Goal: Task Accomplishment & Management: Manage account settings

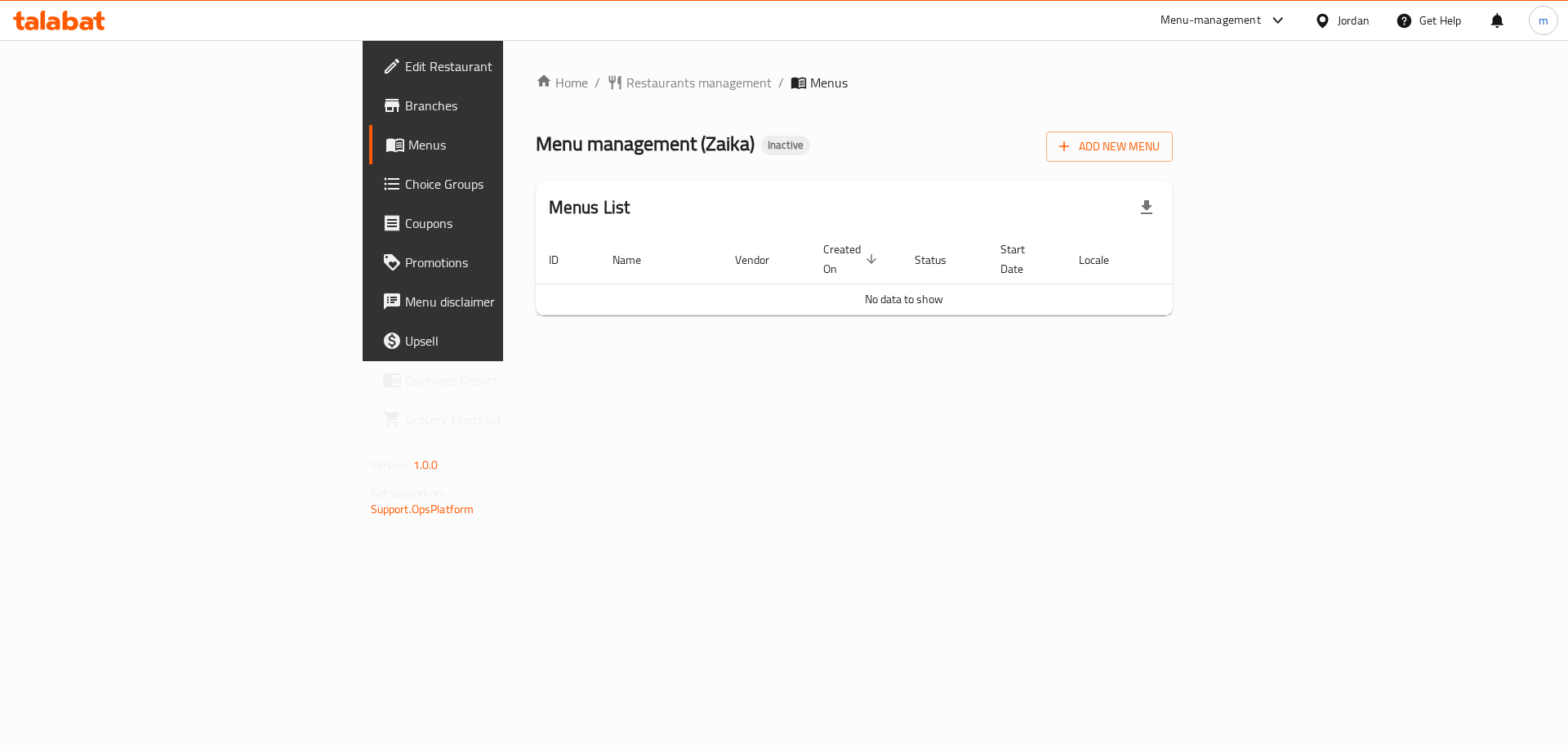
drag, startPoint x: 0, startPoint y: 0, endPoint x: 1462, endPoint y: 125, distance: 1467.3
click at [1172, 125] on div "Add New Menu" at bounding box center [1109, 143] width 126 height 37
click at [1172, 159] on button "Add New Menu" at bounding box center [1109, 147] width 126 height 30
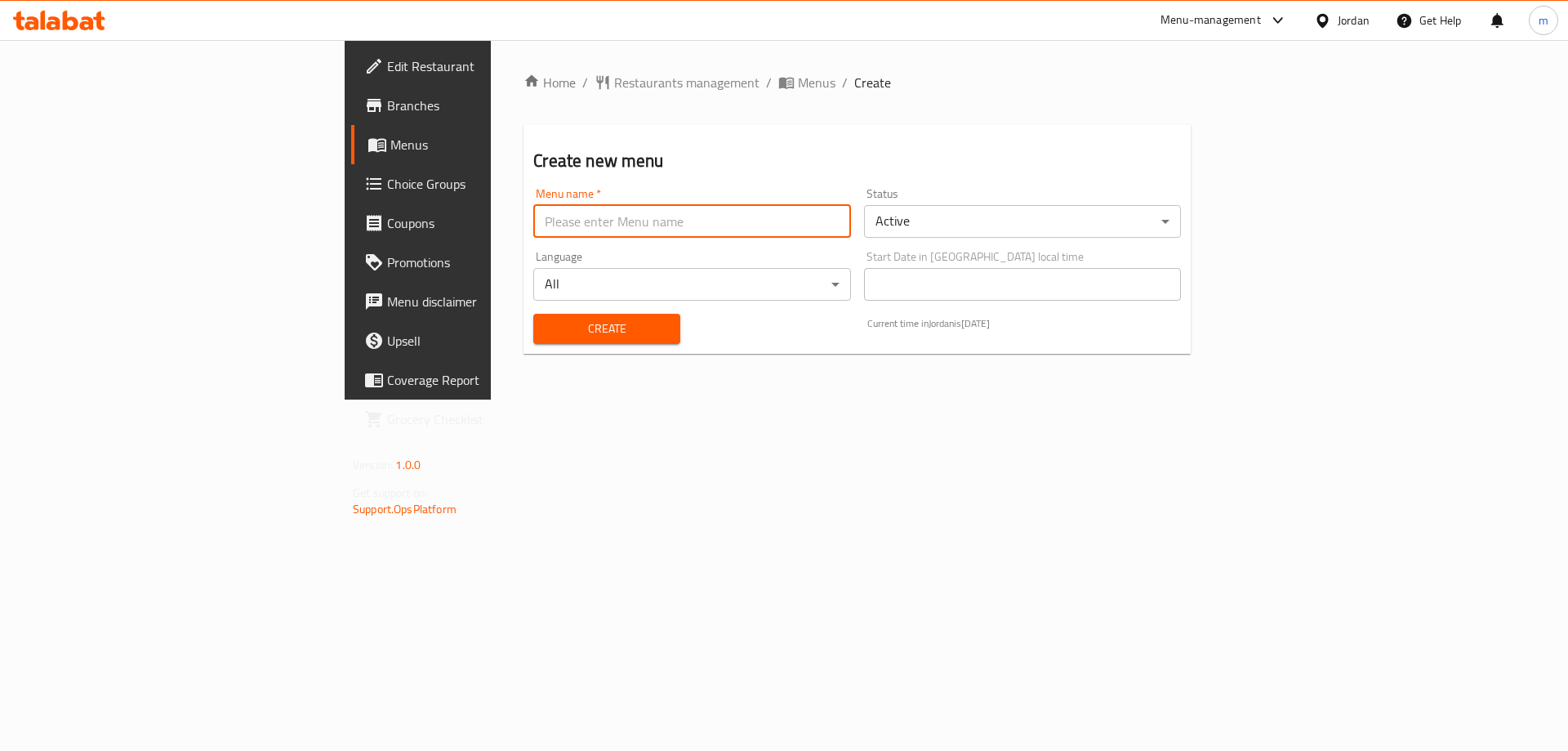
click at [600, 222] on input "text" at bounding box center [691, 221] width 316 height 33
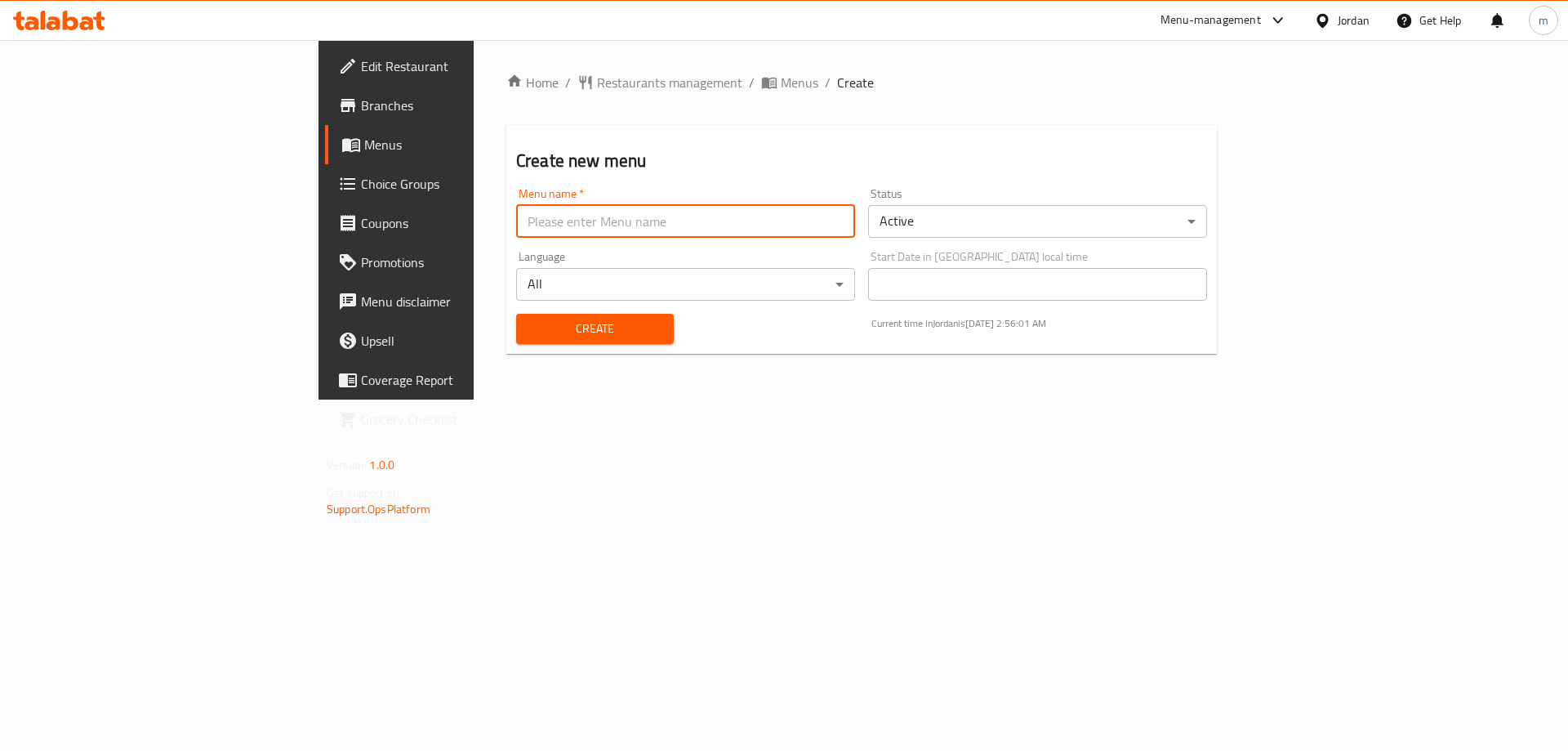
type input "final menu"
click at [529, 328] on span "Create" at bounding box center [595, 329] width 132 height 21
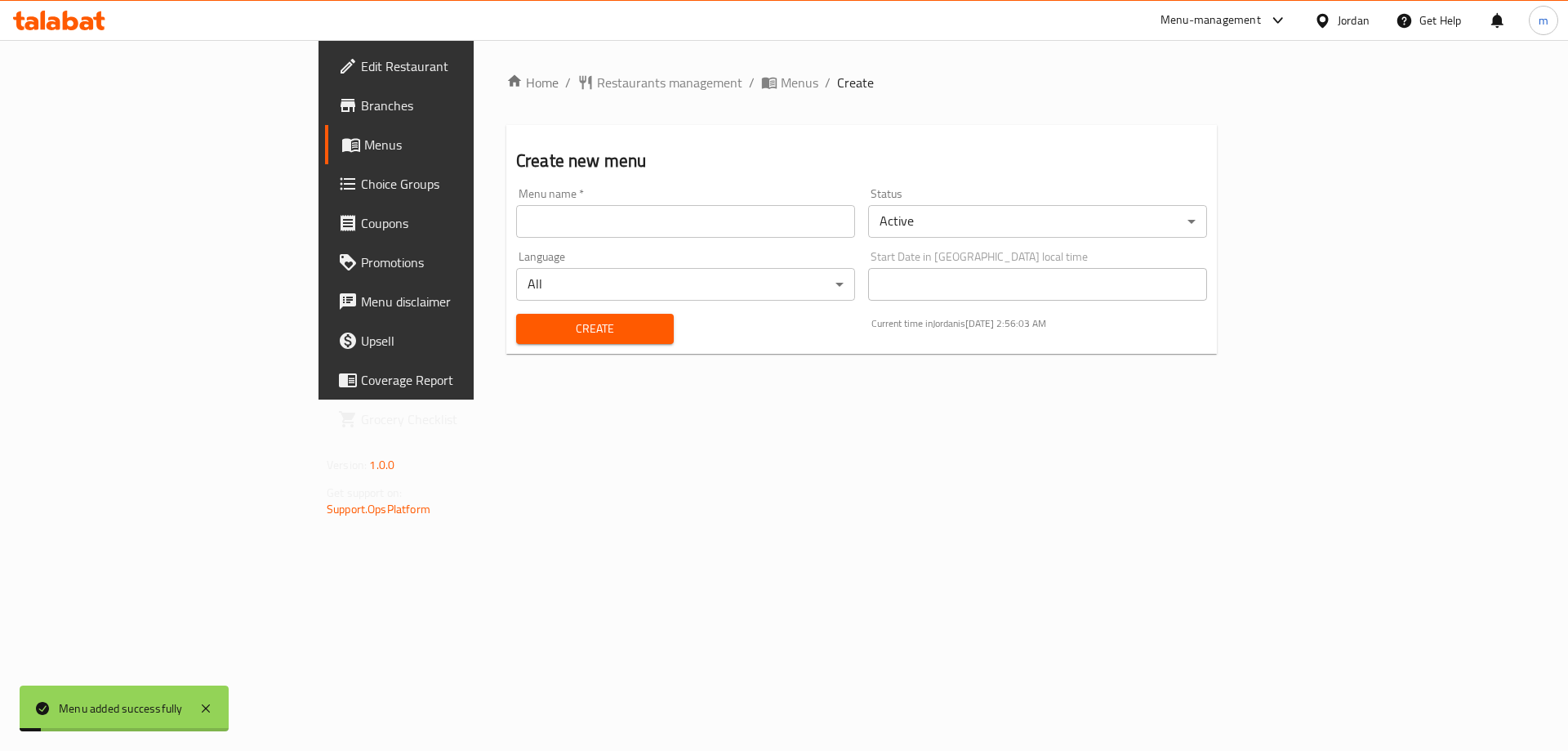
click at [590, 70] on div "Home / Restaurants management / Menus / Create Create new menu Menu name   * Me…" at bounding box center [862, 220] width 776 height 360
click at [781, 75] on span "Menus" at bounding box center [800, 82] width 38 height 20
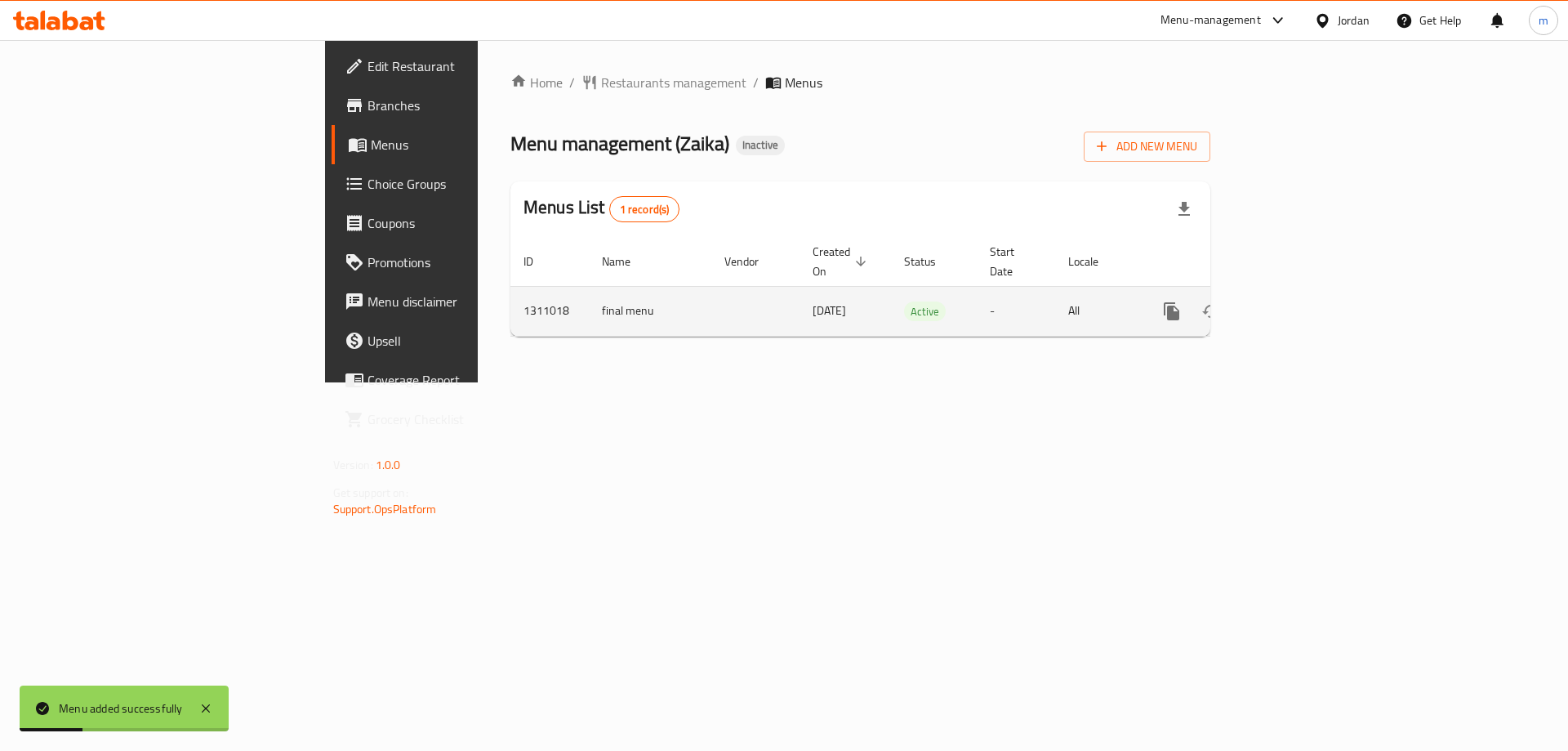
click at [1300, 302] on icon "enhanced table" at bounding box center [1289, 311] width 20 height 20
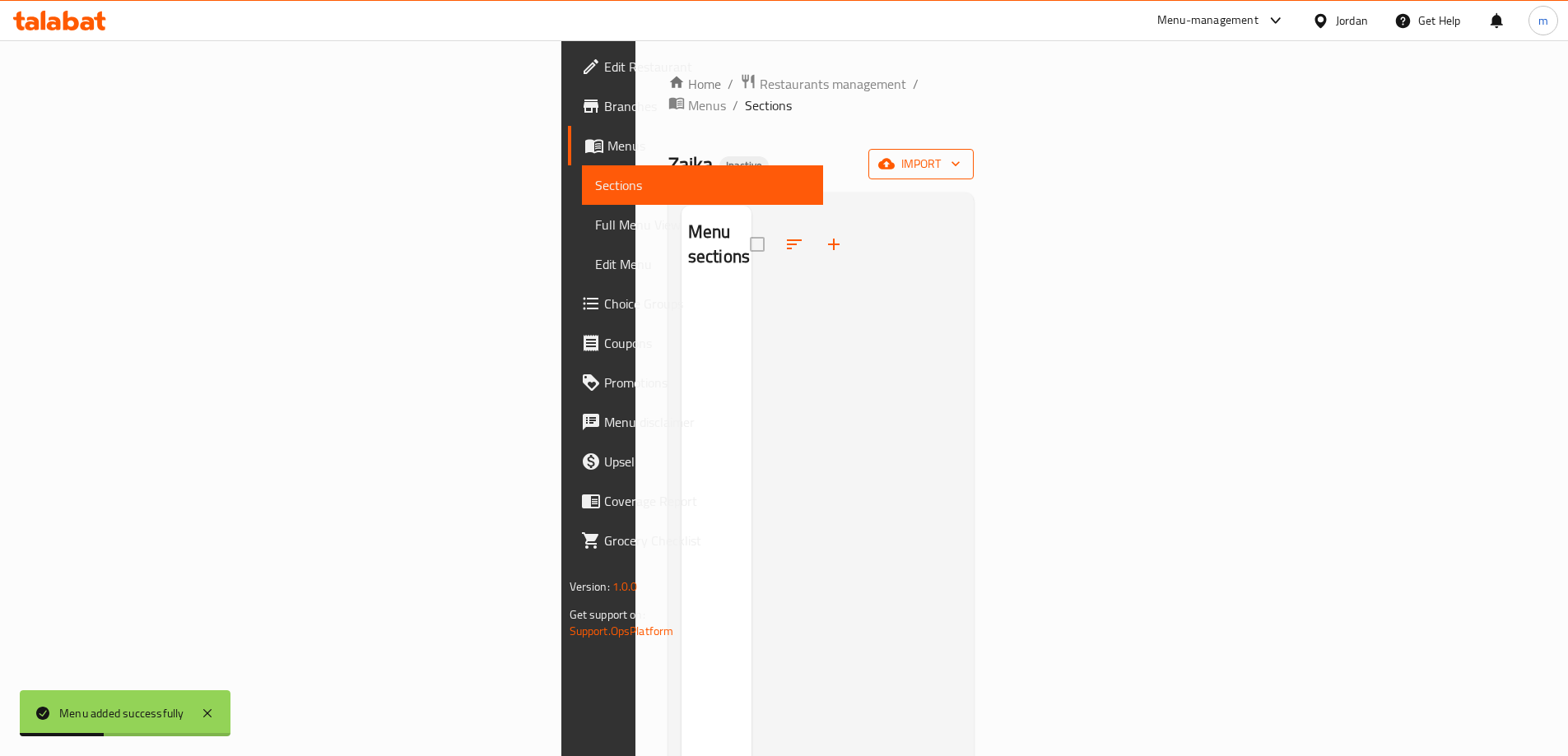
click at [961, 154] on span "import" at bounding box center [921, 164] width 79 height 21
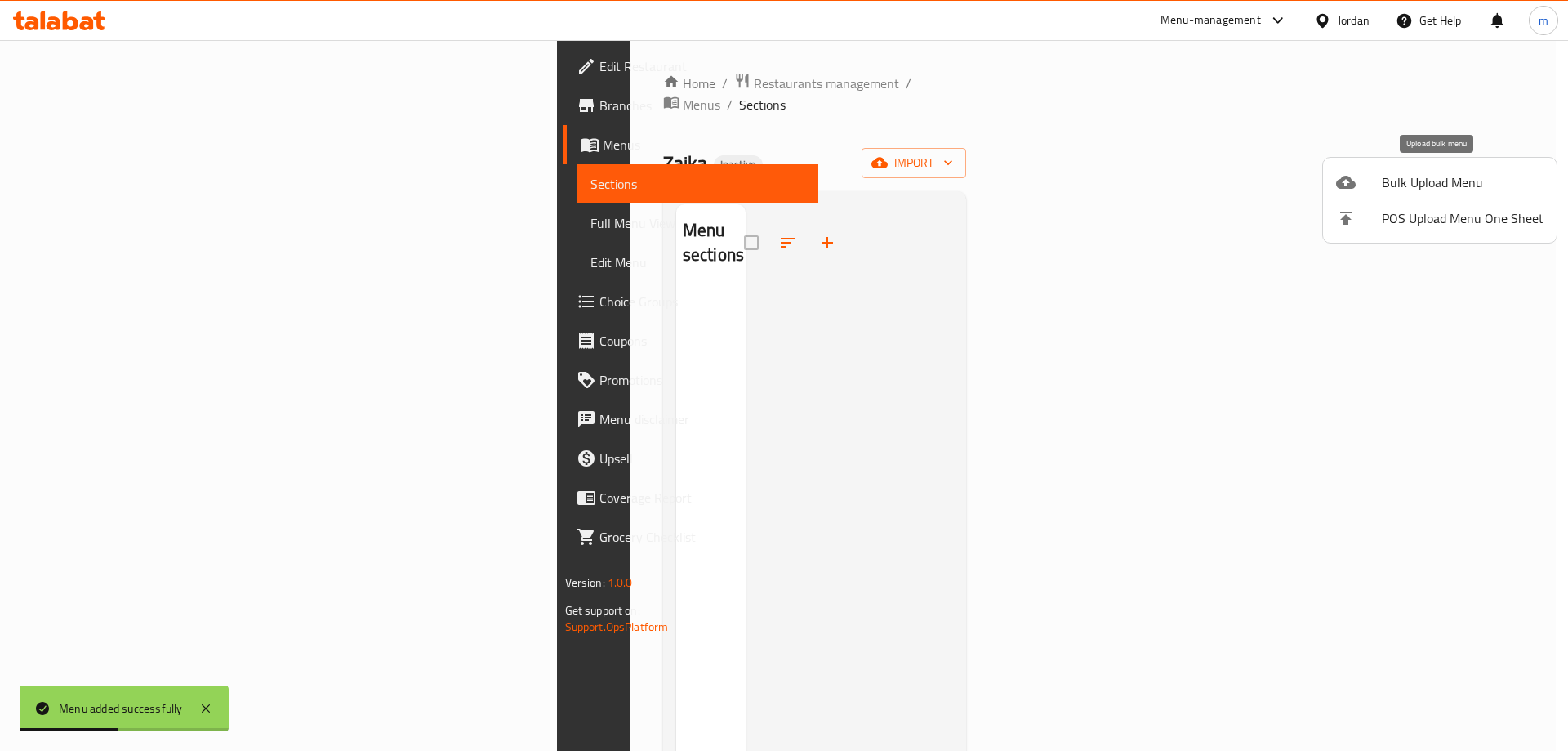
click at [1378, 178] on div at bounding box center [1359, 182] width 46 height 20
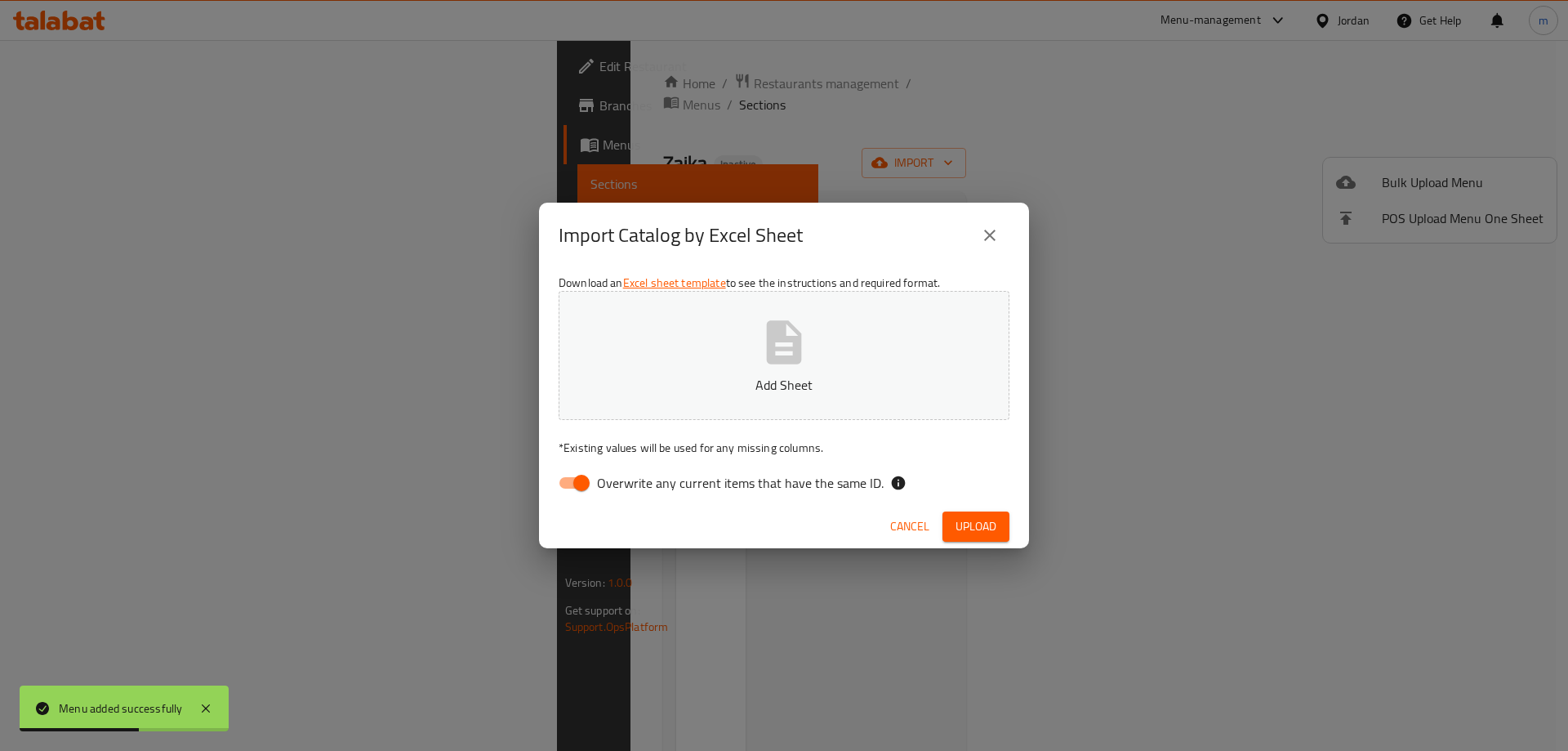
click at [651, 479] on span "Overwrite any current items that have the same ID." at bounding box center [740, 482] width 286 height 20
click at [628, 479] on input "Overwrite any current items that have the same ID." at bounding box center [581, 482] width 93 height 31
checkbox input "false"
click at [987, 519] on span "Upload" at bounding box center [976, 527] width 40 height 21
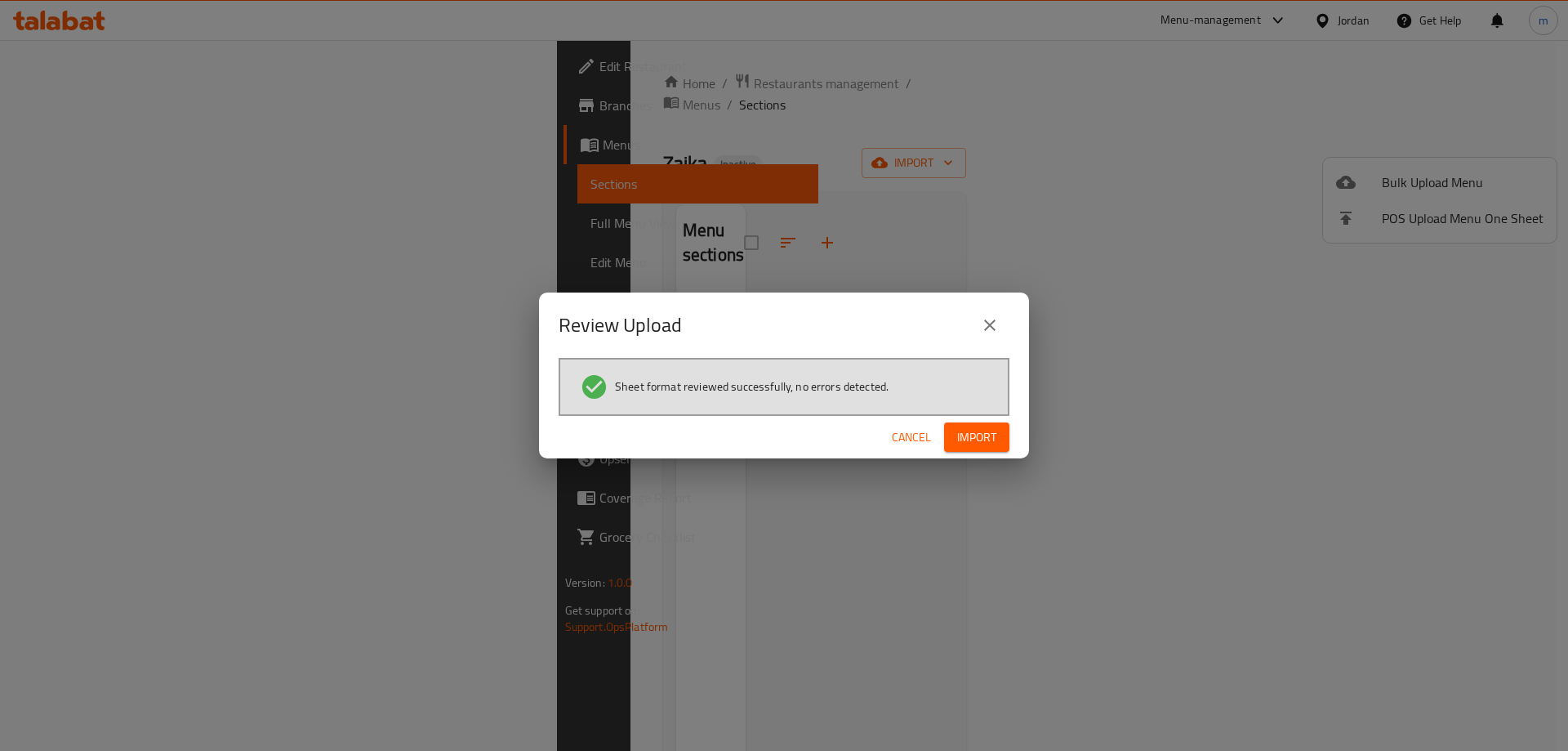
click at [977, 436] on span "Import" at bounding box center [977, 438] width 40 height 21
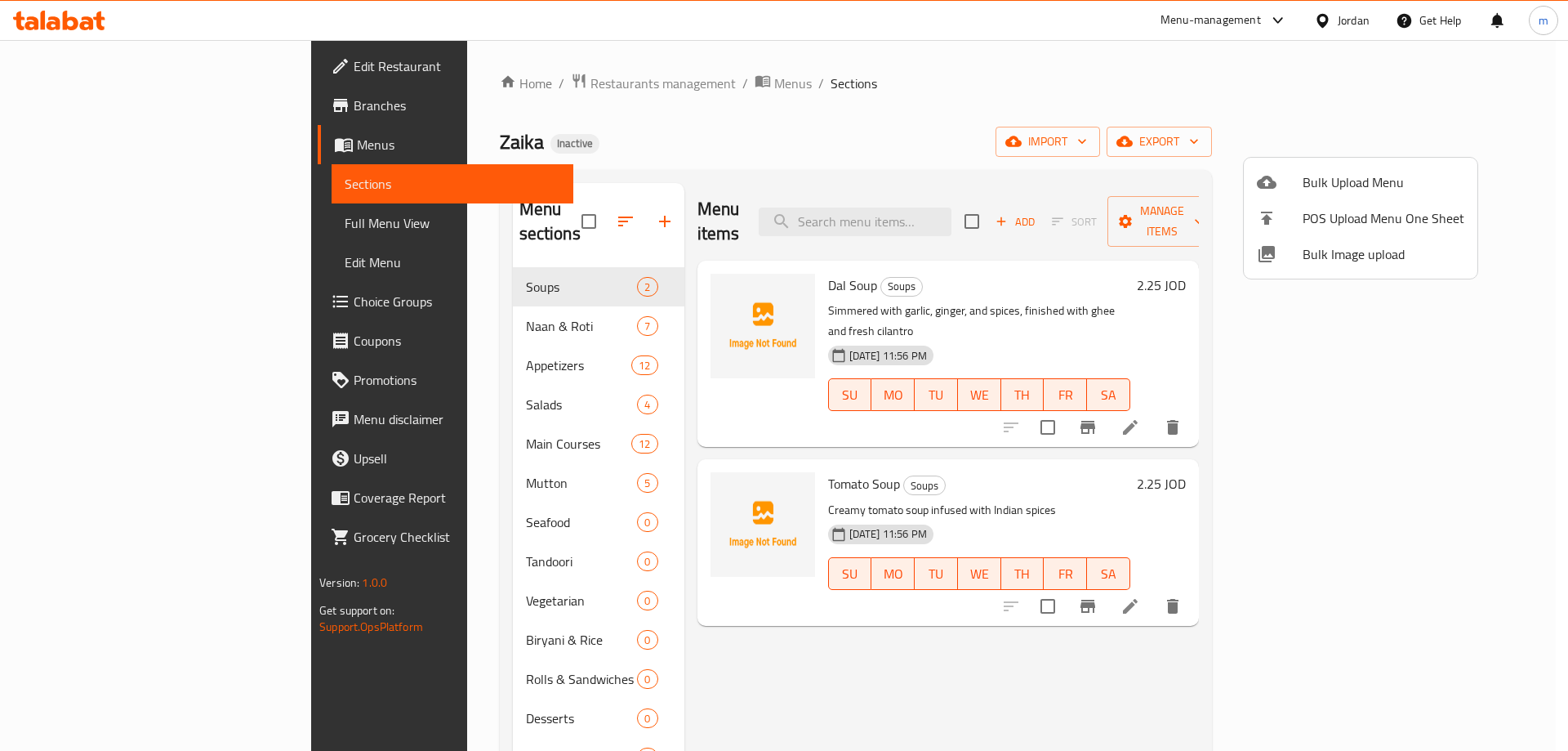
click at [815, 679] on div at bounding box center [784, 375] width 1568 height 751
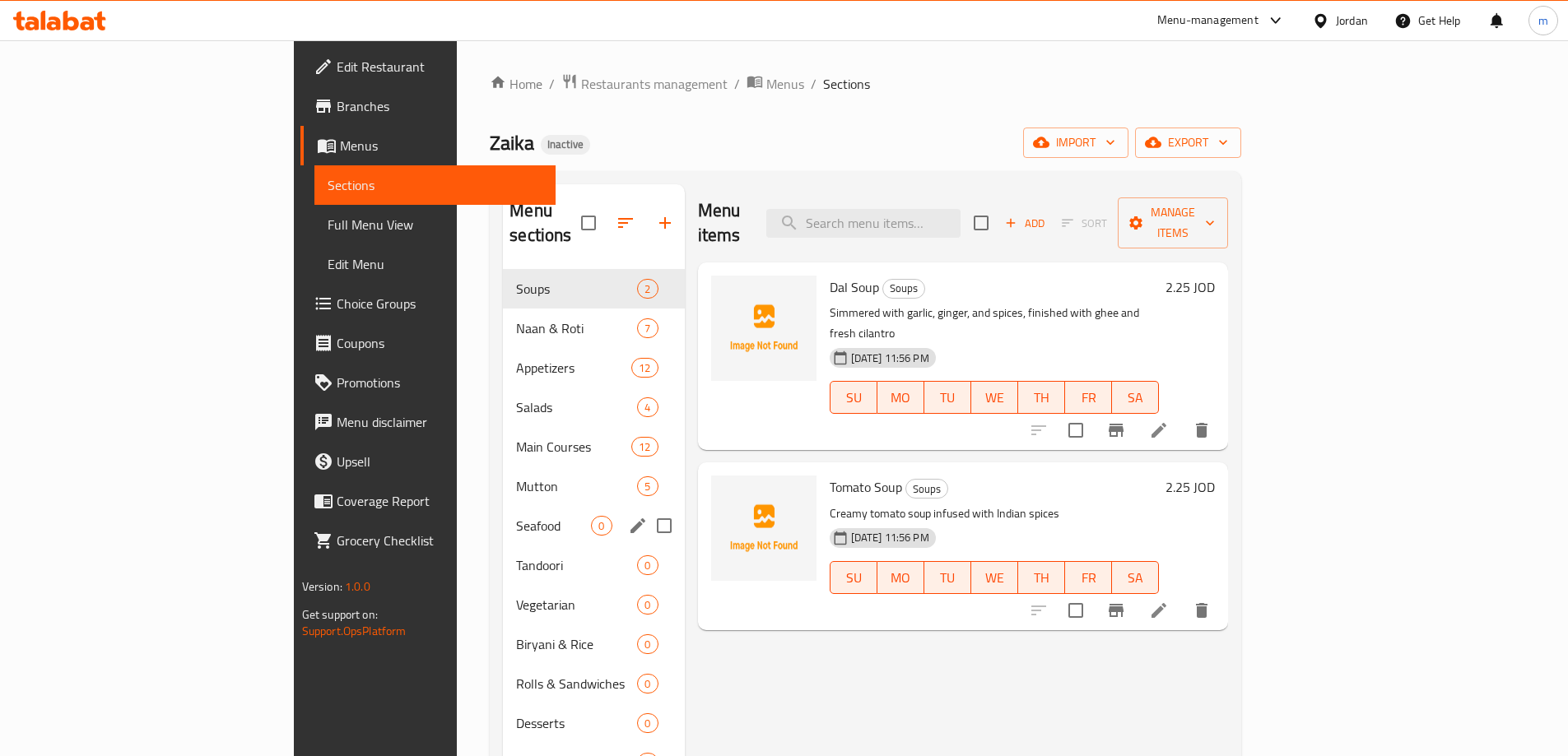
click at [647, 508] on input "Menu sections" at bounding box center [664, 526] width 34 height 34
checkbox input "true"
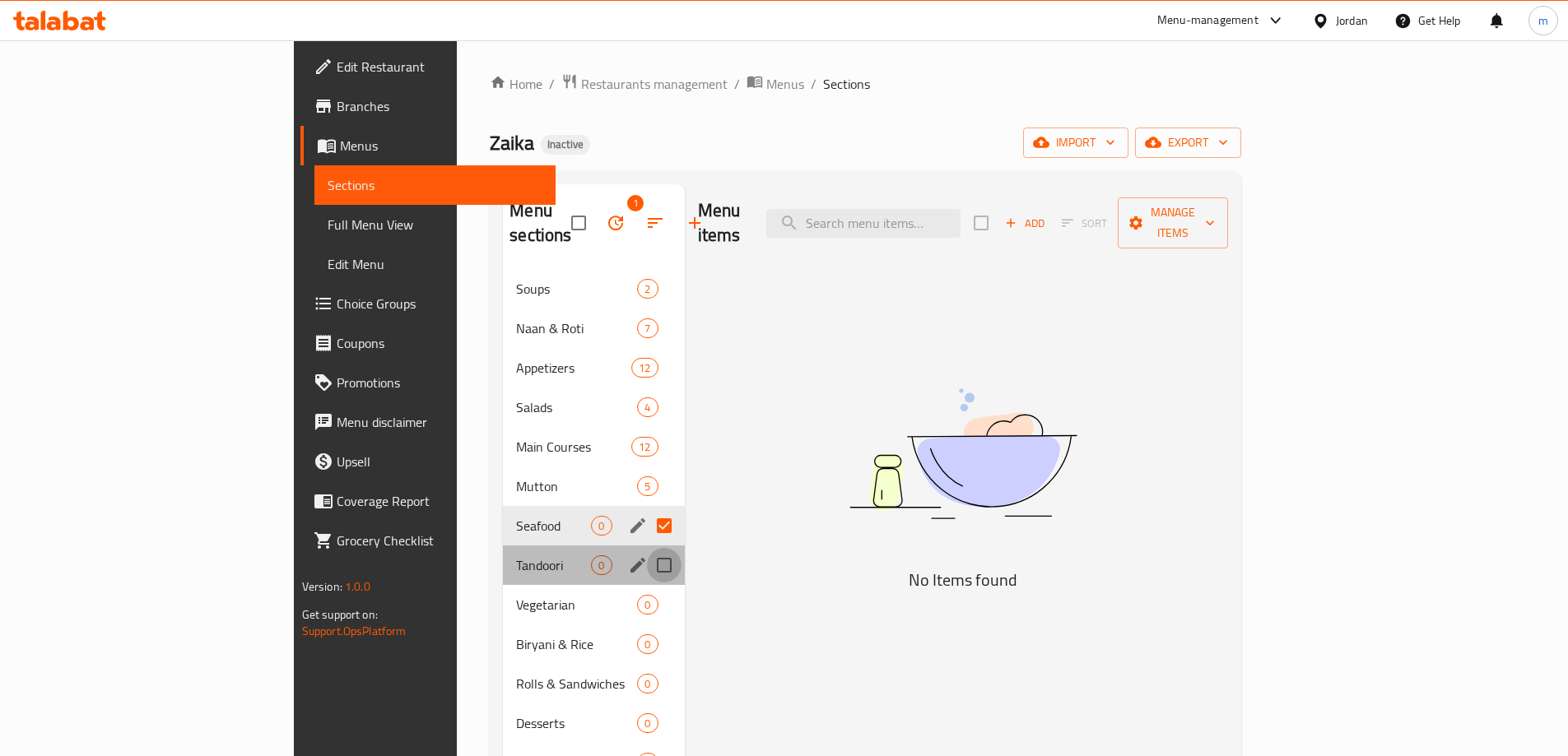
click at [647, 548] on input "Menu sections" at bounding box center [664, 565] width 34 height 34
checkbox input "true"
click at [647, 591] on input "Menu sections" at bounding box center [664, 604] width 34 height 34
checkbox input "true"
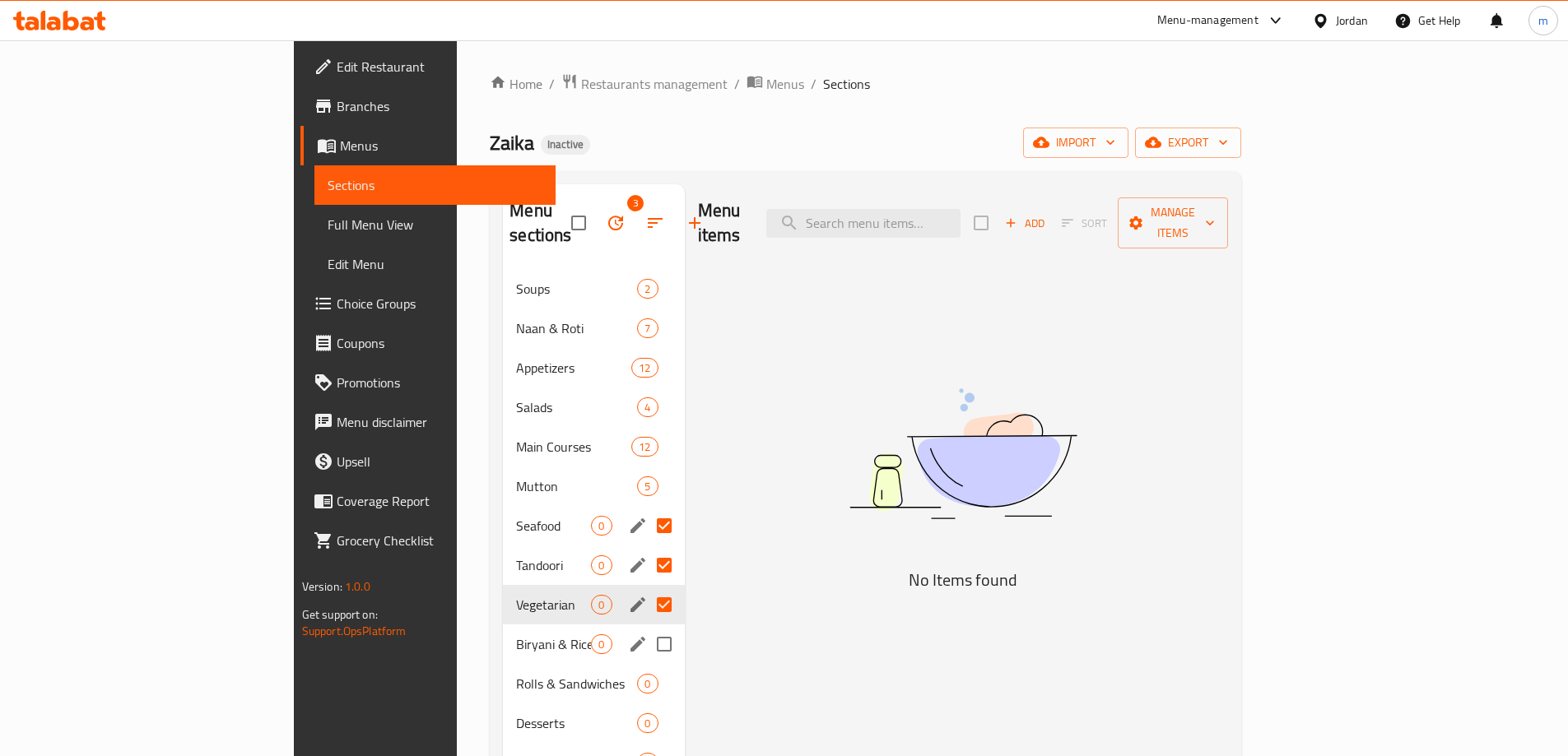
click at [647, 627] on input "Menu sections" at bounding box center [664, 644] width 34 height 34
checkbox input "true"
click at [647, 666] on input "Menu sections" at bounding box center [664, 683] width 34 height 34
checkbox input "true"
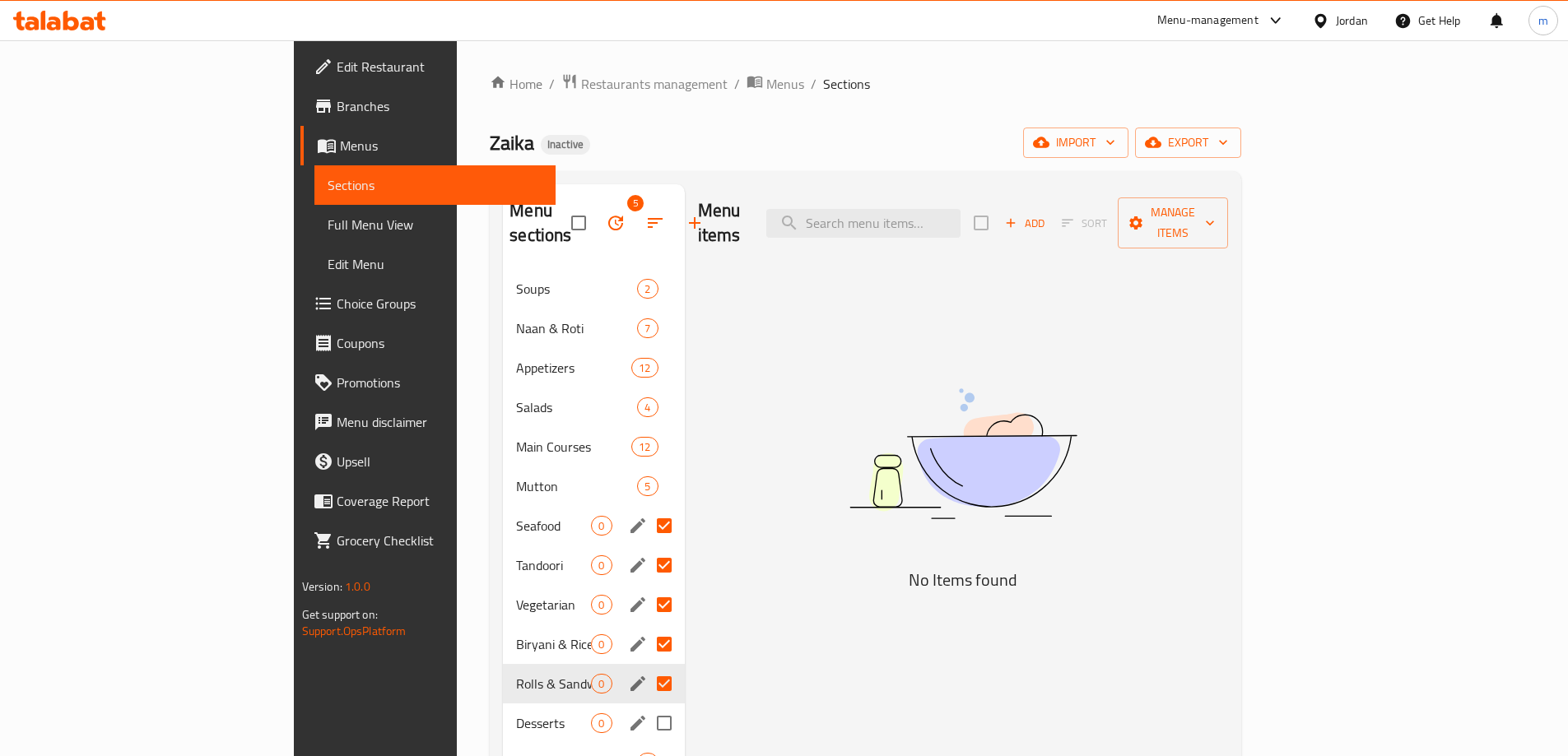
drag, startPoint x: 591, startPoint y: 683, endPoint x: 588, endPoint y: 714, distance: 31.1
click at [647, 706] on input "Menu sections" at bounding box center [664, 723] width 34 height 34
checkbox input "true"
click at [647, 746] on input "Menu sections" at bounding box center [664, 763] width 34 height 34
checkbox input "true"
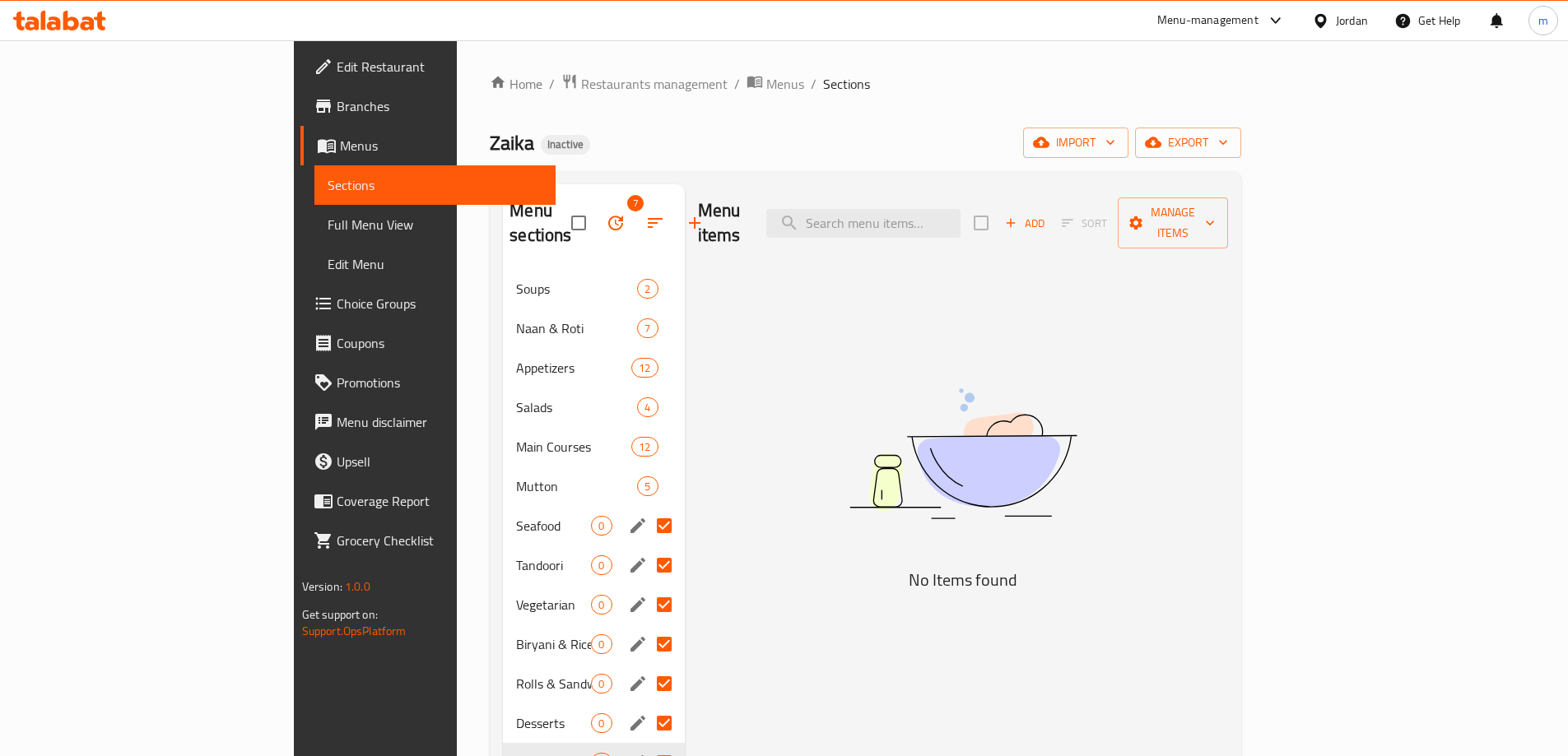
click at [606, 213] on icon "button" at bounding box center [615, 223] width 20 height 20
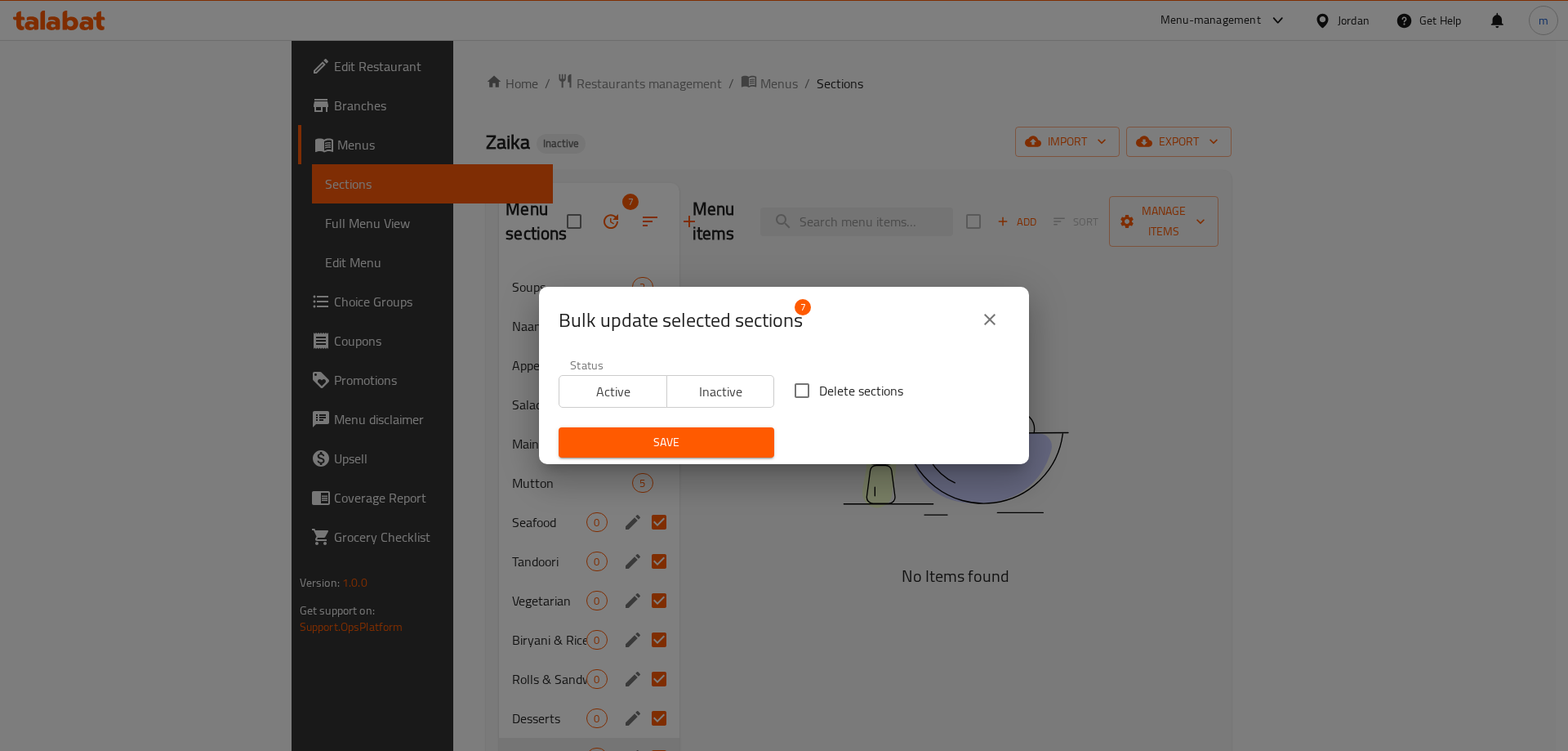
click at [791, 390] on input "Delete sections" at bounding box center [801, 390] width 34 height 34
checkbox input "true"
click at [740, 429] on button "Save" at bounding box center [666, 443] width 216 height 30
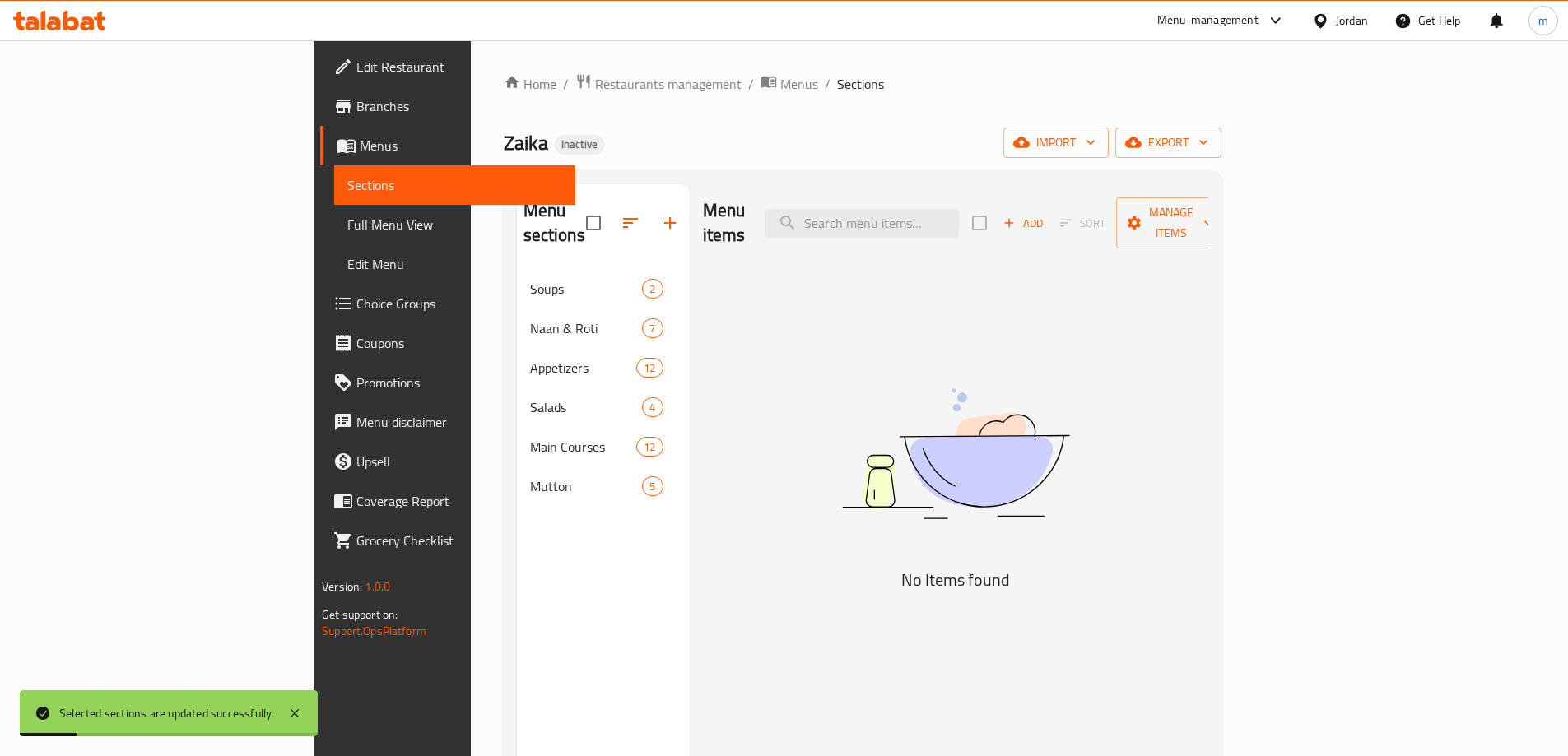
click at [347, 223] on span "Full Menu View" at bounding box center [455, 224] width 215 height 20
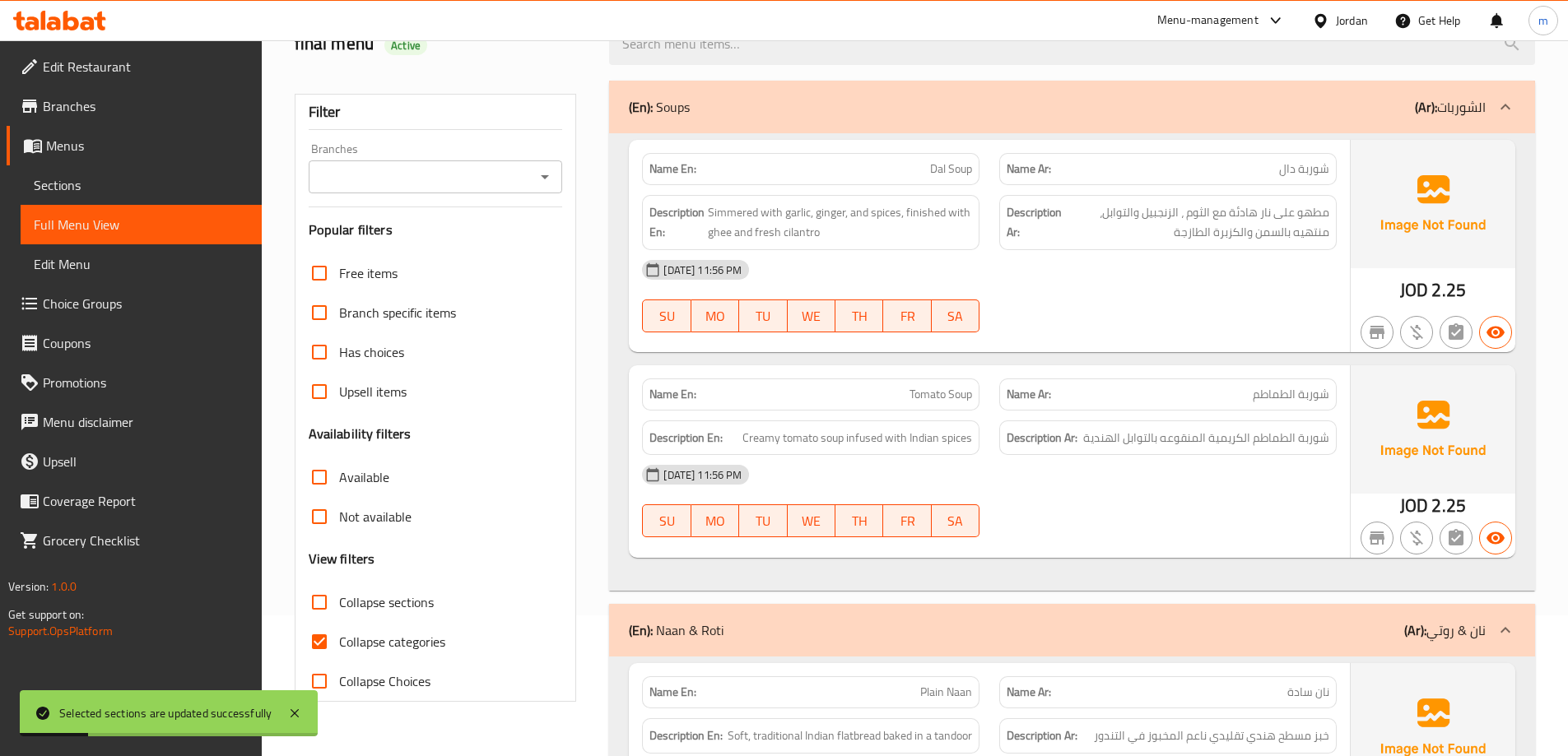
scroll to position [247, 0]
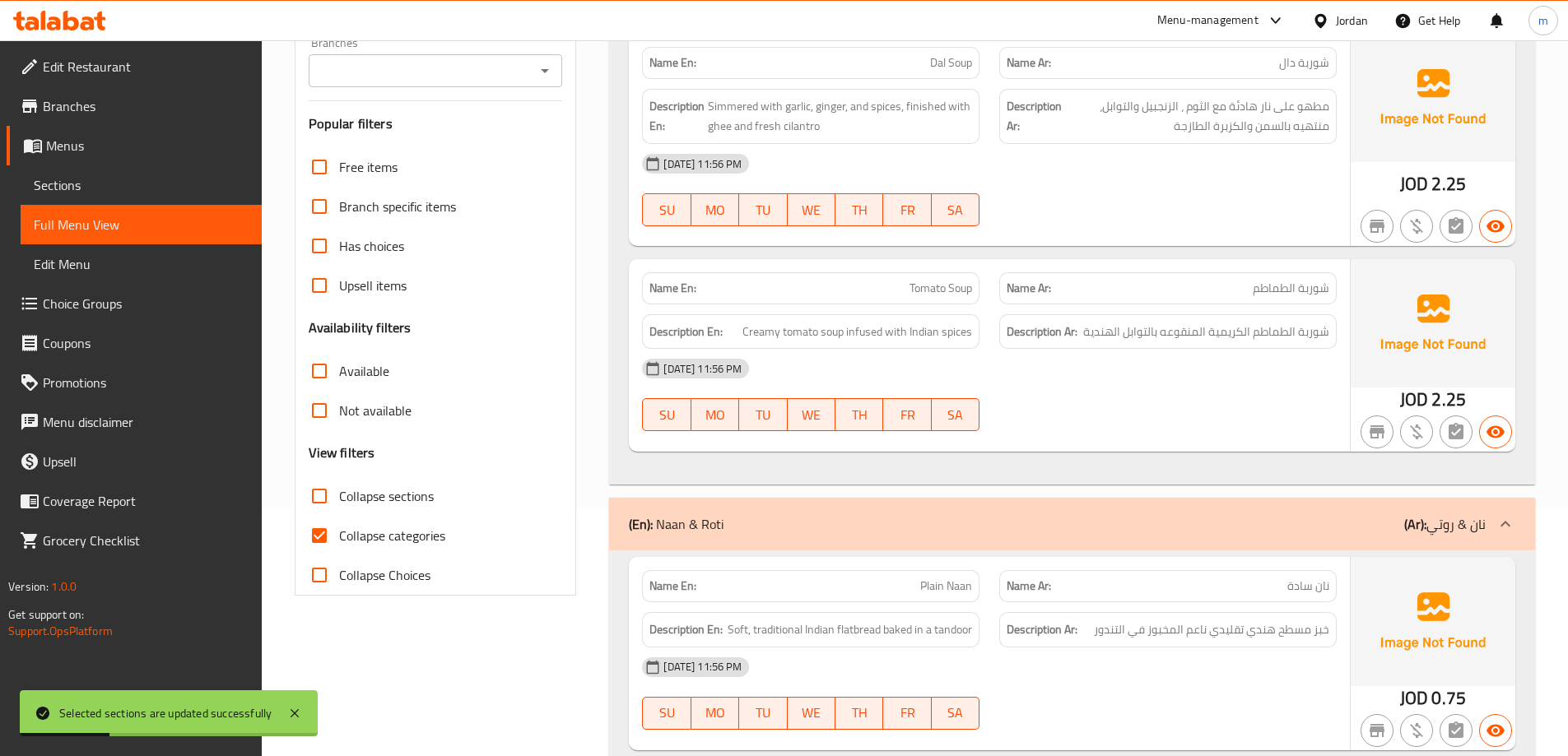
click at [397, 542] on span "Collapse categories" at bounding box center [392, 535] width 106 height 20
click at [339, 542] on input "Collapse categories" at bounding box center [320, 536] width 40 height 40
checkbox input "false"
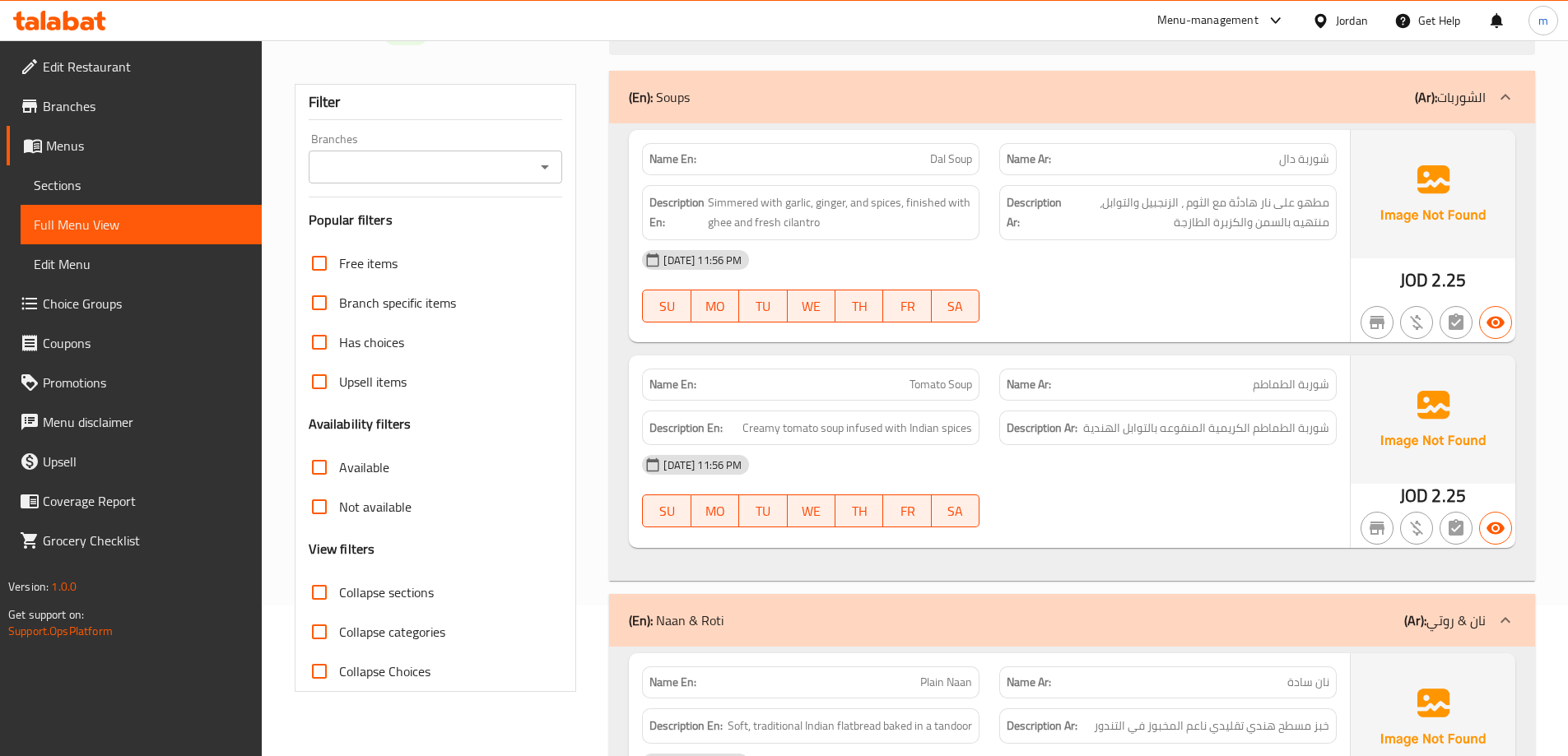
scroll to position [0, 0]
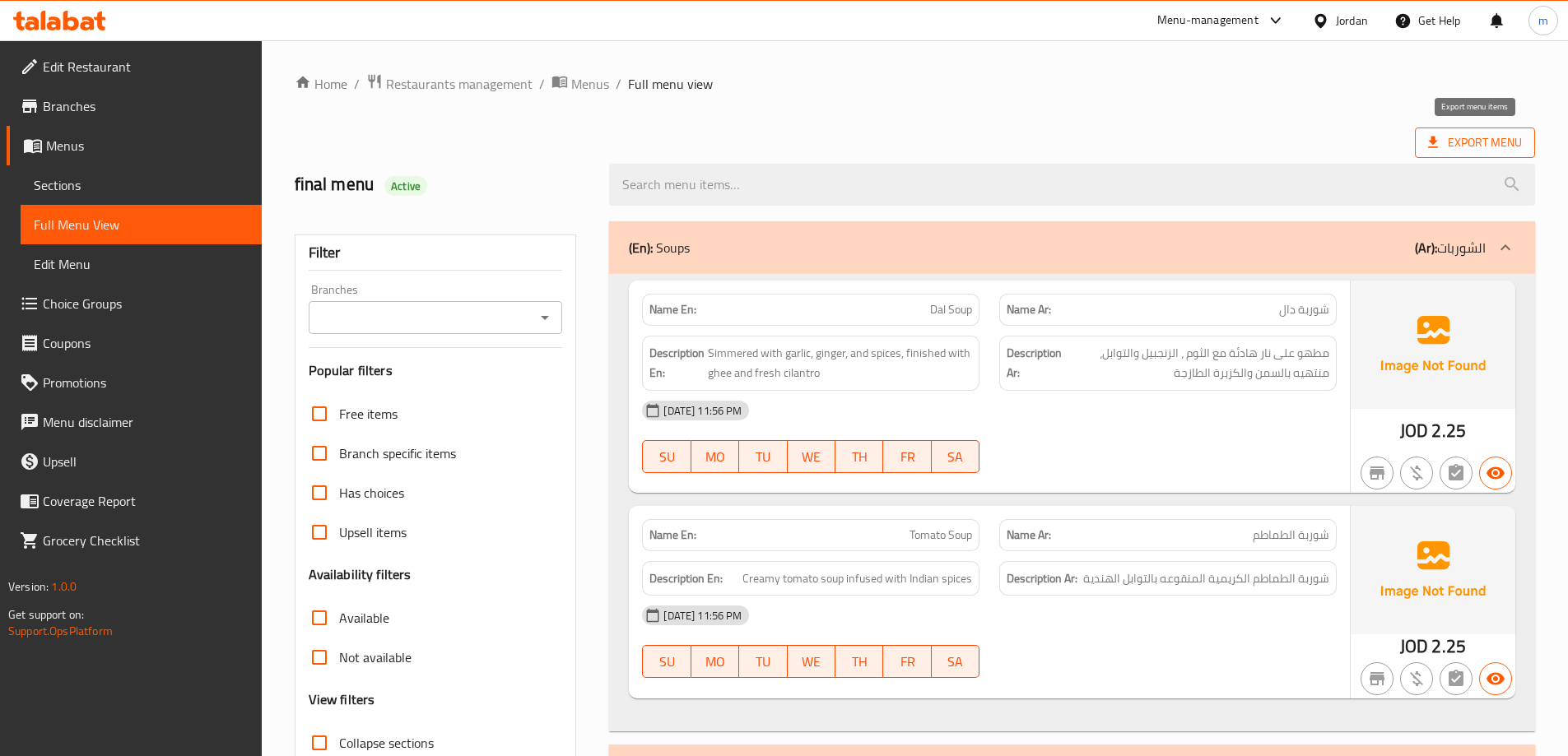
click at [1482, 139] on span "Export Menu" at bounding box center [1474, 143] width 94 height 21
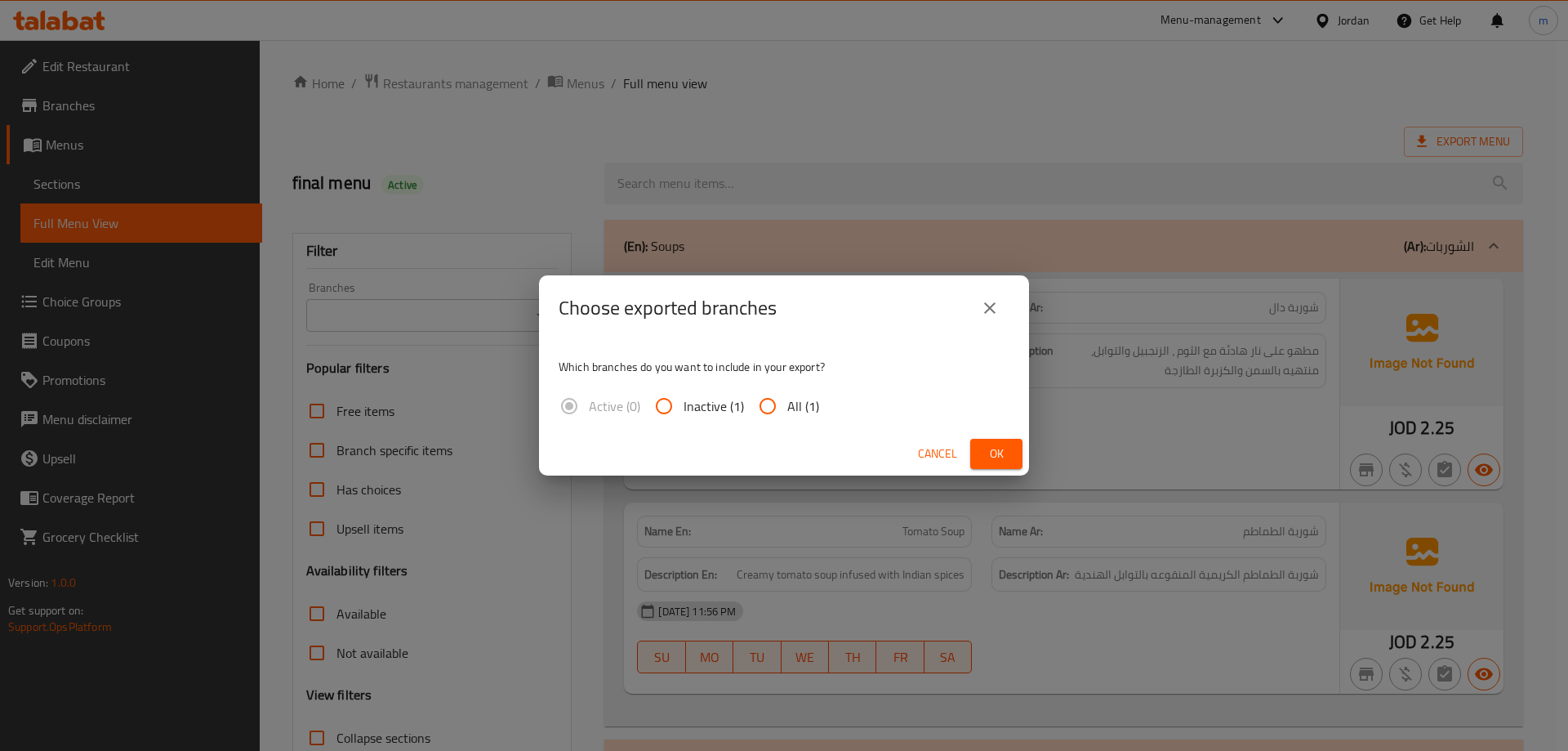
click at [991, 314] on icon "close" at bounding box center [990, 308] width 20 height 20
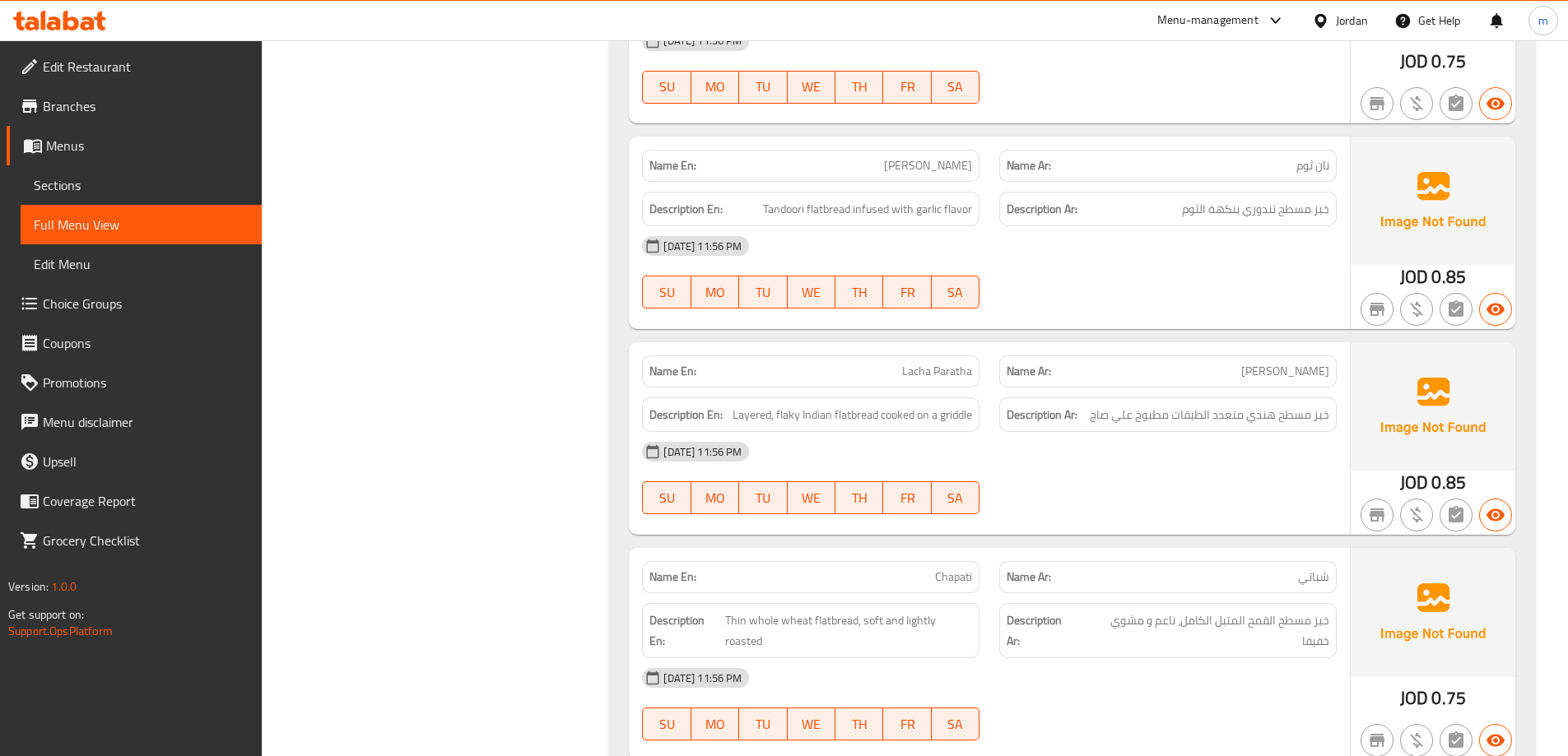
scroll to position [1152, 0]
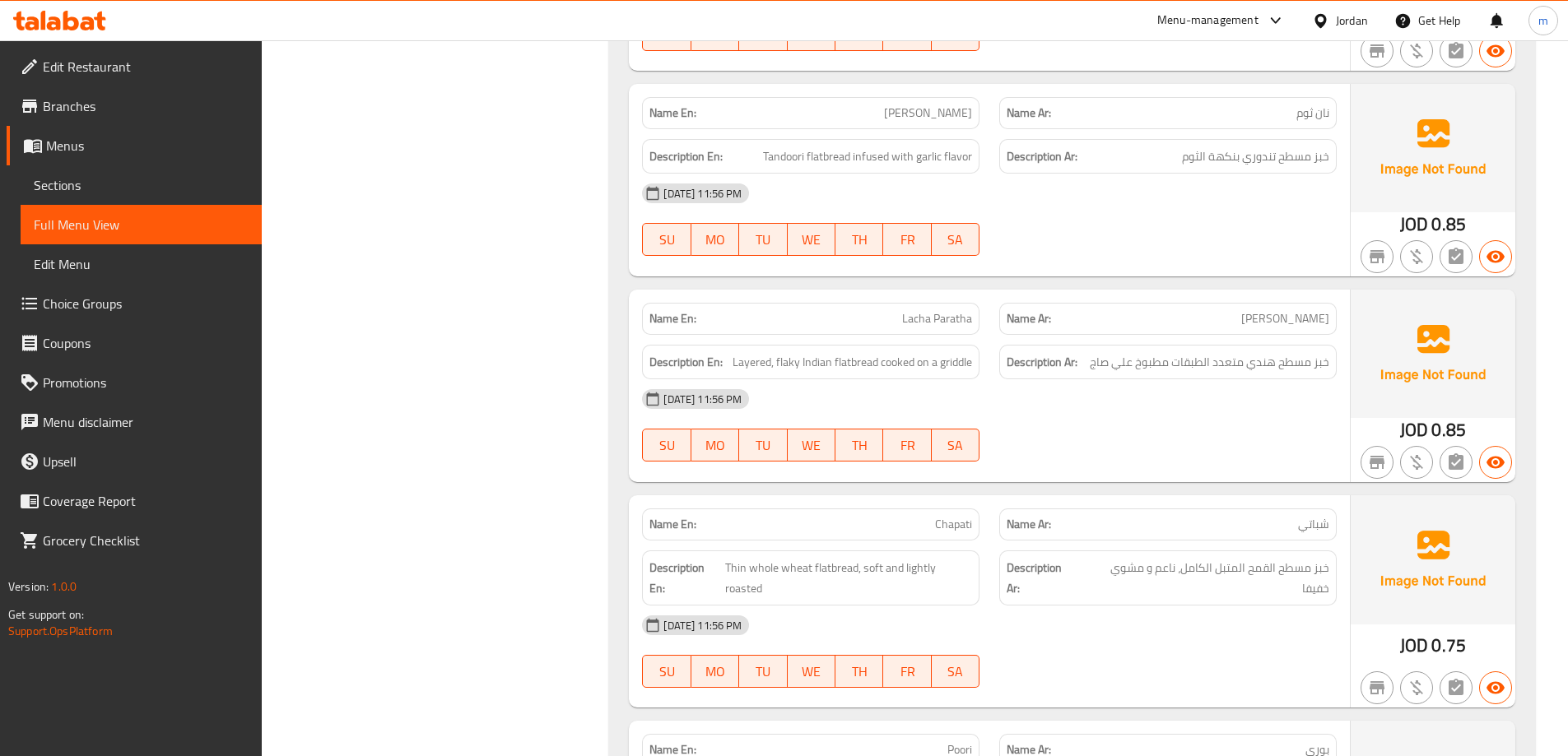
click at [925, 119] on span "[PERSON_NAME]" at bounding box center [927, 113] width 88 height 17
copy span "[PERSON_NAME]"
click at [1292, 218] on div "10-09-2025 11:56 PM SU MO TU WE TH FR SA" at bounding box center [989, 219] width 715 height 92
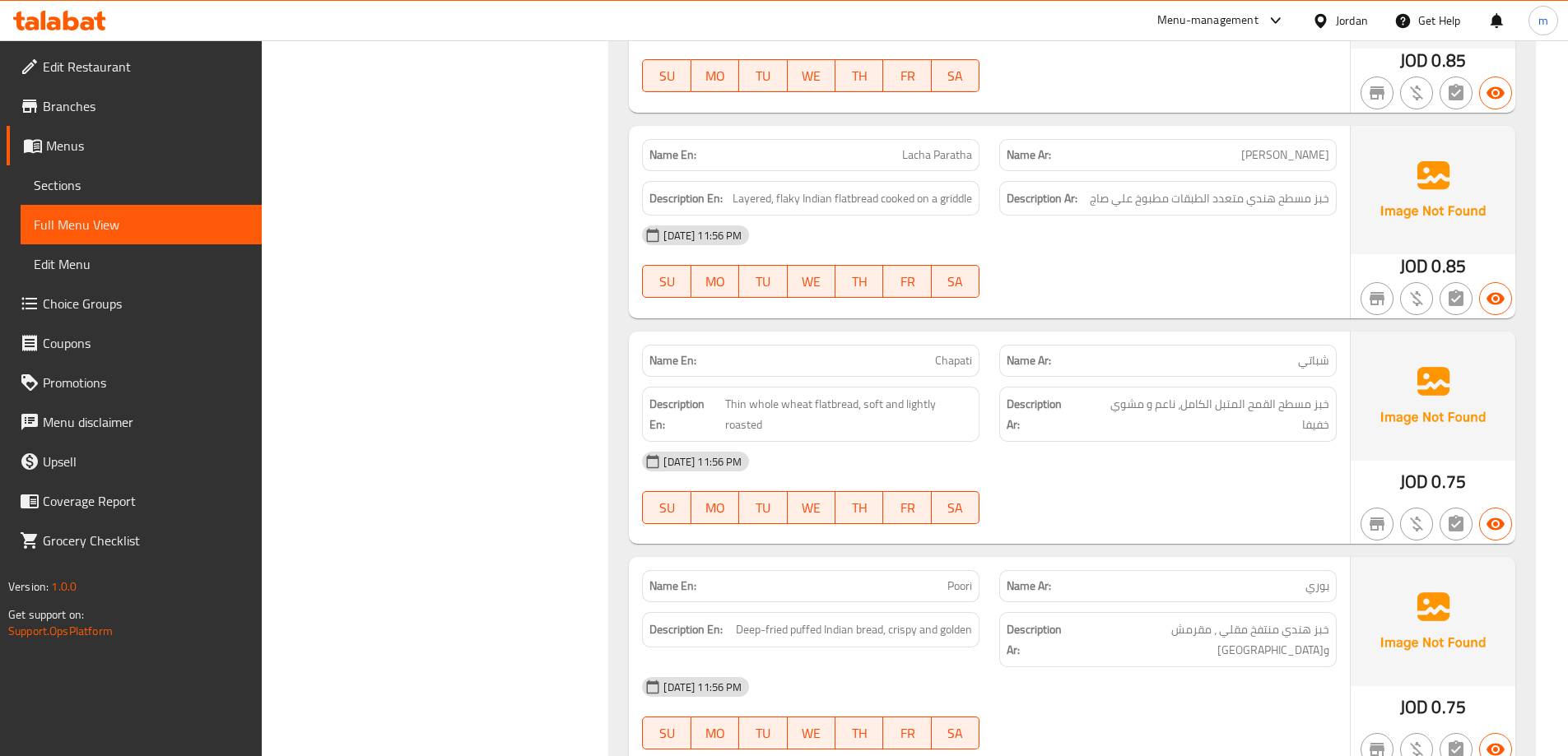
scroll to position [1316, 0]
click at [921, 158] on span "Lacha Paratha" at bounding box center [937, 154] width 70 height 17
copy span "Lacha Paratha"
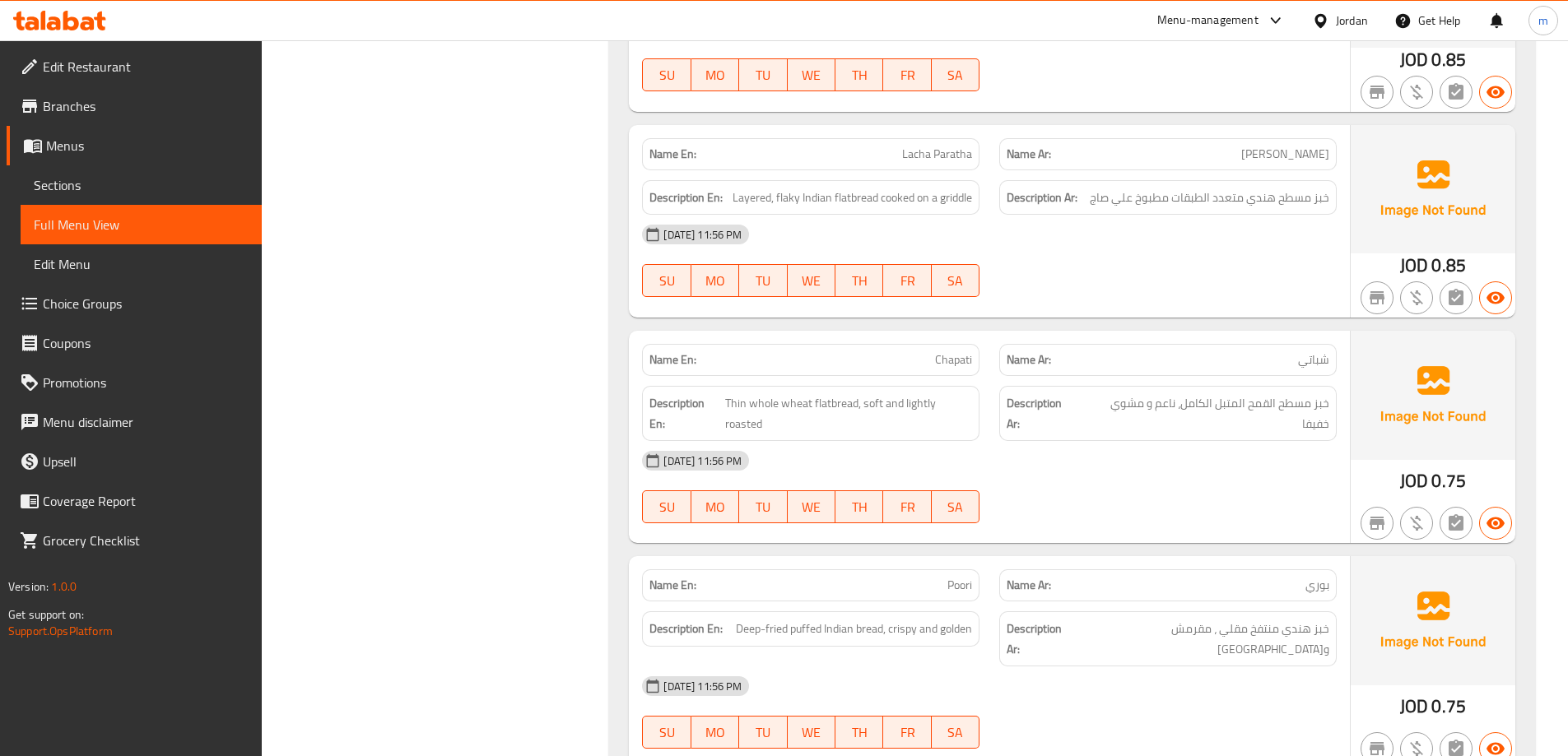
click at [1151, 257] on div "10-09-2025 11:56 PM SU MO TU WE TH FR SA" at bounding box center [989, 260] width 715 height 92
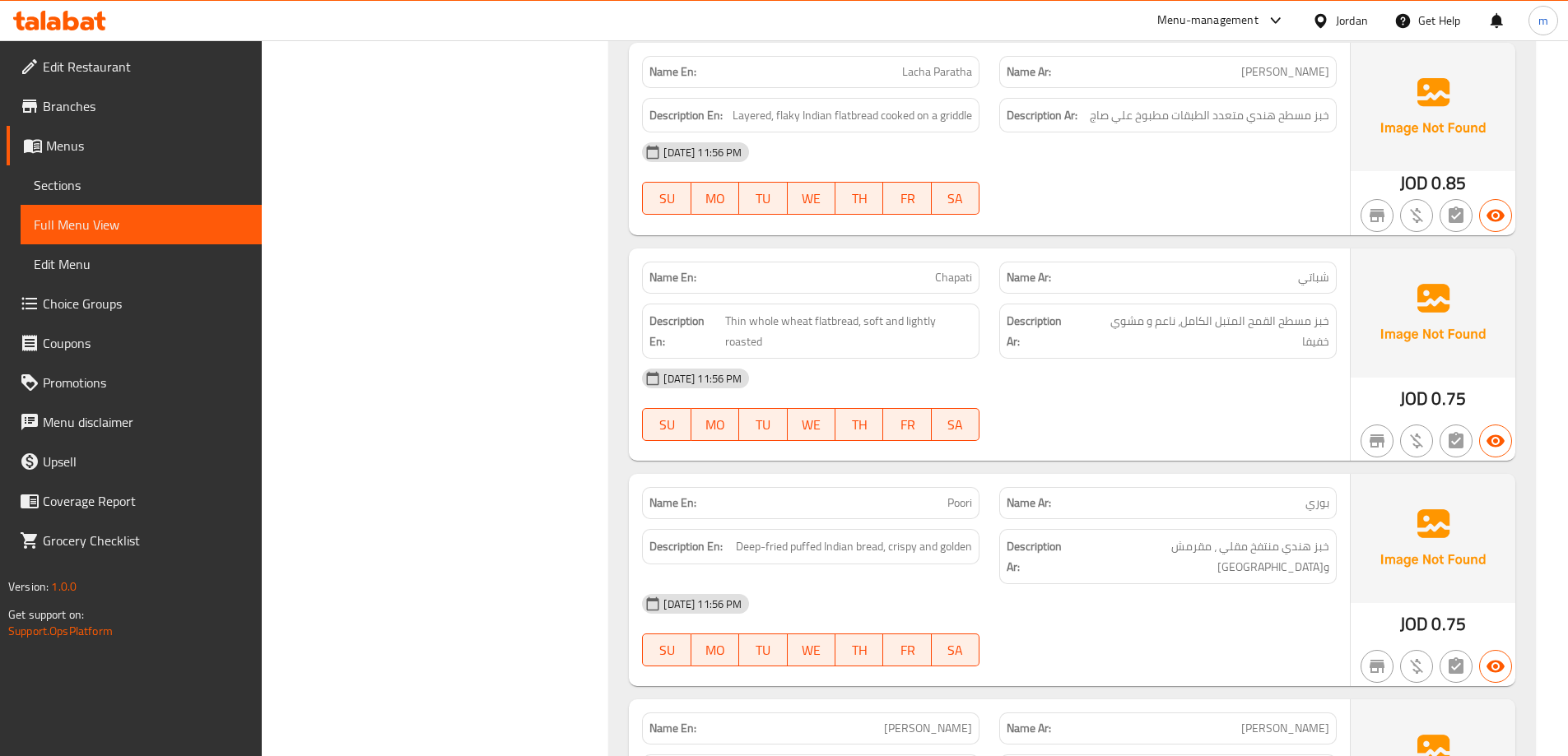
click at [960, 277] on span "Chapati" at bounding box center [953, 278] width 37 height 17
copy span "Chapati"
click at [1186, 429] on div "10-09-2025 11:56 PM SU MO TU WE TH FR SA" at bounding box center [989, 404] width 715 height 92
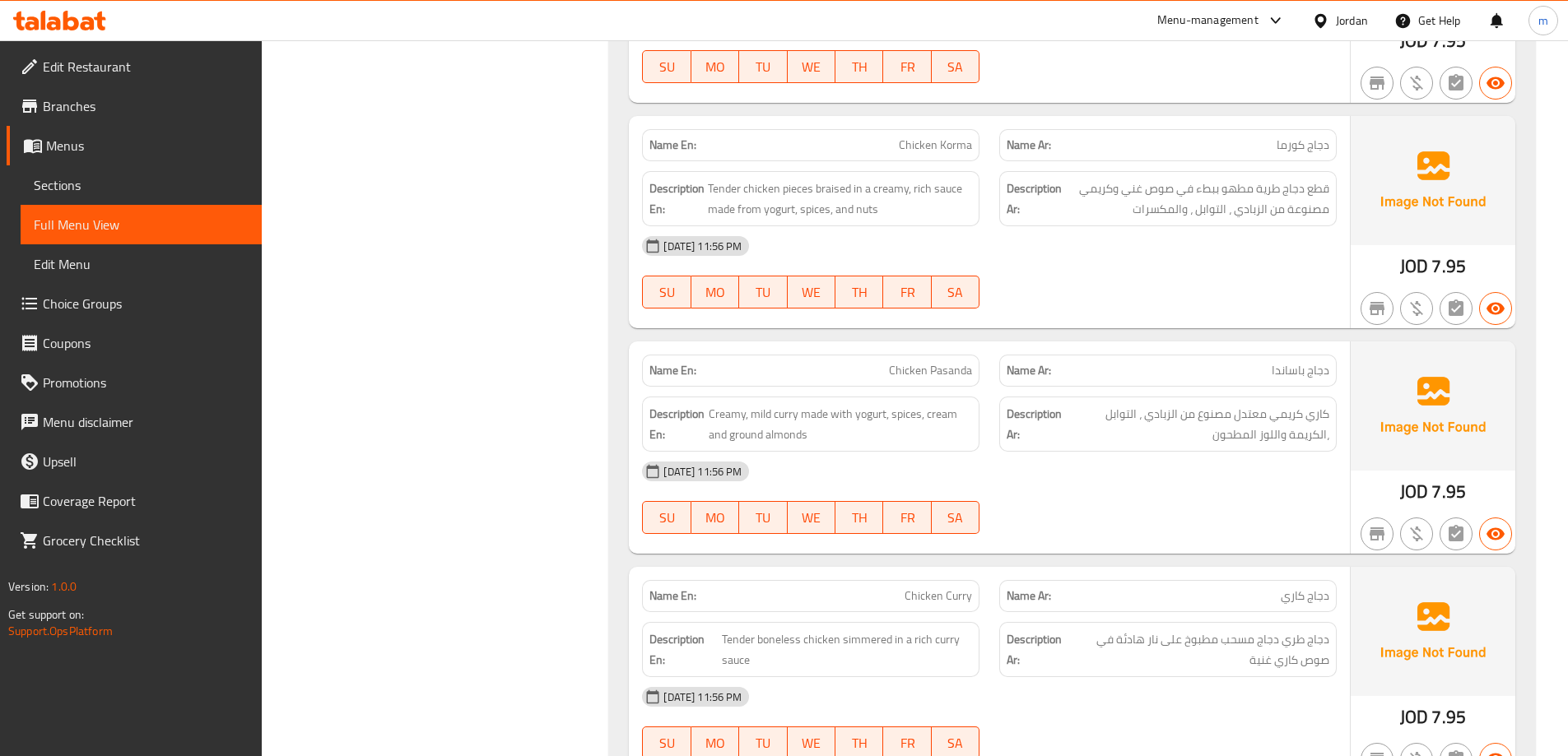
scroll to position [6744, 0]
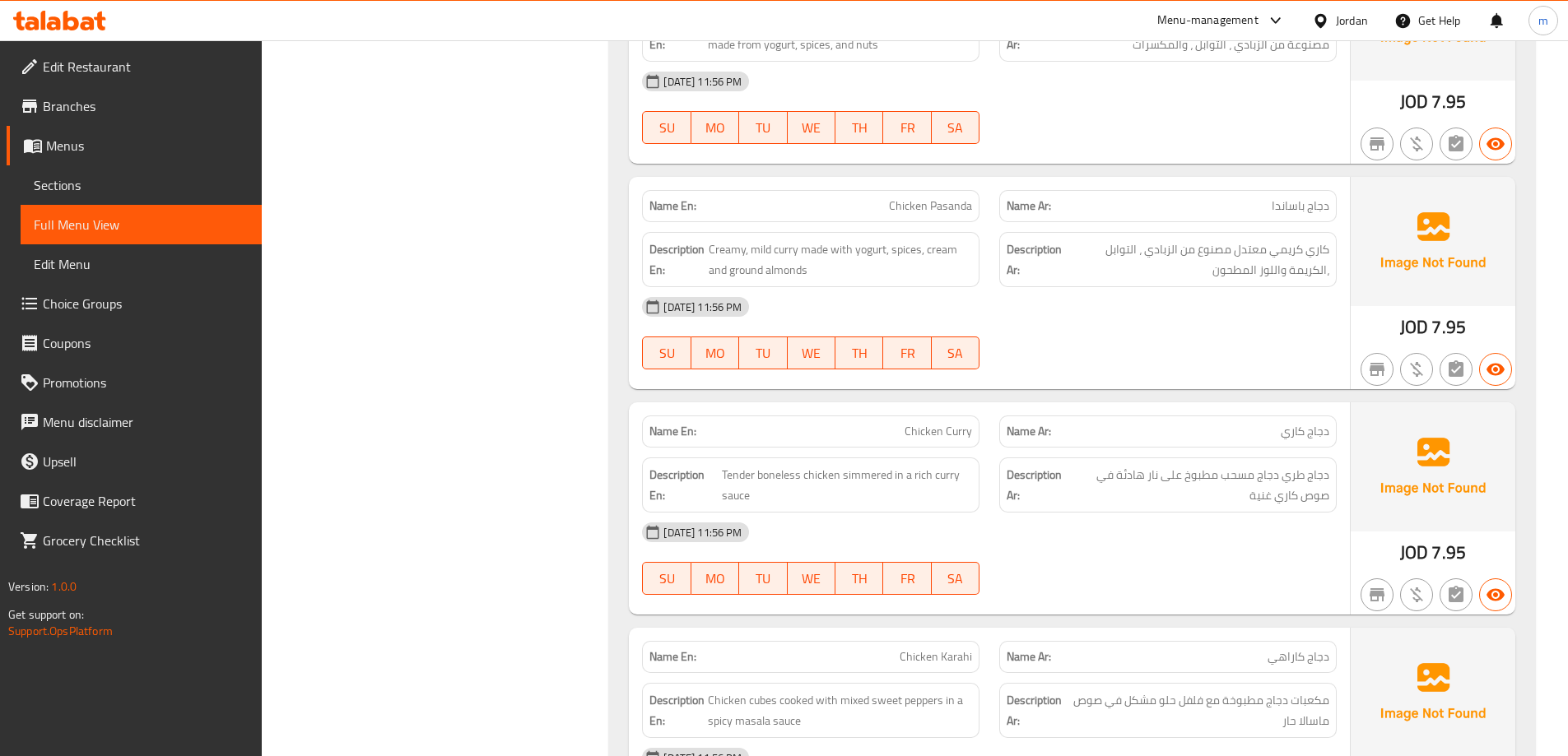
click at [924, 197] on span "Chicken Pasanda" at bounding box center [930, 206] width 84 height 17
copy span "Chicken Pasanda"
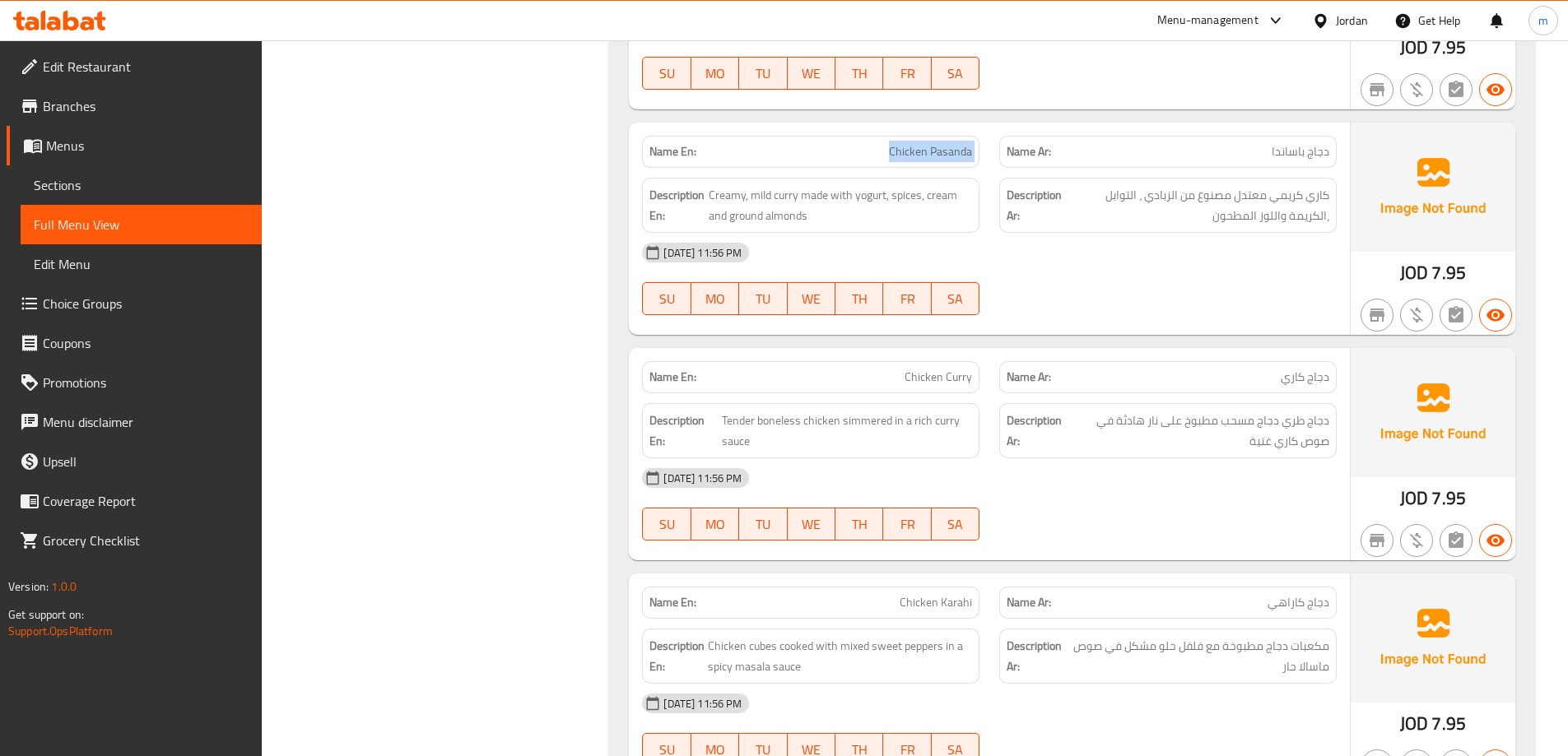
scroll to position [6827, 0]
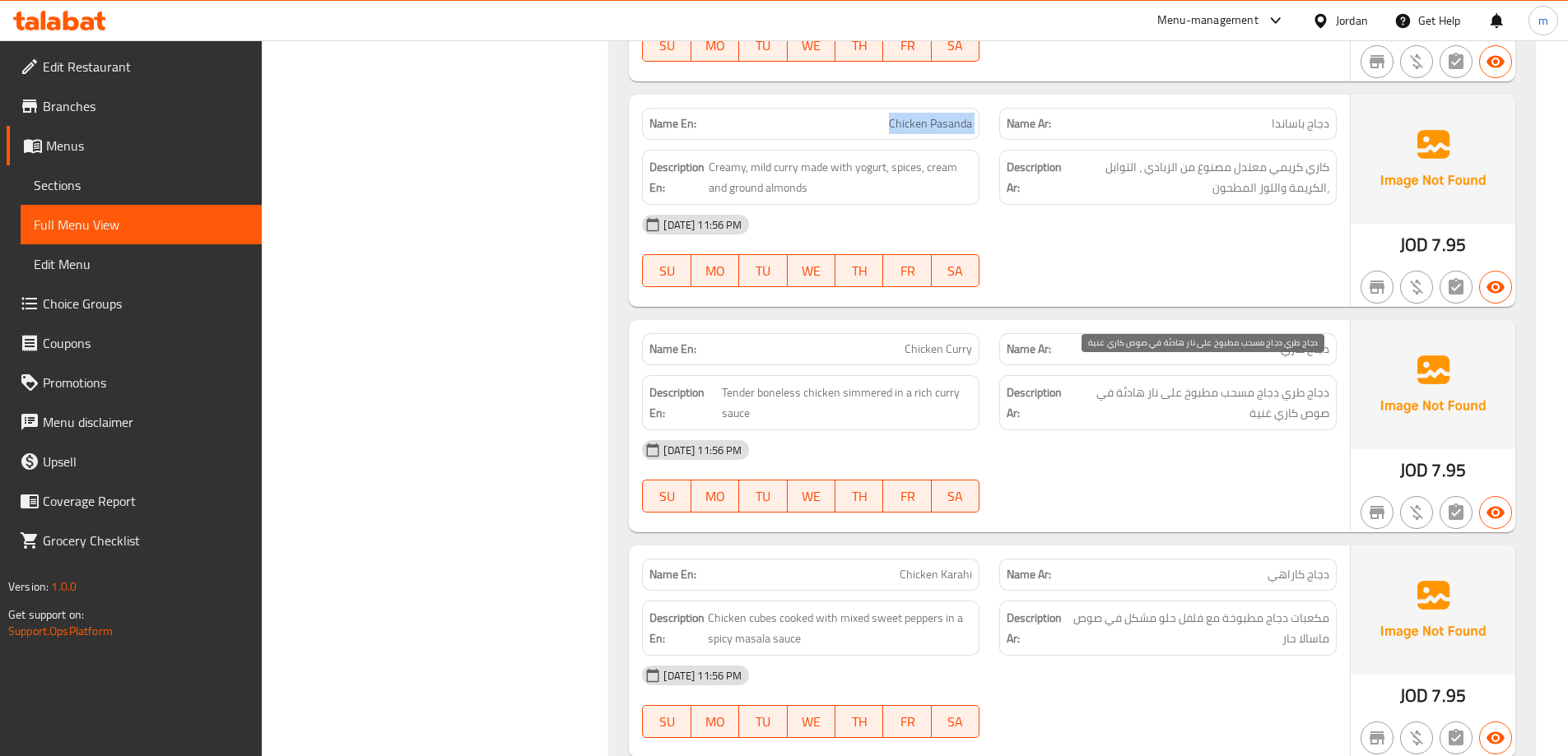
click at [1145, 389] on span "دجاج طري دجاج مسحب مطبوخ على نار هادئة في صوص كاري غنية" at bounding box center [1199, 402] width 261 height 40
click at [1257, 440] on div "[DATE] 11:56 PM" at bounding box center [989, 451] width 715 height 40
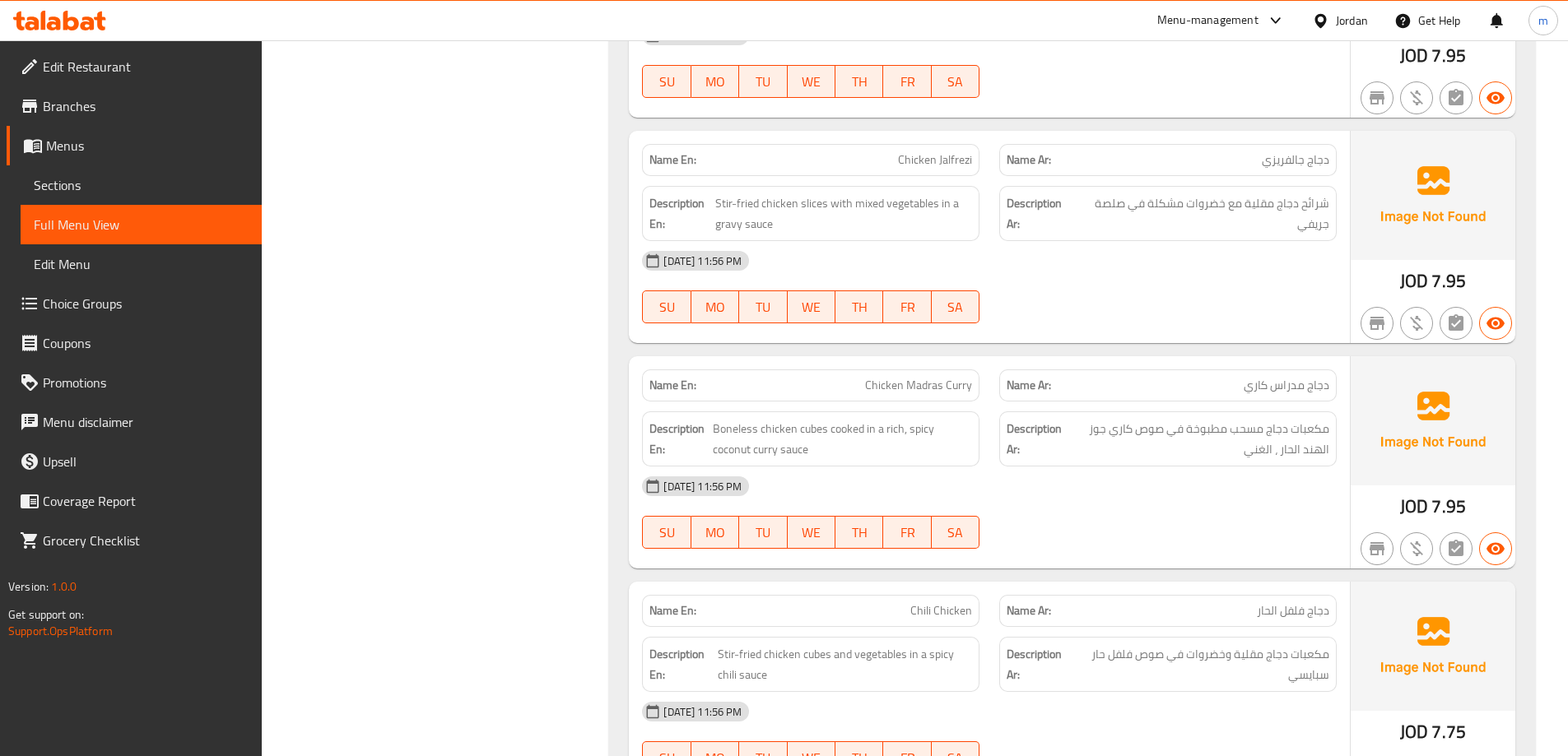
scroll to position [7698, 0]
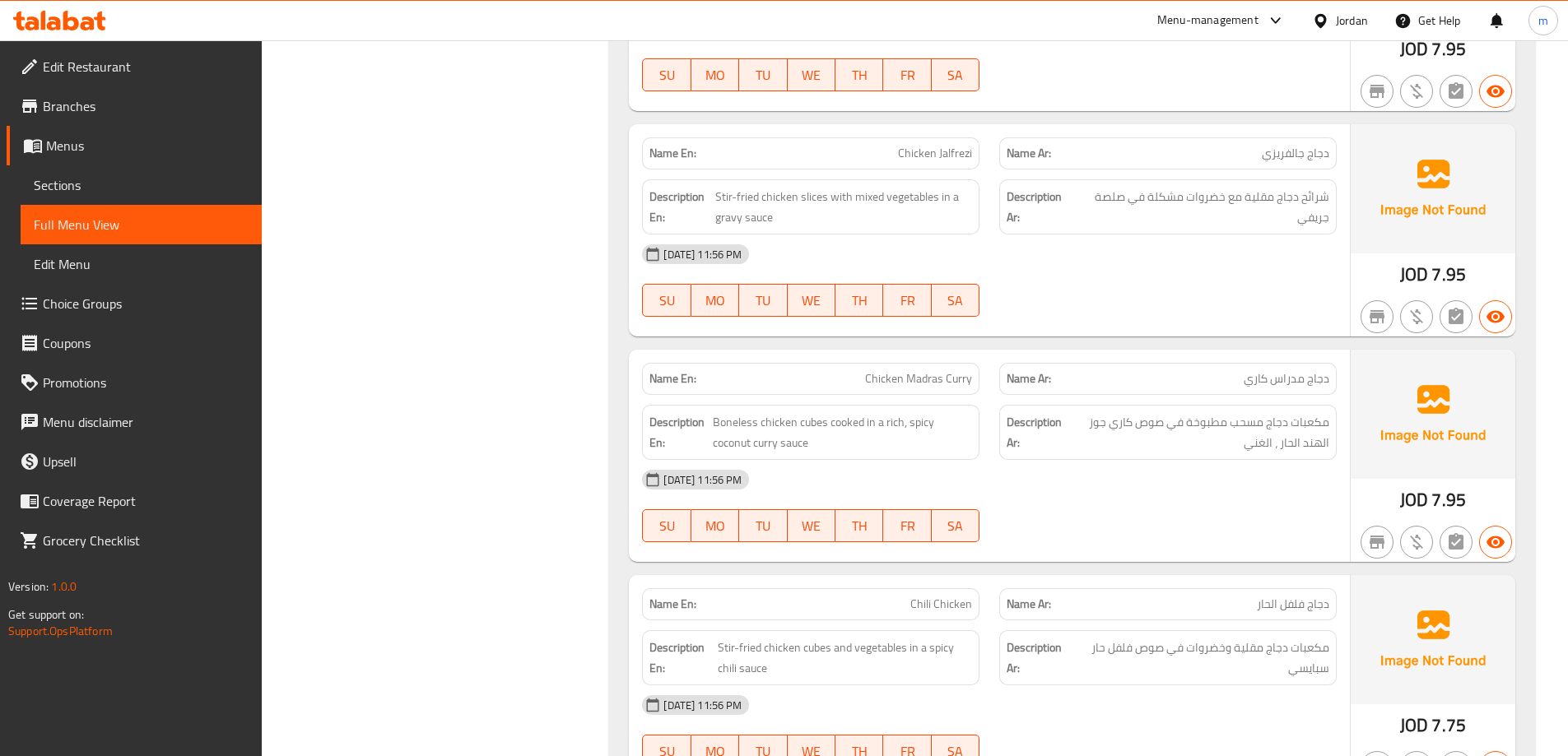
click at [1282, 263] on div "10-09-2025 11:56 PM SU MO TU WE TH FR SA" at bounding box center [989, 280] width 715 height 92
click at [956, 145] on div "Name En: Chicken Jalfrezi" at bounding box center [811, 154] width 338 height 32
copy span "Chicken Jalfrezi"
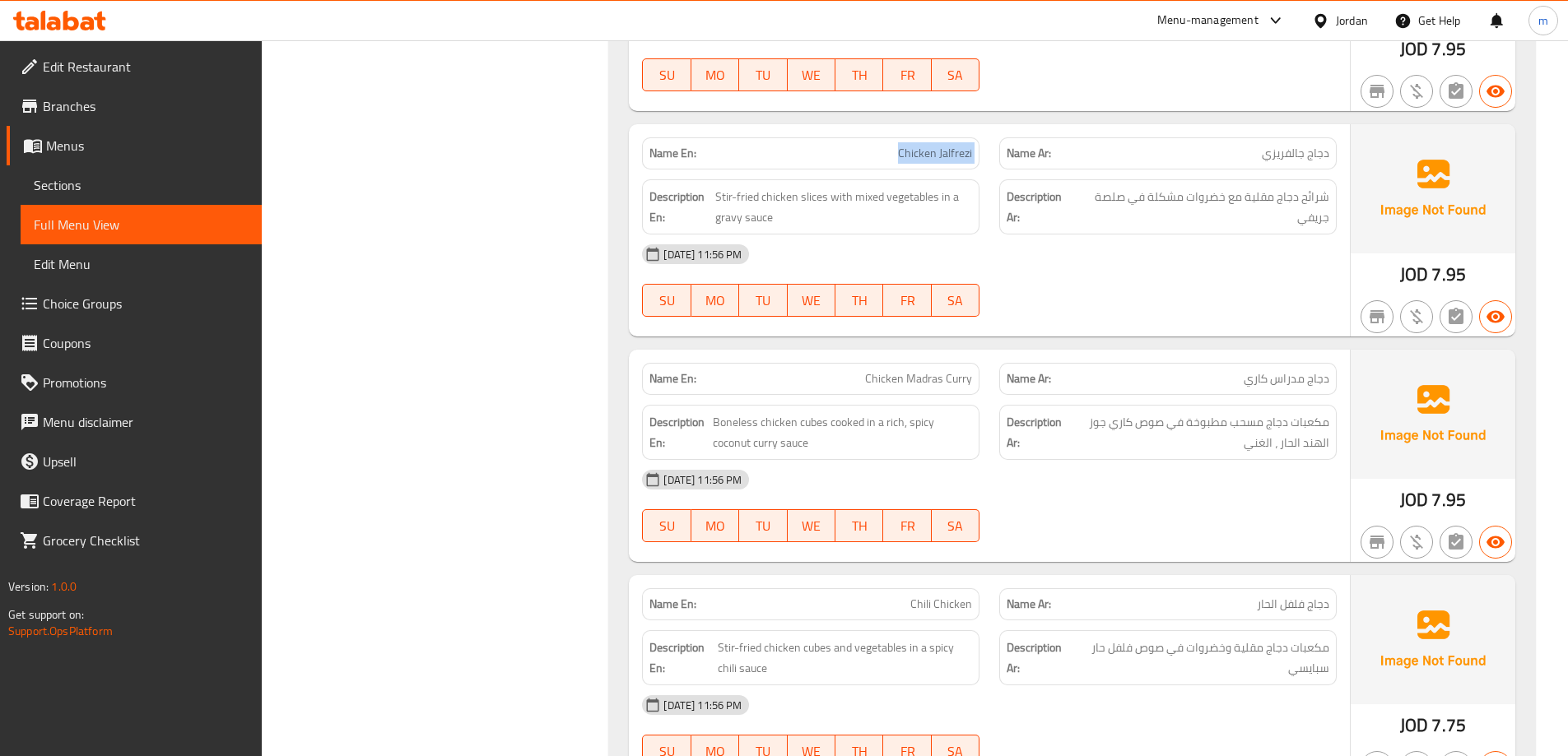
click at [1120, 250] on div "[DATE] 11:56 PM" at bounding box center [989, 254] width 715 height 40
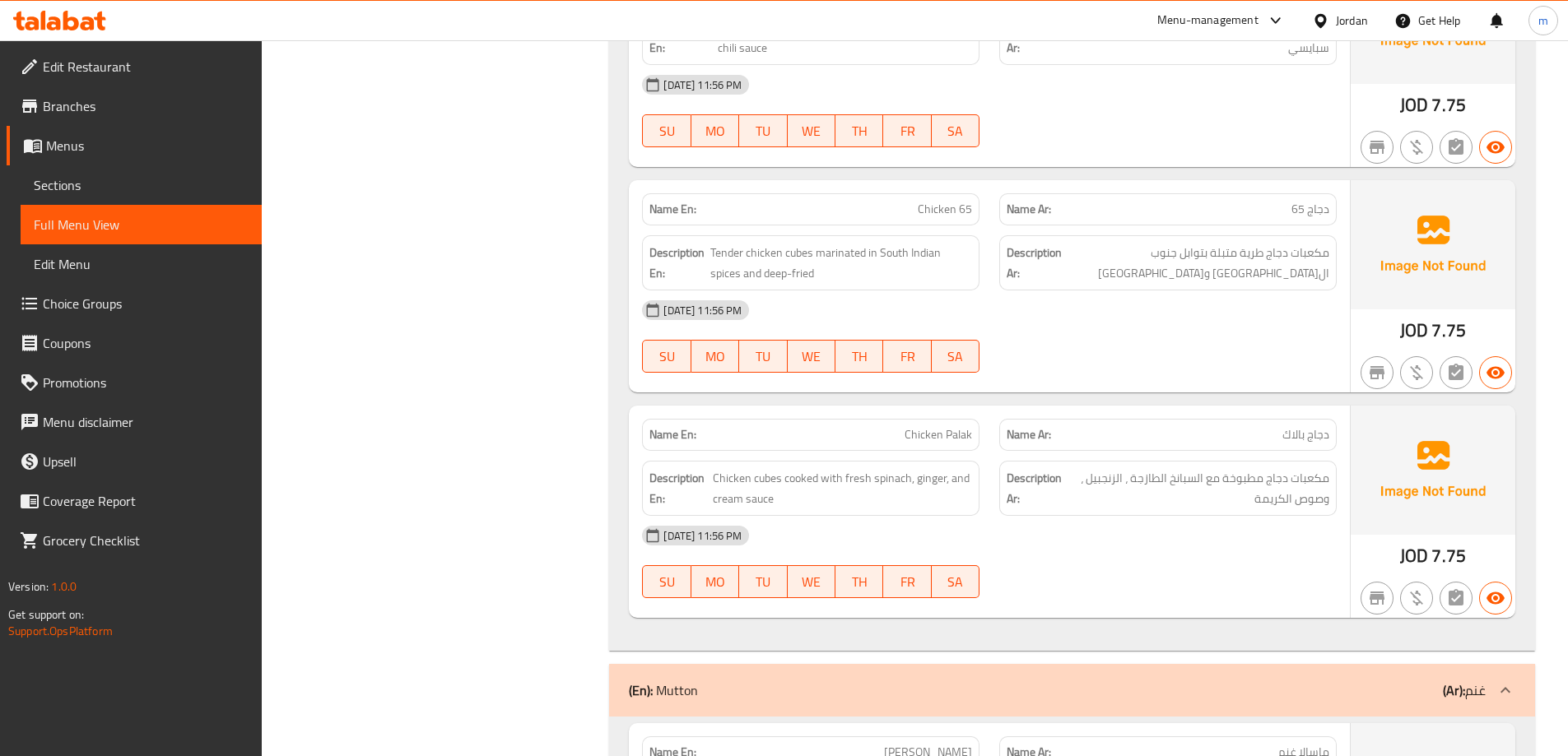
scroll to position [8357, 0]
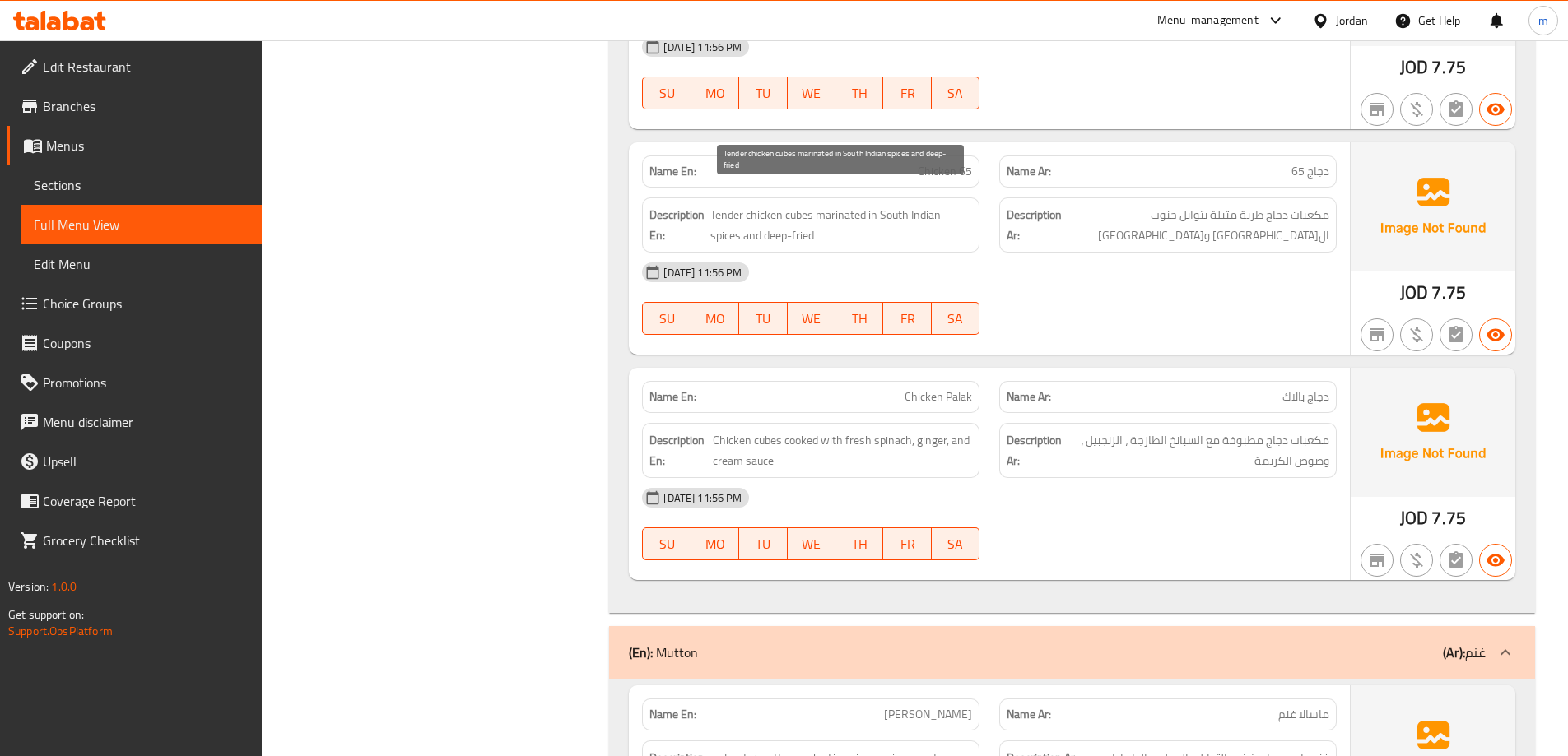
click at [848, 205] on span "Tender chicken cubes marinated in South Indian spices and deep-fried" at bounding box center [841, 225] width 262 height 40
click at [926, 205] on span "Tender chicken cubes marinated in South Indian spices and deep-fried" at bounding box center [841, 225] width 262 height 40
copy span "marinated in South Indian"
click at [1152, 213] on div "Description Ar: مكعبات دجاج طرية متبلة بتوابل جنوب الهند ومقلية" at bounding box center [1168, 225] width 338 height 55
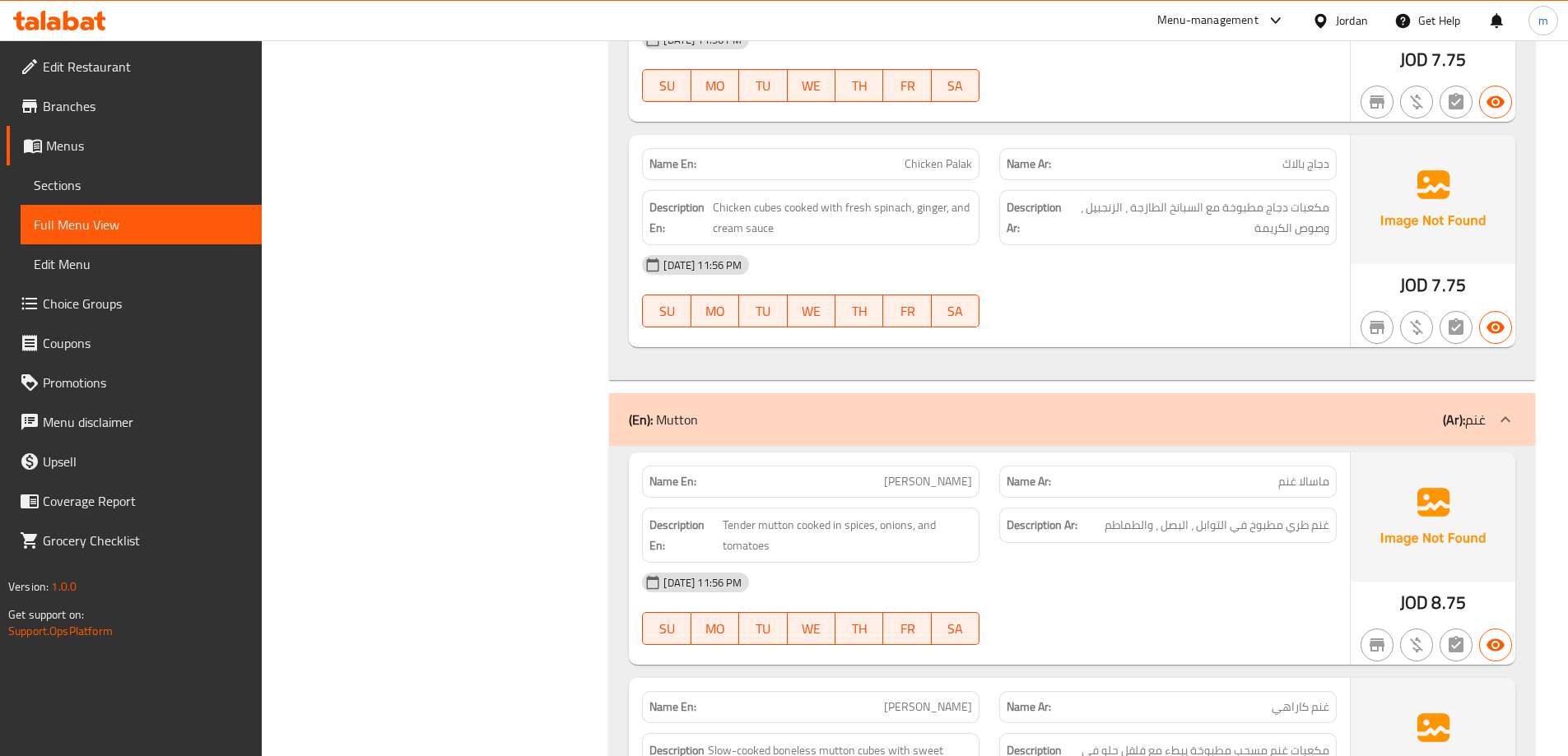
scroll to position [8603, 0]
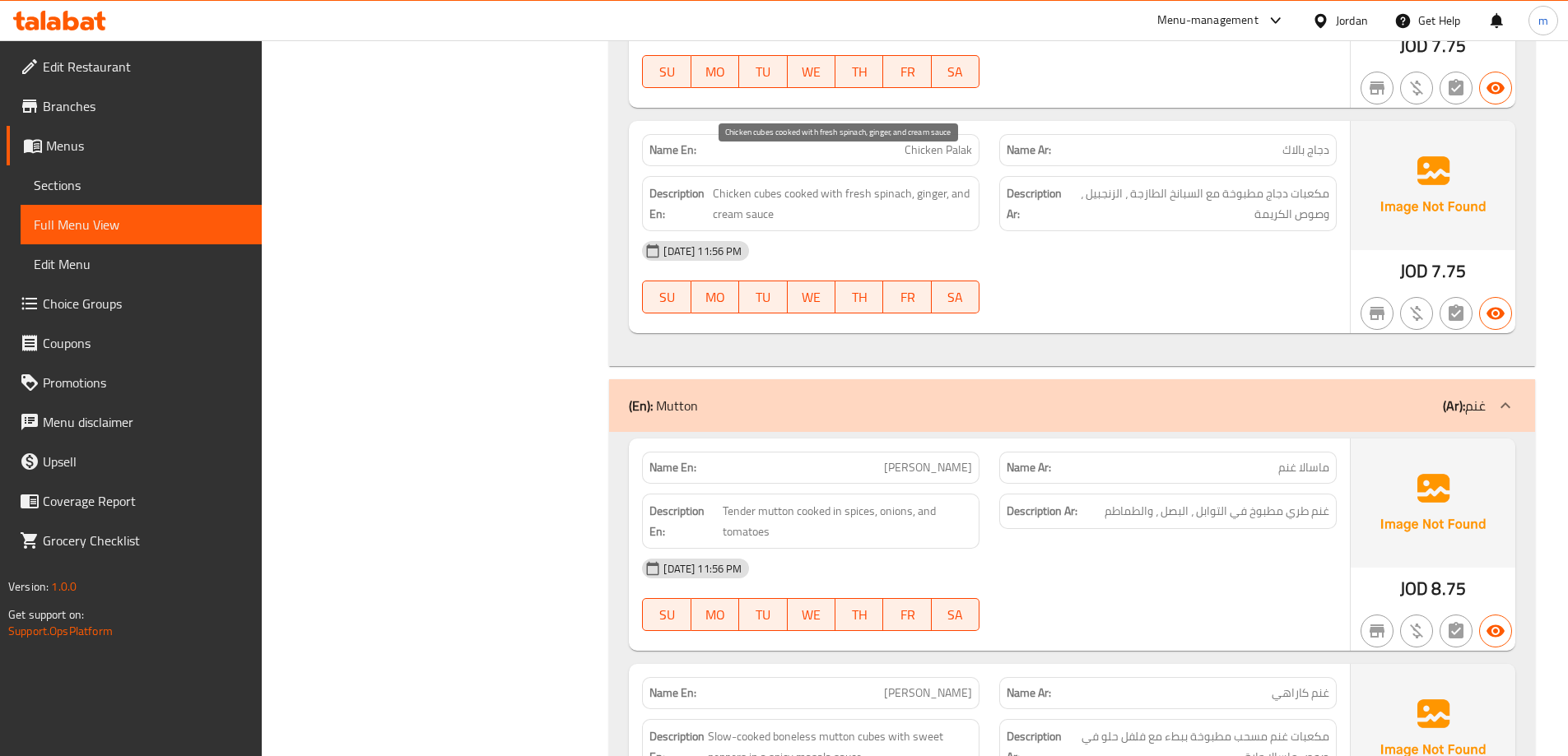
click at [889, 183] on span "Chicken cubes cooked with fresh spinach, ginger, and cream sauce" at bounding box center [843, 203] width 260 height 40
copy span "spinach"
click at [1230, 307] on div "Name En: Chicken Palak Name Ar: دجاج بالاك Description En: Chicken cubes cooked…" at bounding box center [989, 227] width 721 height 212
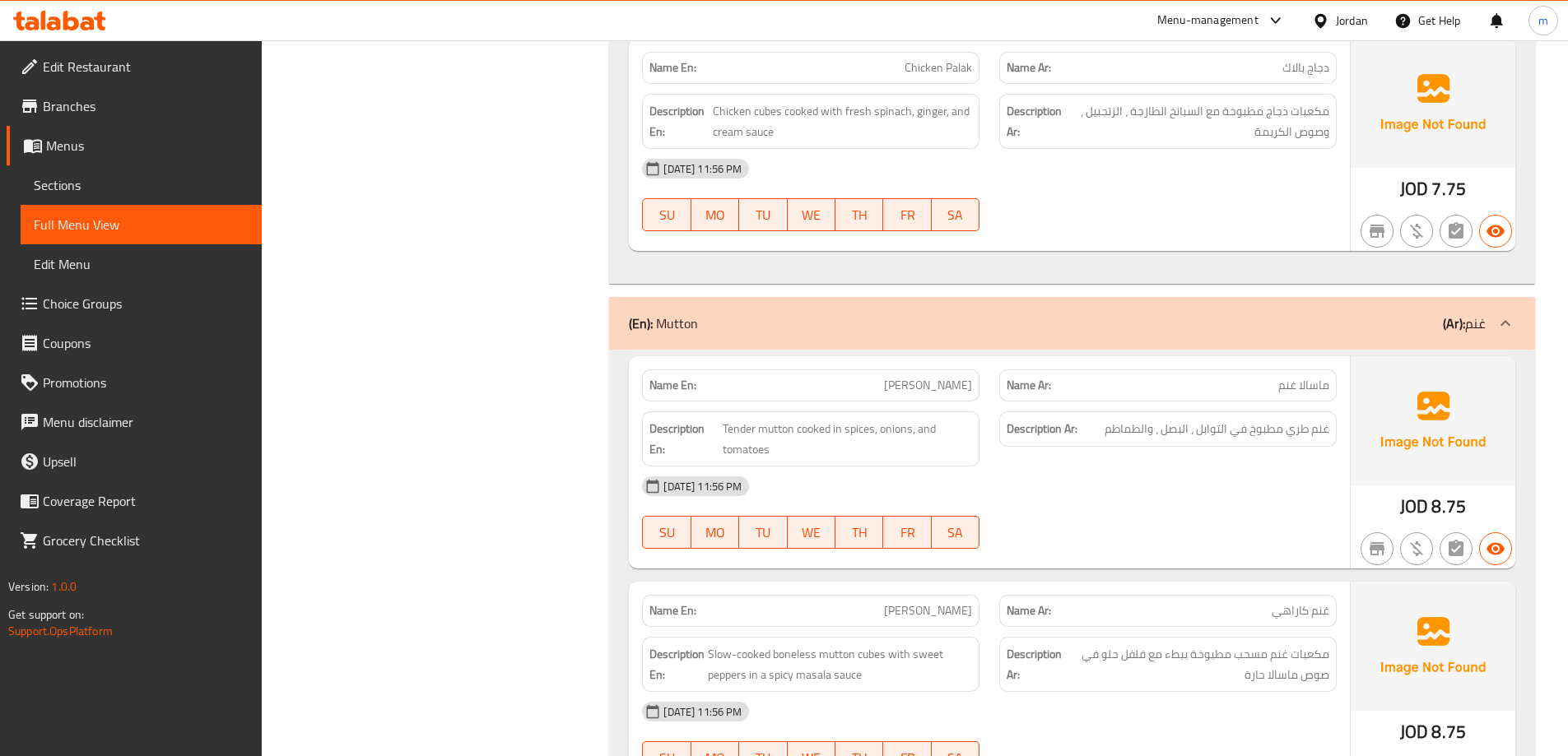
click at [1261, 193] on div "10-09-2025 11:56 PM SU MO TU WE TH FR SA" at bounding box center [989, 194] width 715 height 92
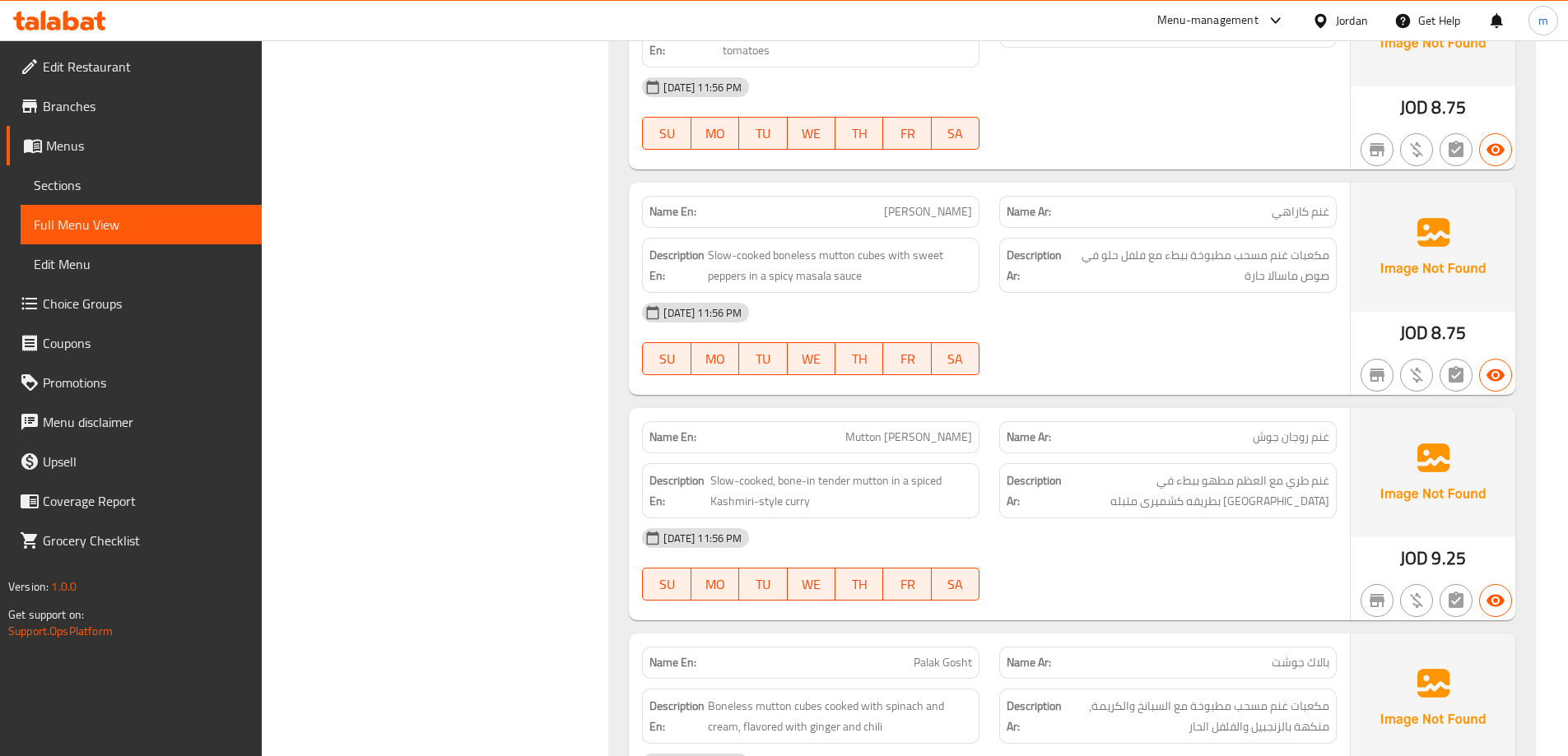
scroll to position [9179, 0]
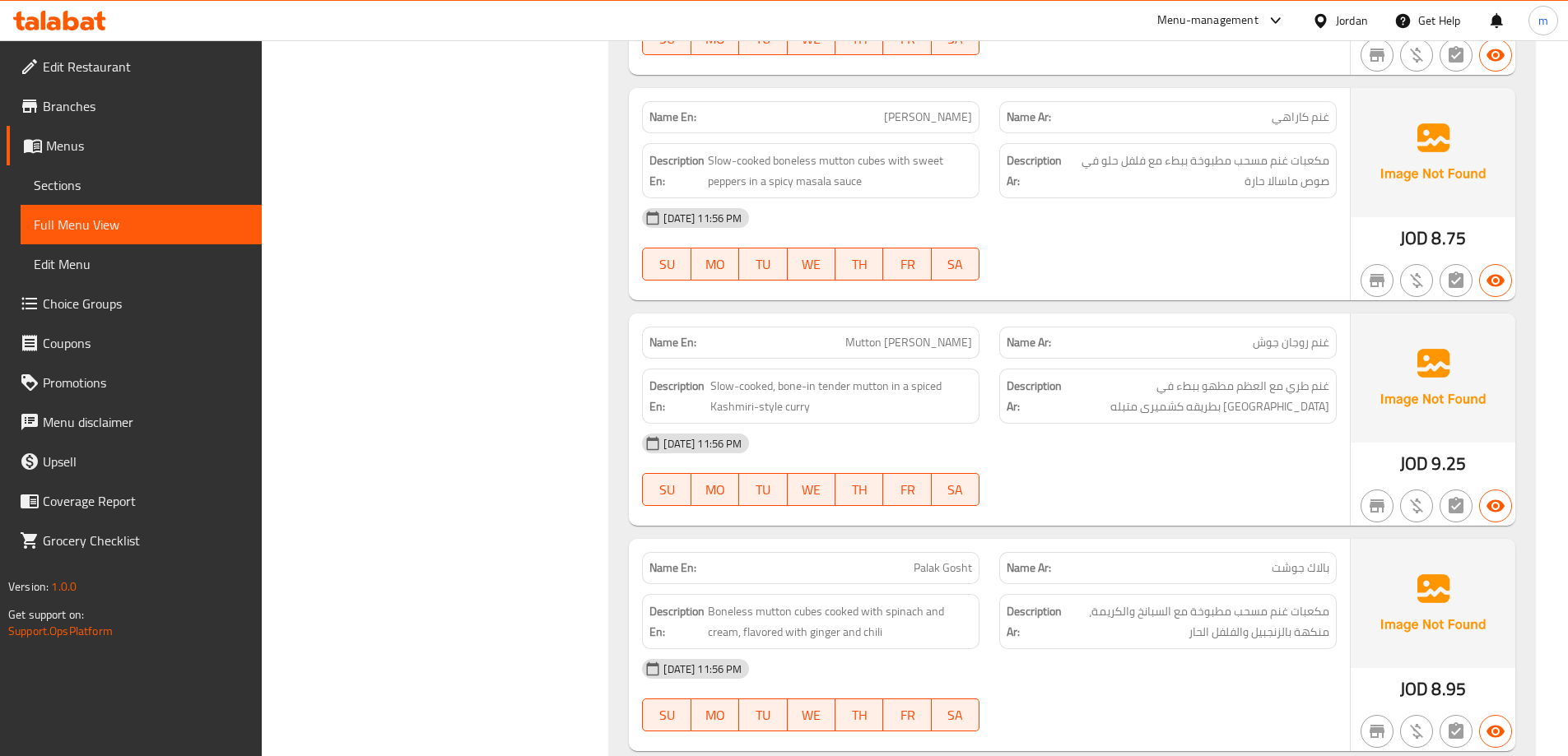
click at [1247, 247] on div "10-09-2025 11:56 PM SU MO TU WE TH FR SA" at bounding box center [989, 244] width 715 height 92
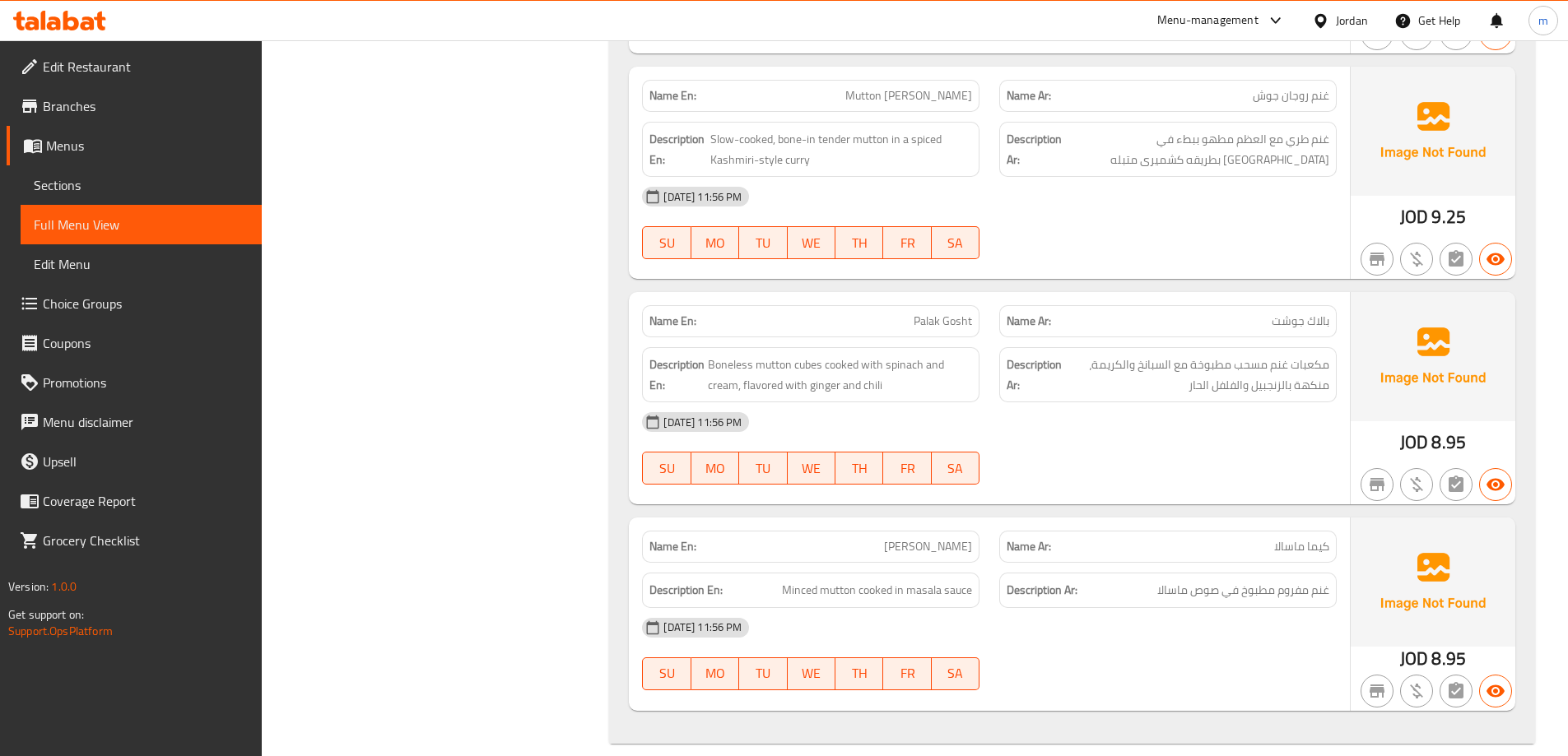
scroll to position [9427, 0]
click at [944, 312] on span "Palak Gosht" at bounding box center [943, 321] width 59 height 17
copy span "Gosht"
click at [1107, 439] on div "10-09-2025 11:56 PM SU MO TU WE TH FR SA" at bounding box center [989, 447] width 715 height 92
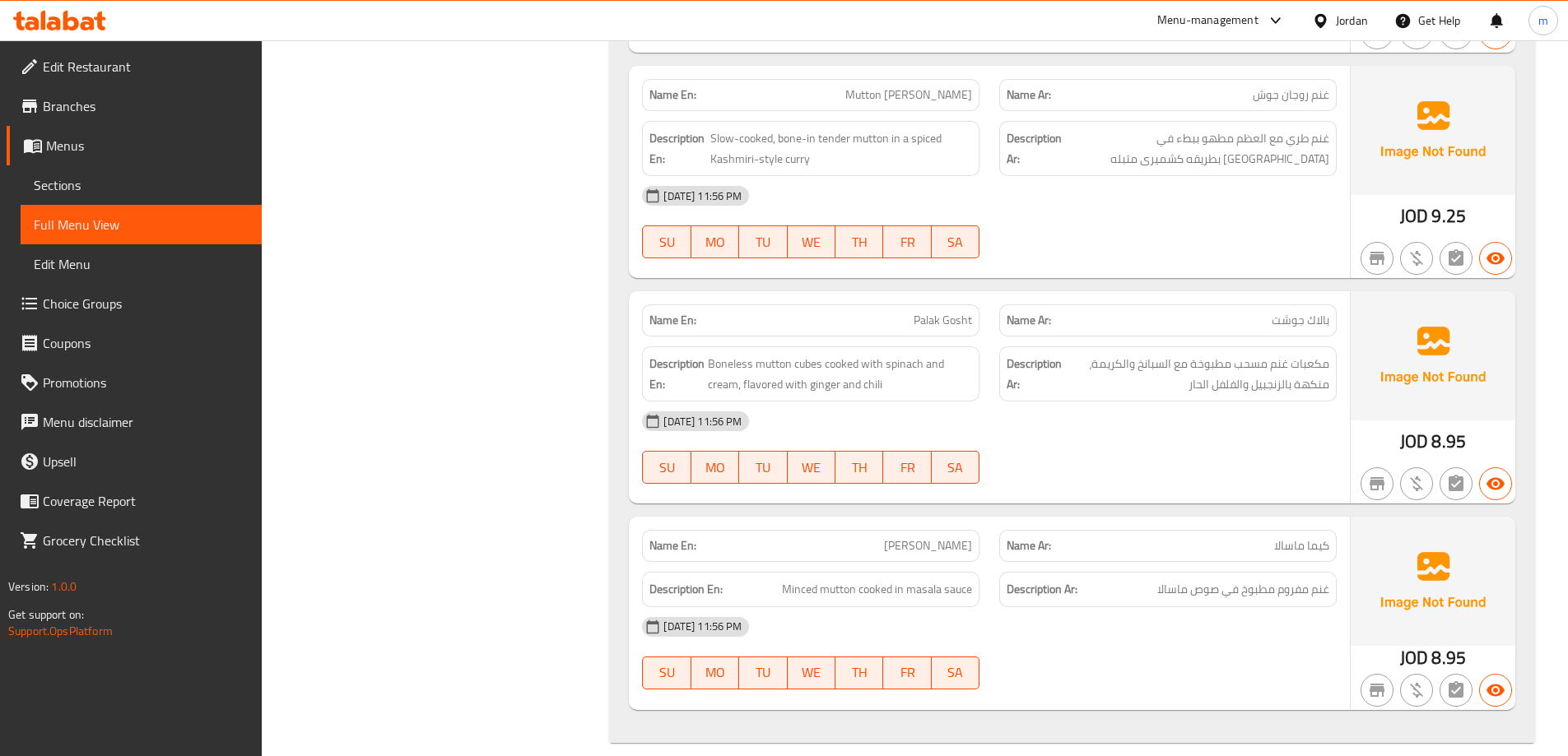
click at [1107, 439] on div "10-09-2025 11:56 PM SU MO TU WE TH FR SA" at bounding box center [989, 447] width 715 height 92
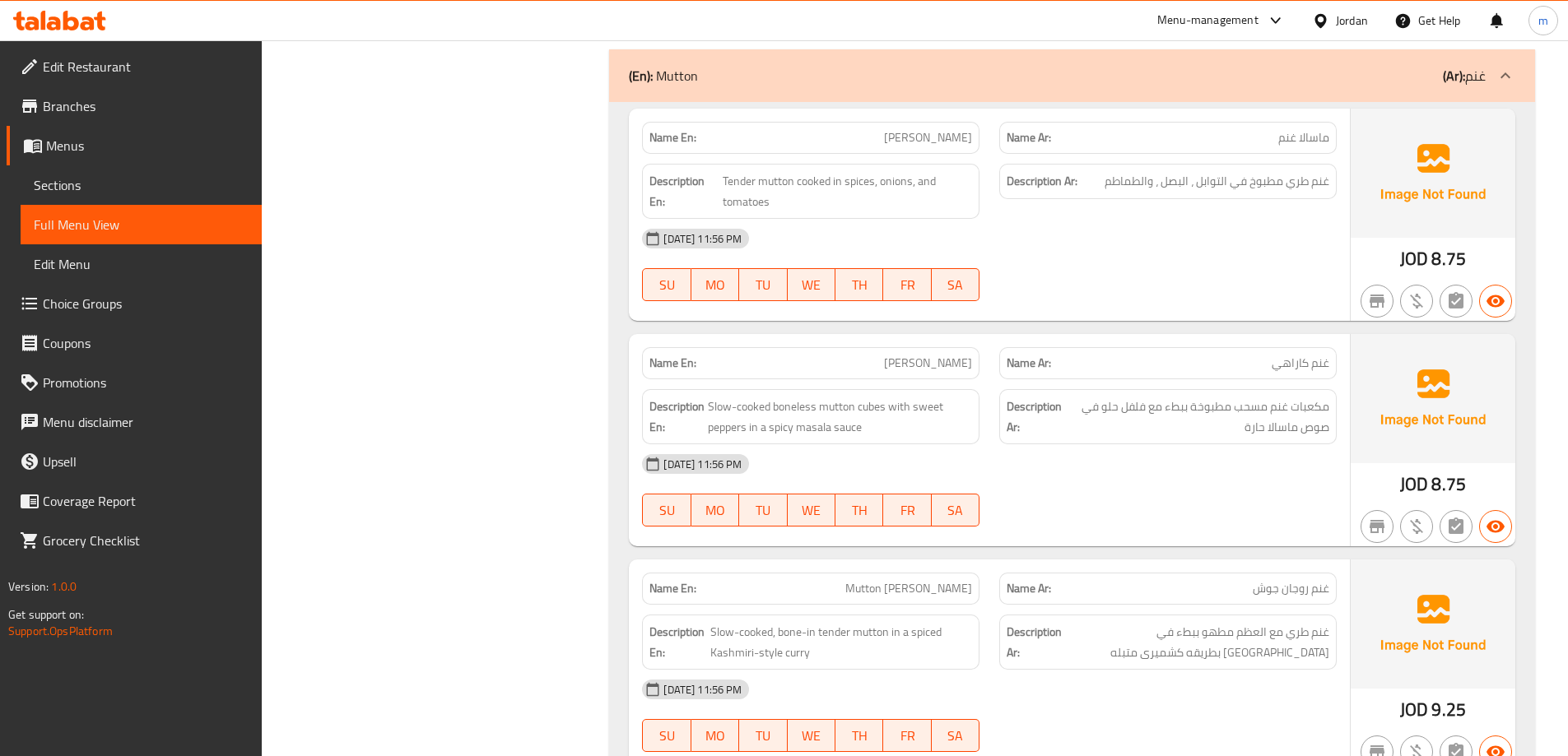
scroll to position [7561, 0]
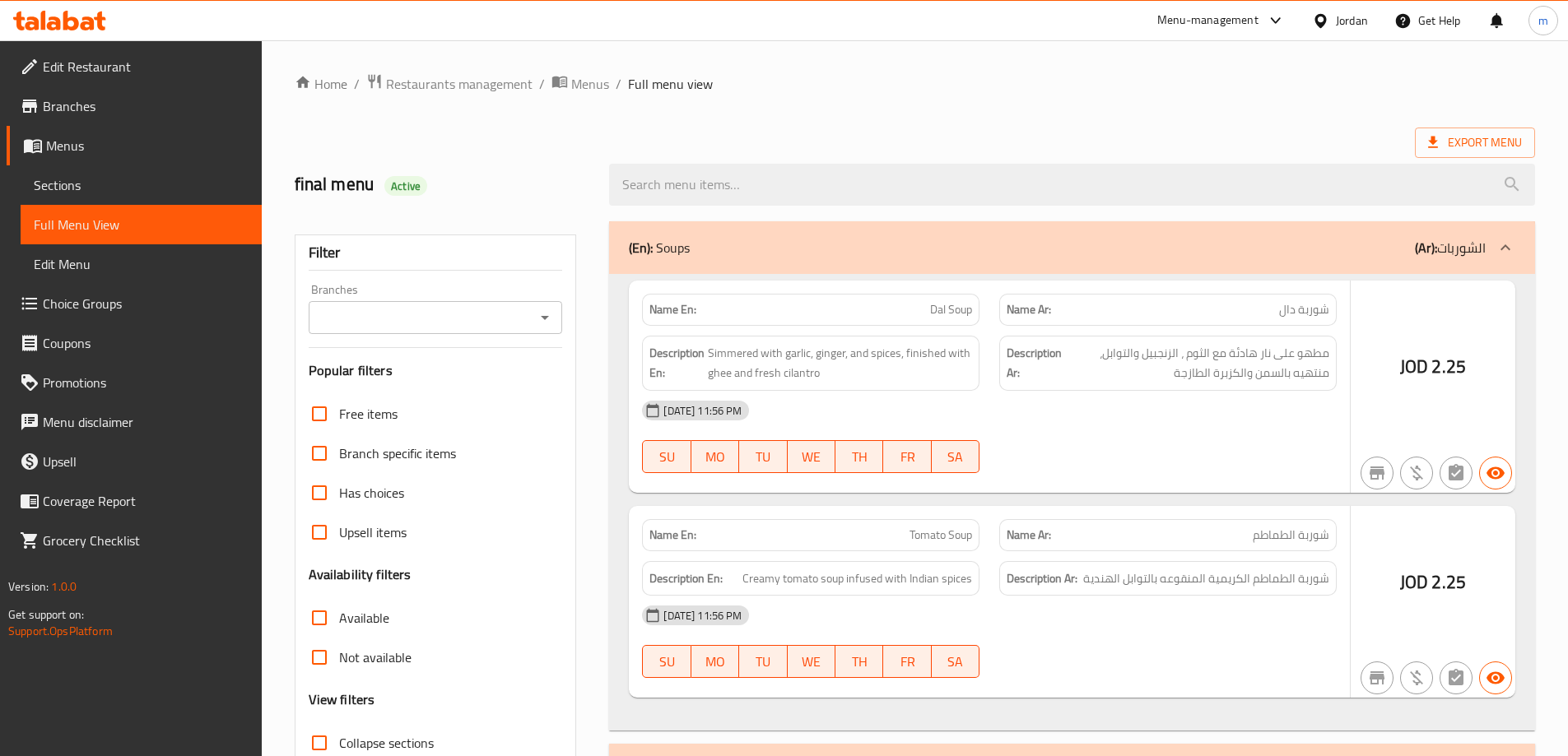
click at [161, 190] on div at bounding box center [784, 378] width 1568 height 756
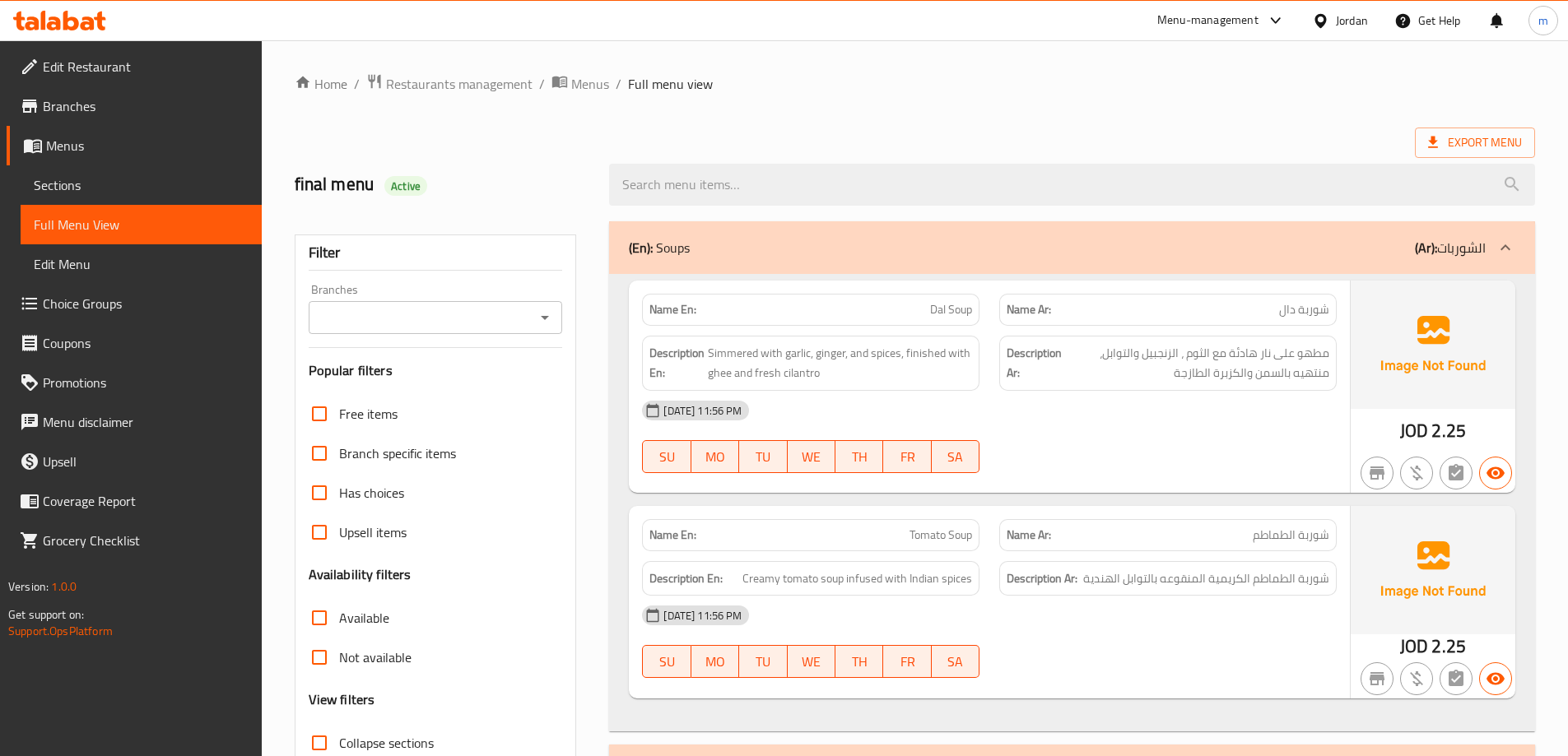
click at [134, 183] on span "Sections" at bounding box center [141, 185] width 215 height 20
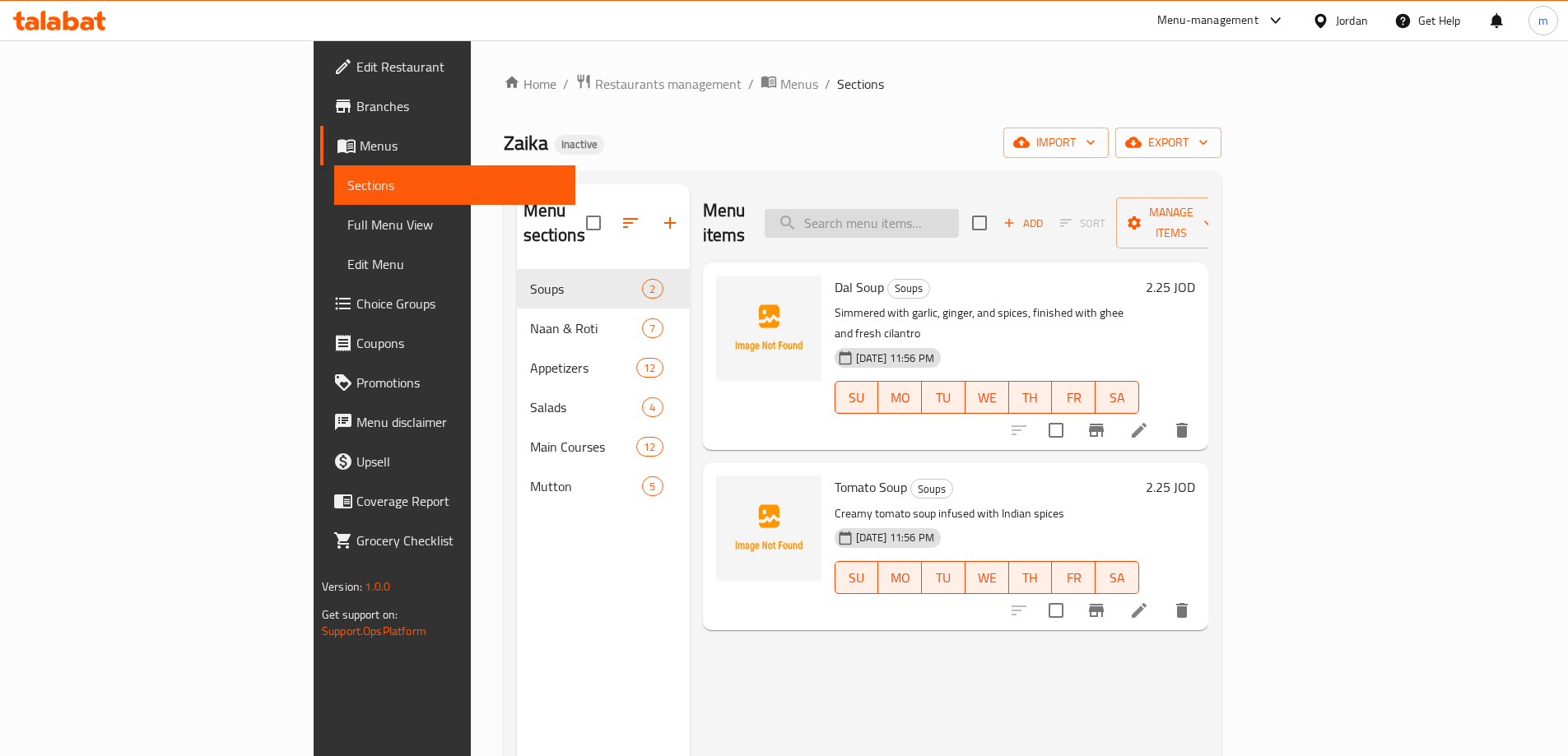
click at [959, 209] on input "search" at bounding box center [862, 223] width 195 height 28
paste input "[PERSON_NAME]"
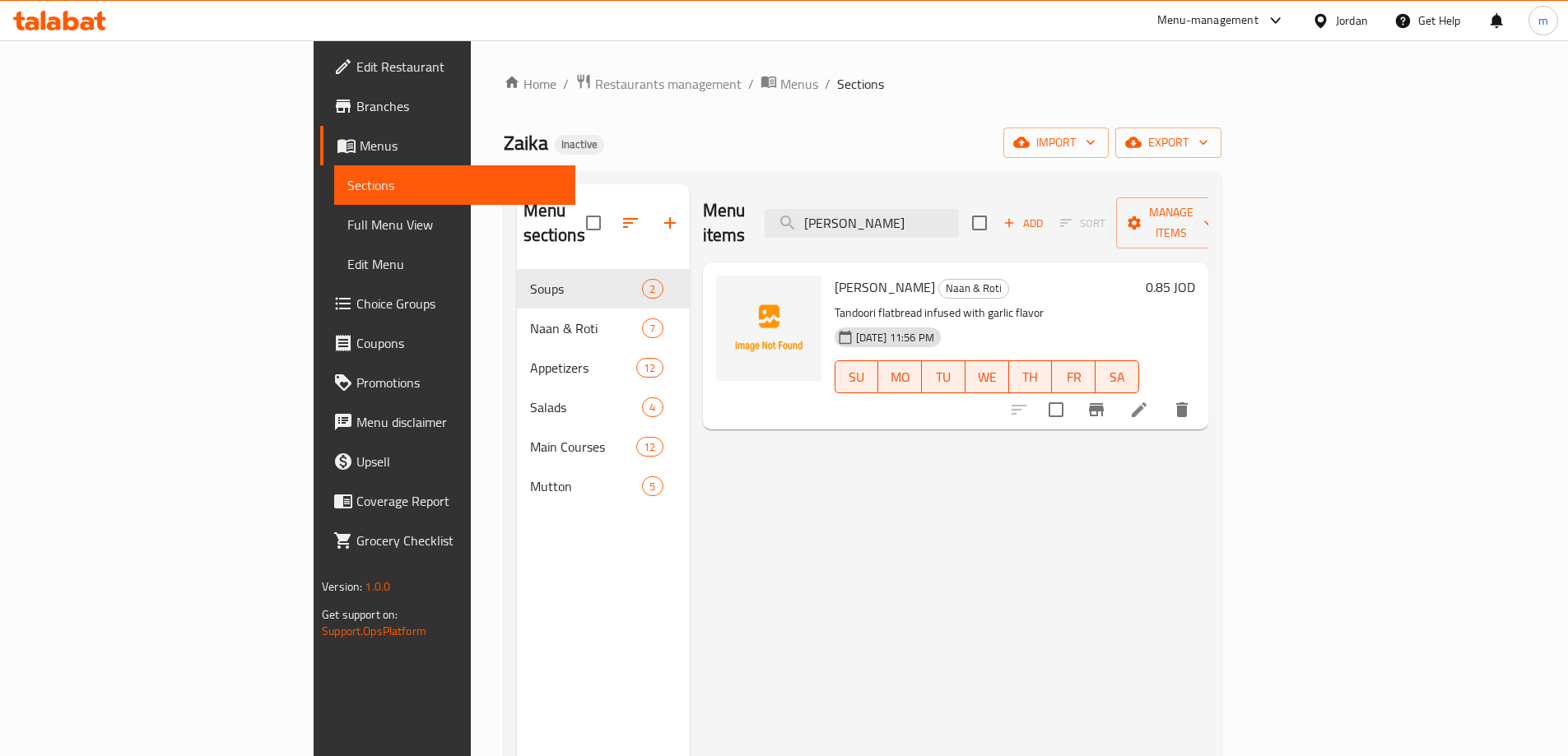
type input "[PERSON_NAME]"
click at [1149, 399] on icon at bounding box center [1139, 409] width 20 height 20
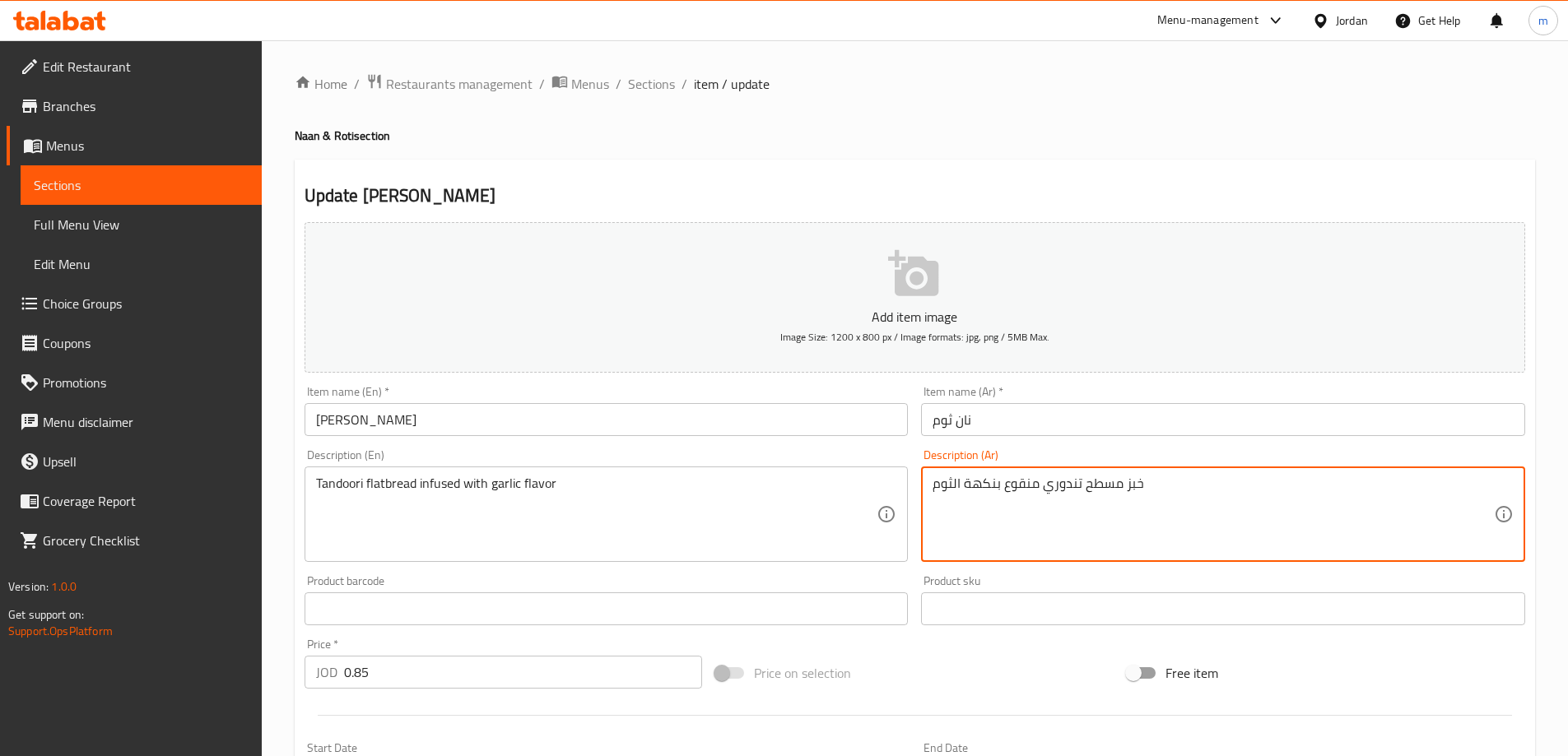
type textarea "خبز مسطح تندوري منقوع بنكهة الثوم"
click at [987, 696] on div at bounding box center [915, 715] width 1234 height 40
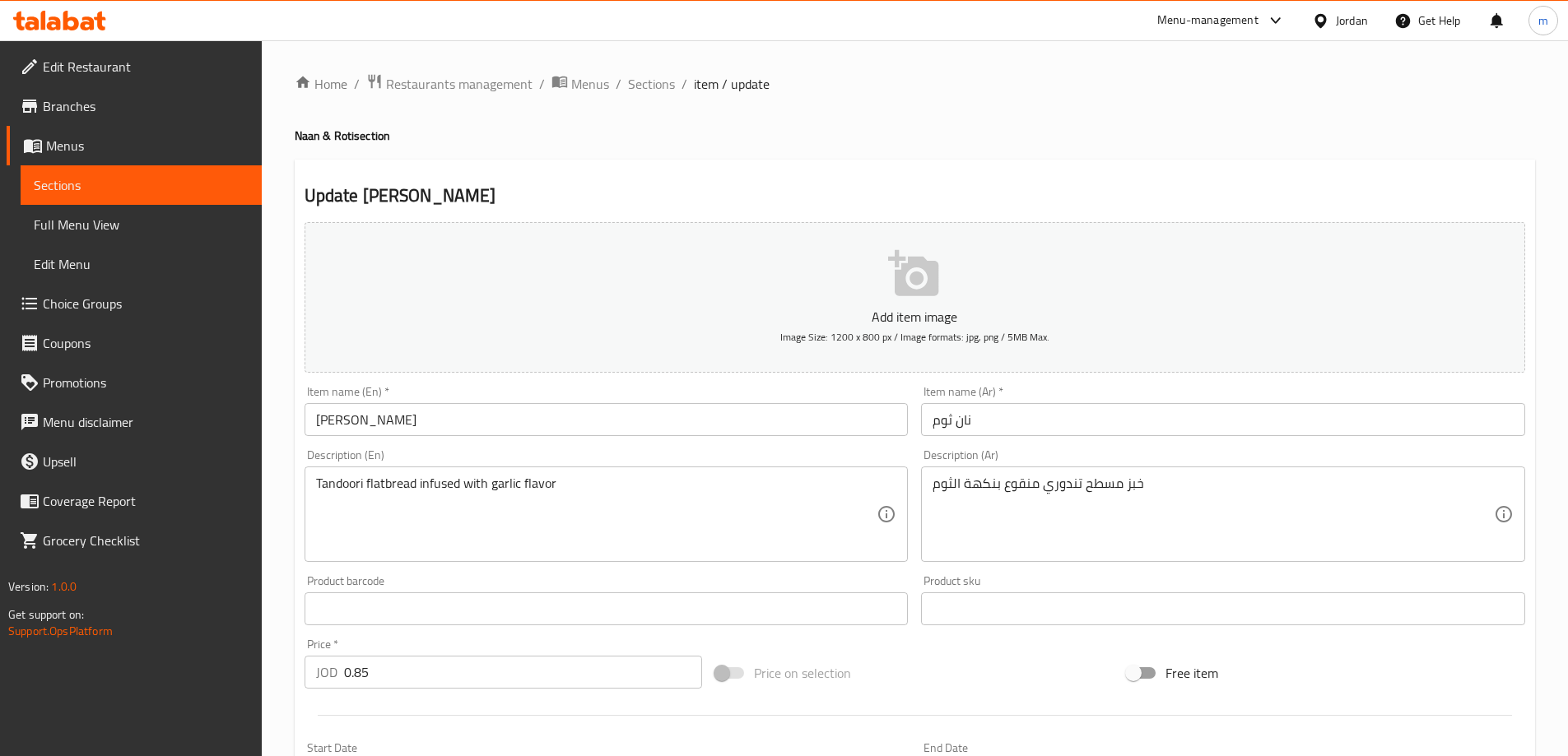
scroll to position [406, 0]
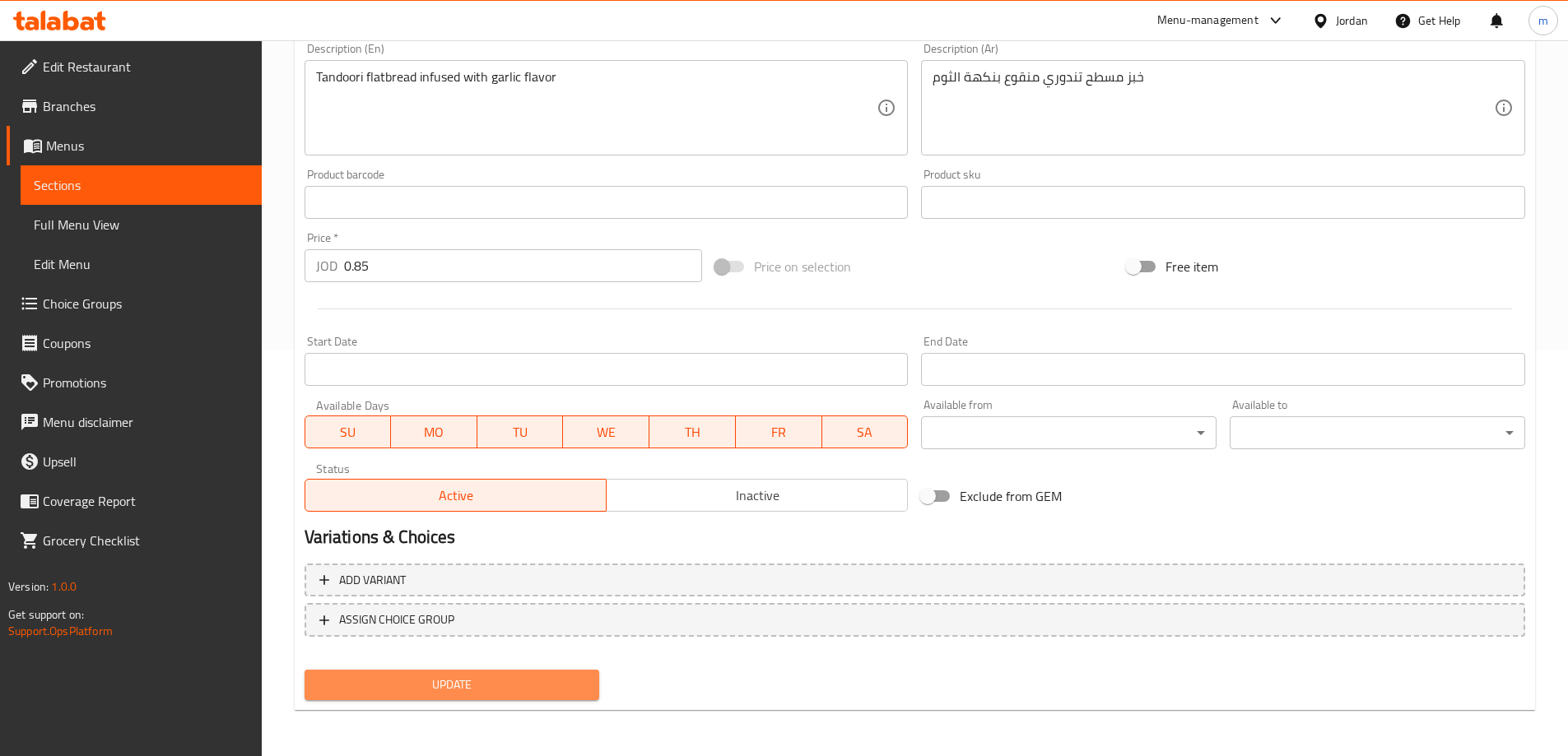
click at [530, 684] on span "Update" at bounding box center [453, 685] width 270 height 21
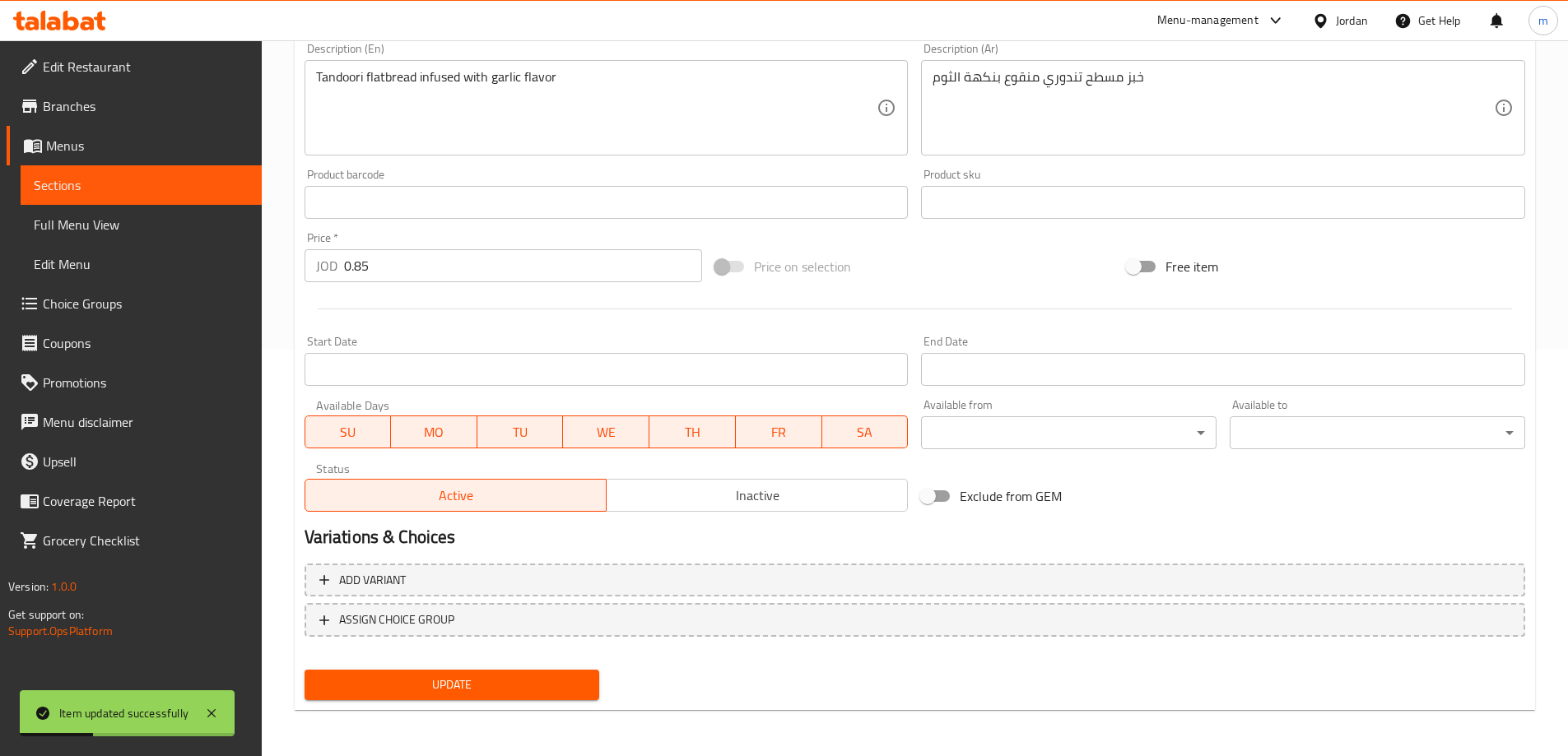
scroll to position [0, 0]
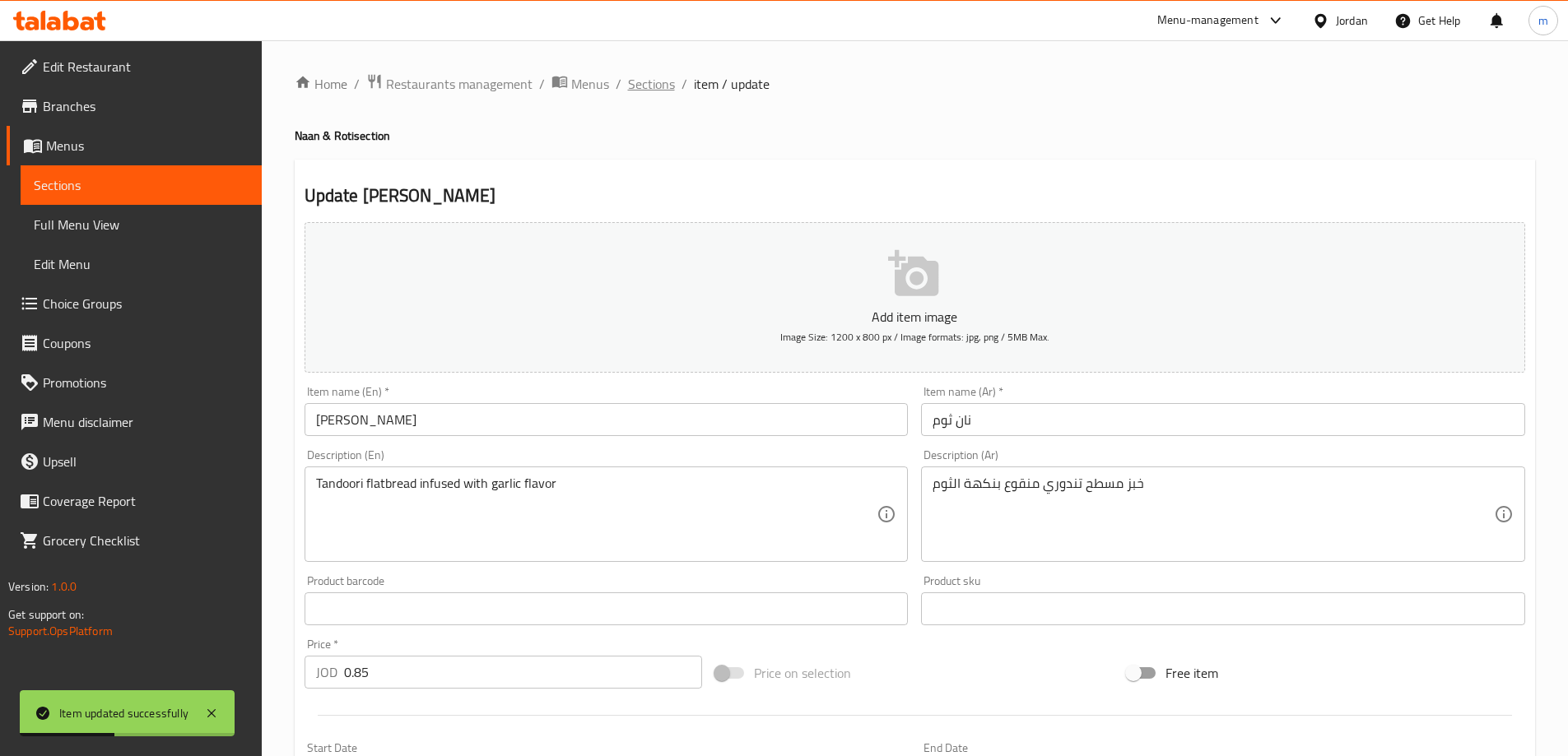
click at [642, 83] on span "Sections" at bounding box center [651, 83] width 47 height 20
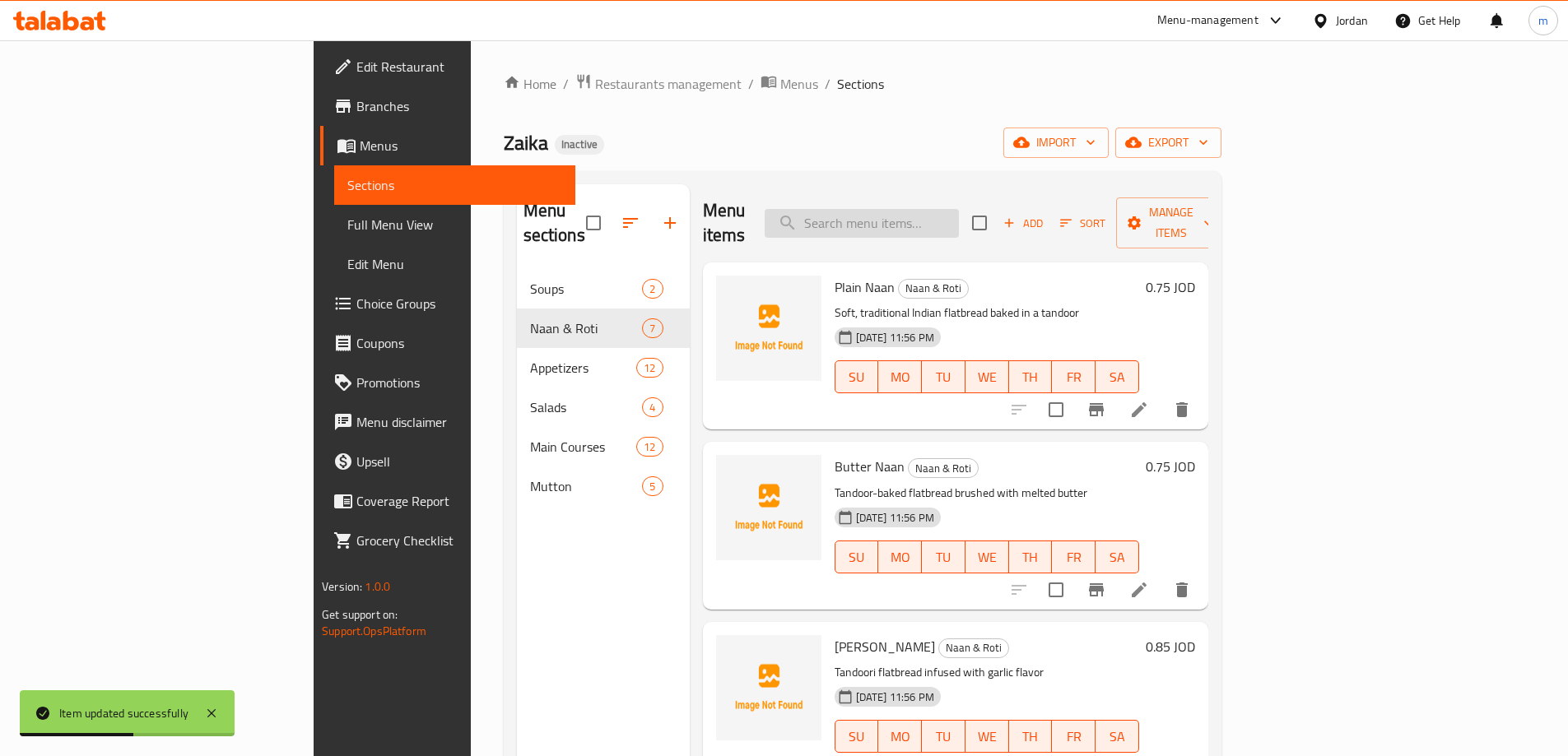
click at [947, 216] on input "search" at bounding box center [862, 223] width 195 height 28
paste input "Lacha Paratha"
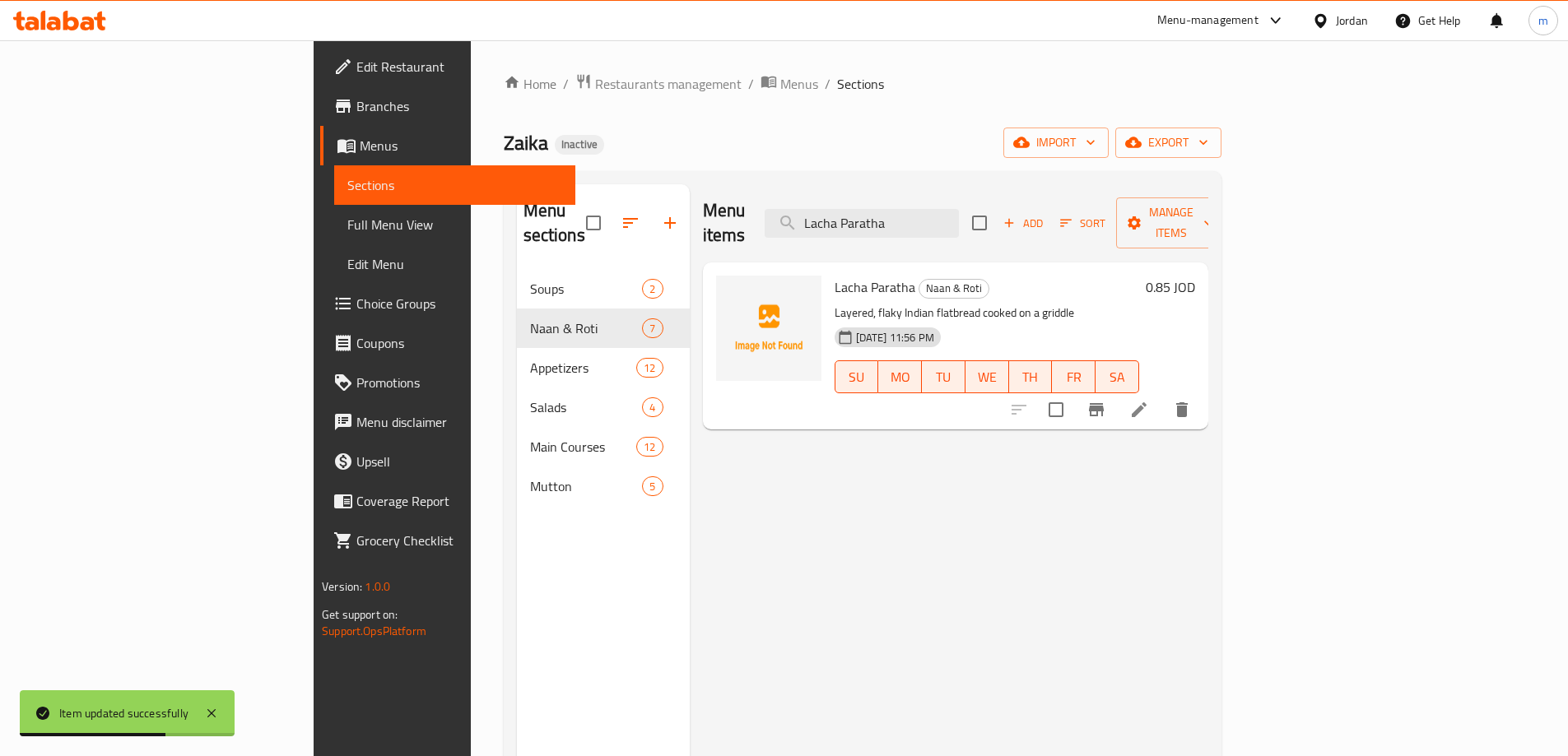
type input "Lacha Paratha"
click at [1149, 399] on icon at bounding box center [1139, 409] width 20 height 20
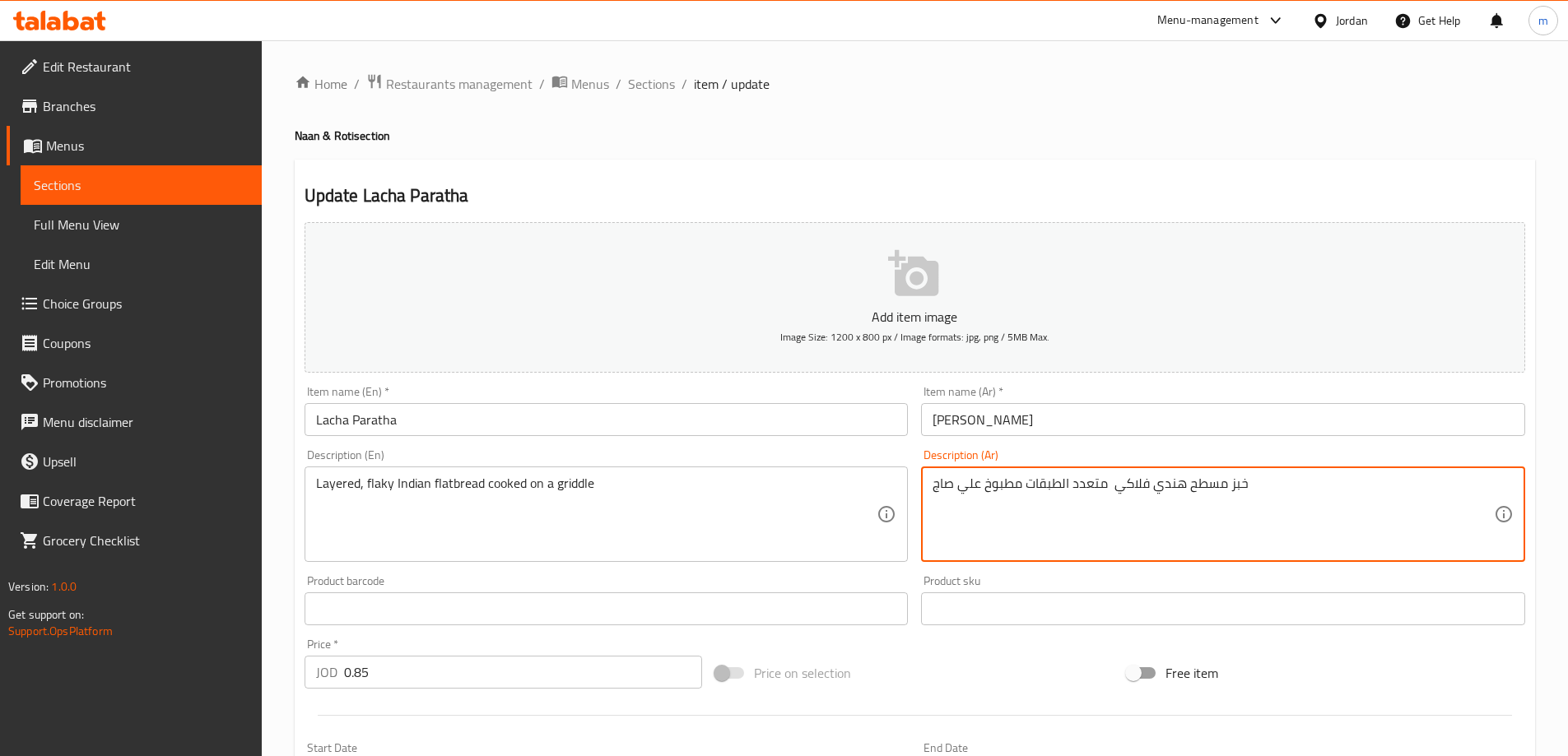
type textarea "خبز مسطح هندي فلاكي متعدد الطبقات مطبوخ علي صاج"
click at [1255, 170] on div "Update Lacha Paratha Add item image Image Size: 1200 x 800 px / Image formats: …" at bounding box center [914, 637] width 1241 height 957
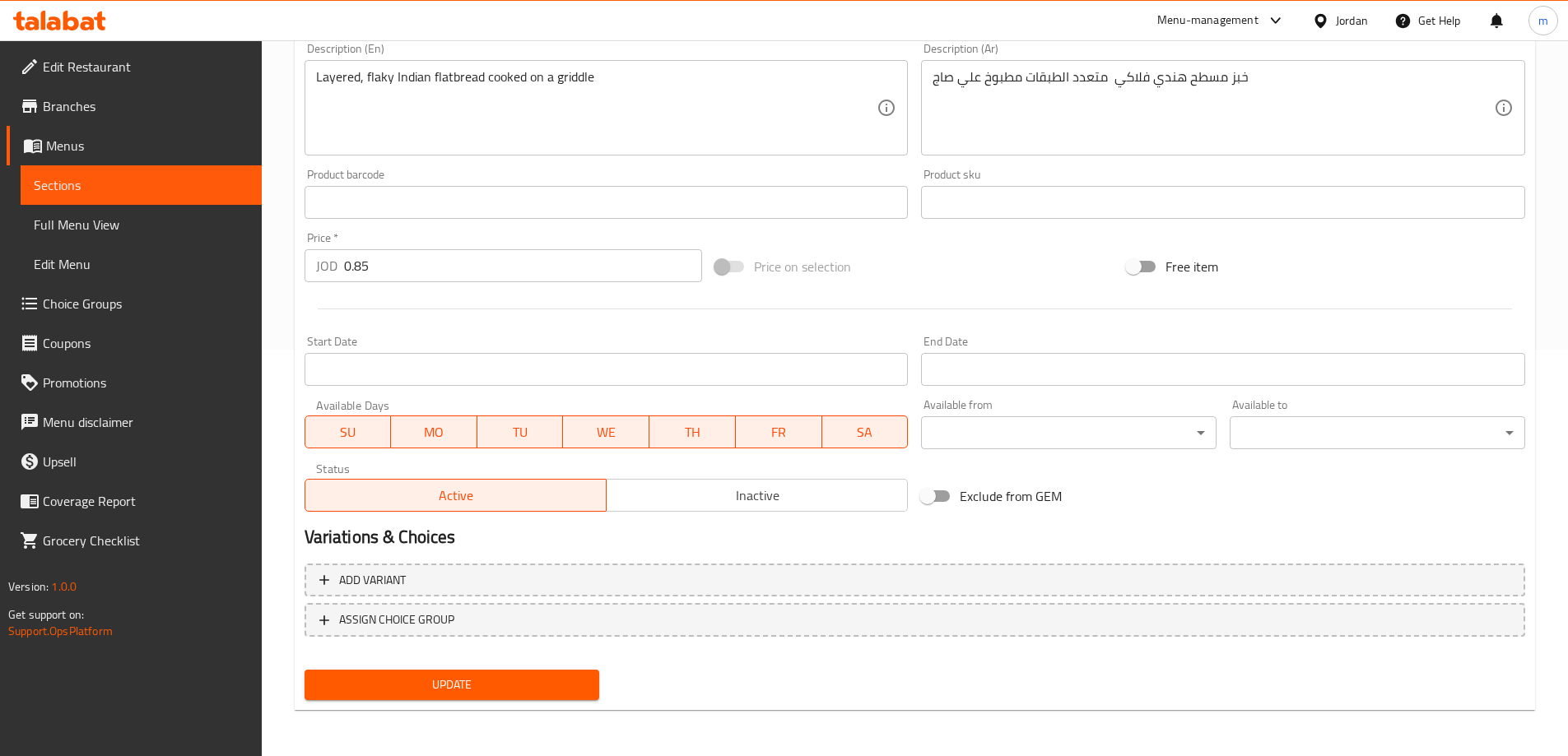
click at [565, 685] on span "Update" at bounding box center [453, 685] width 270 height 21
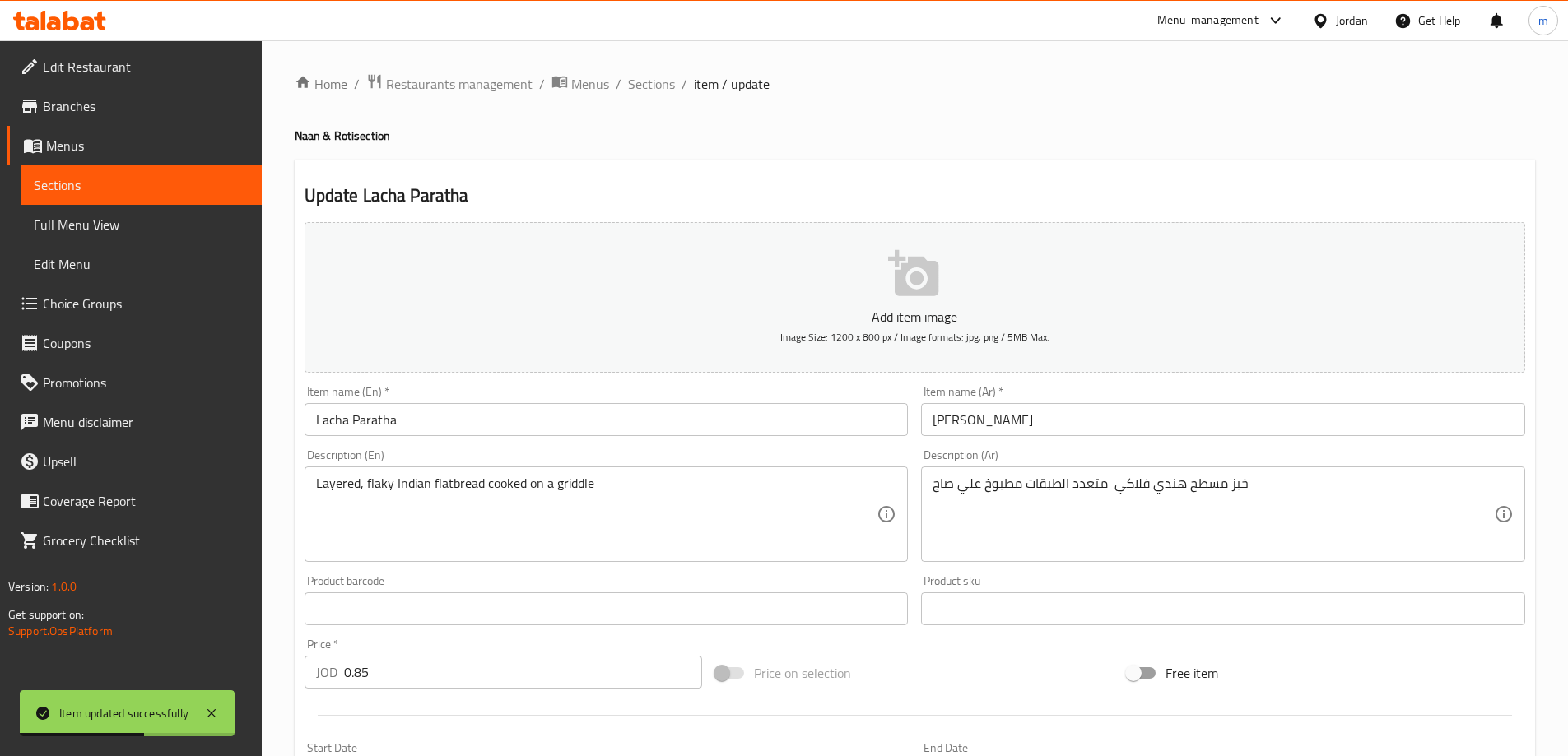
click at [658, 67] on div "Home / Restaurants management / Menus / Sections / item / update Naan & Roti se…" at bounding box center [915, 600] width 1306 height 1122
click at [660, 87] on span "Sections" at bounding box center [651, 83] width 47 height 20
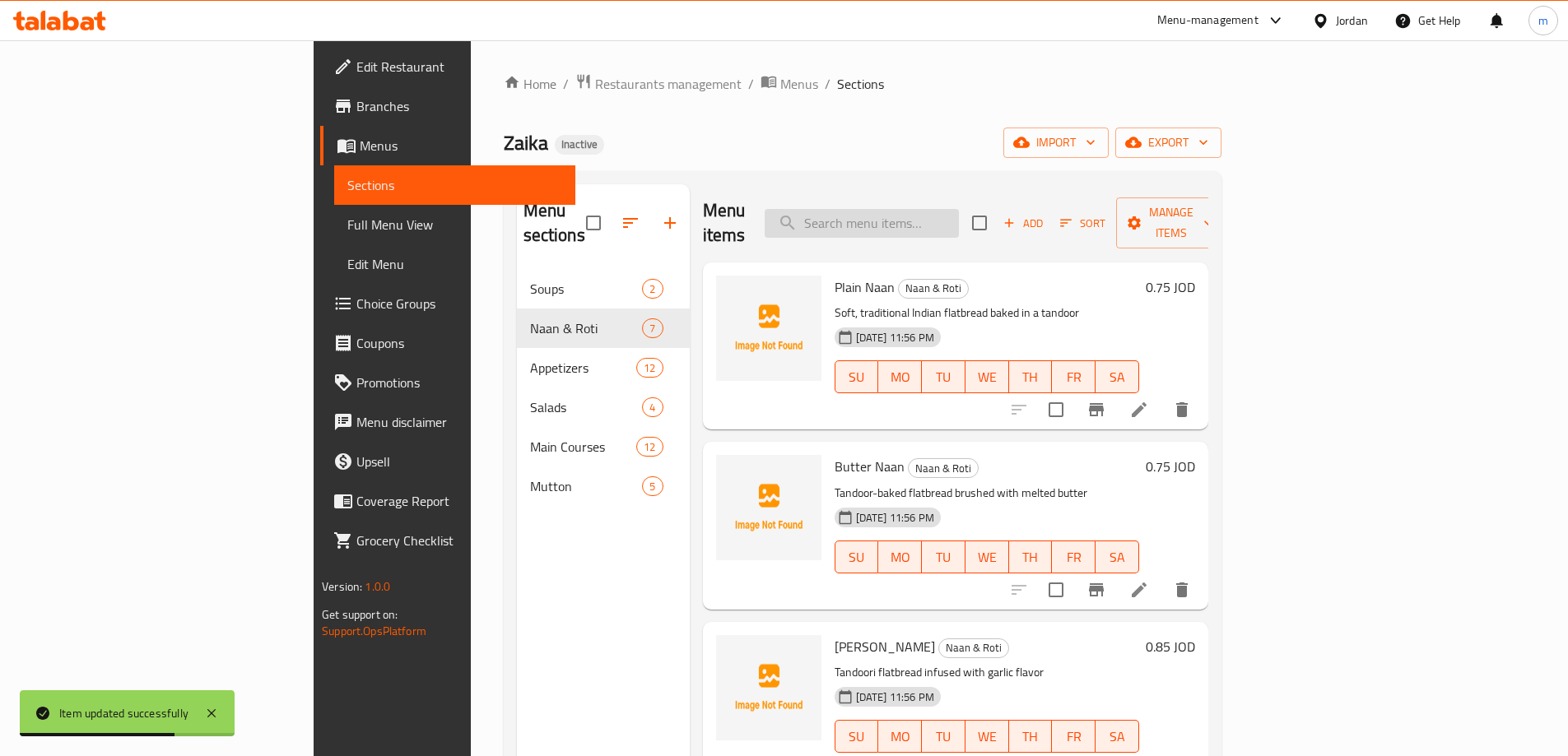
click at [959, 212] on input "search" at bounding box center [862, 223] width 195 height 28
paste input "Chapati"
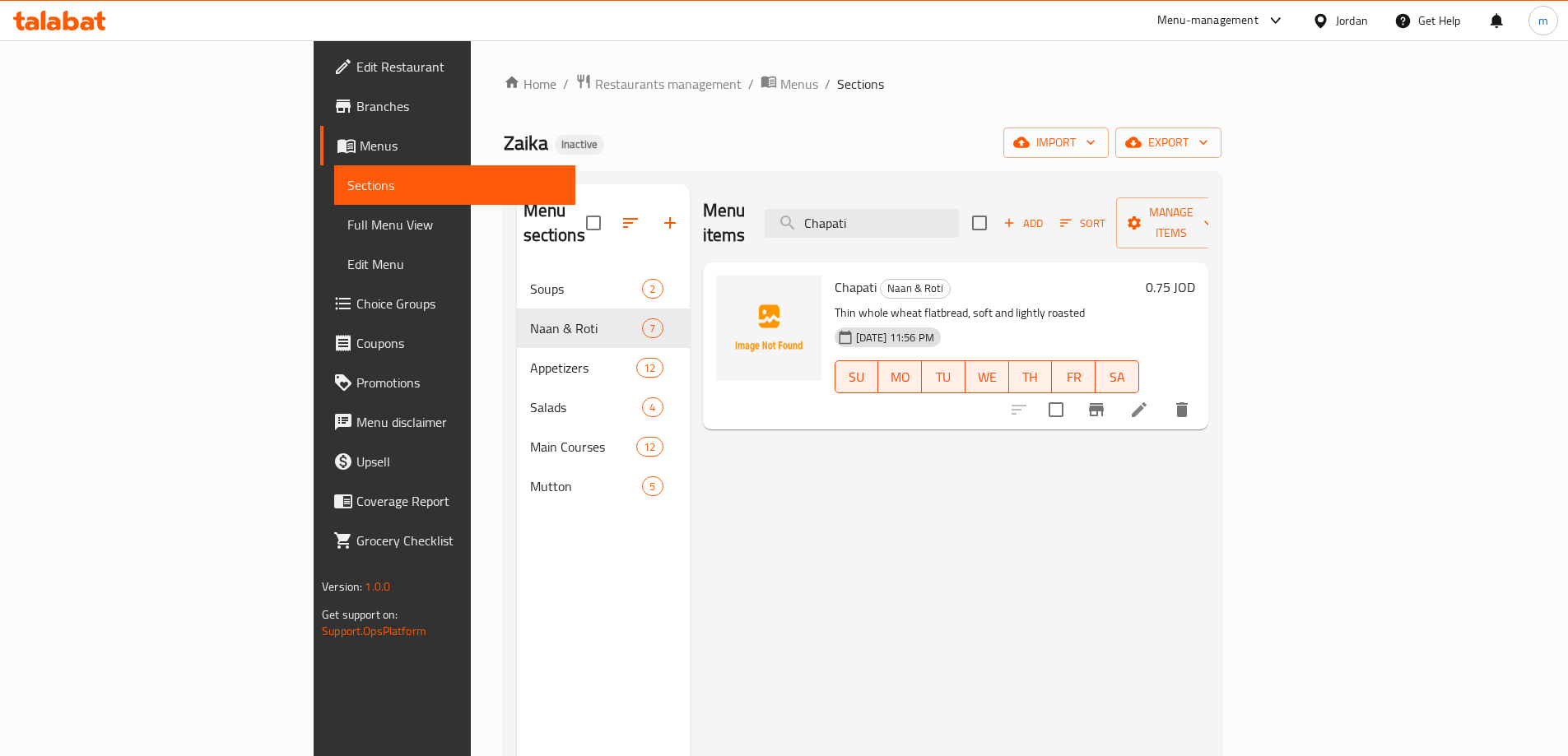
type input "Chapati"
click at [1162, 396] on li at bounding box center [1139, 409] width 47 height 29
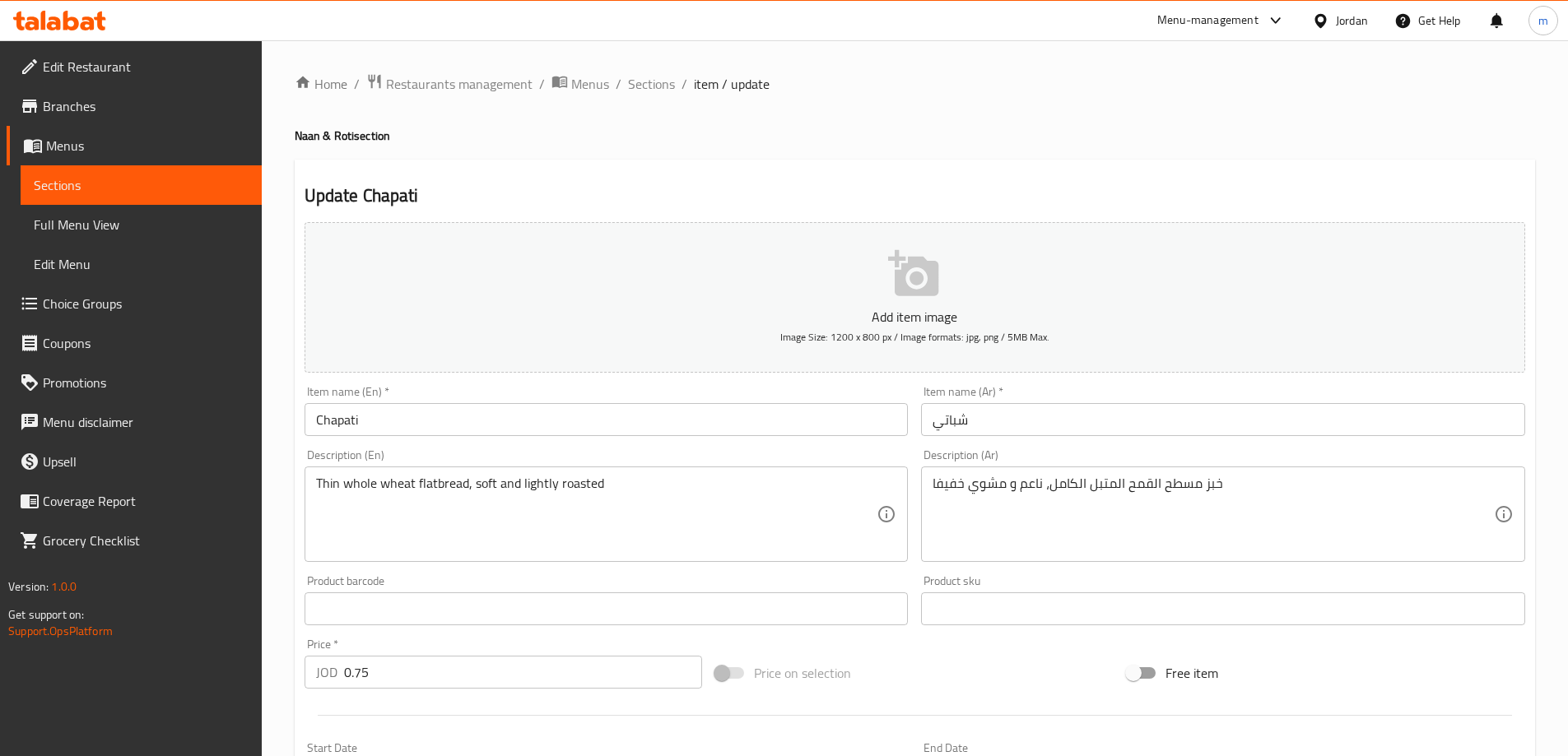
click at [1184, 496] on textarea "خبز مسطح القمح المتبل الكامل، ناعم و مشوي خفيفا" at bounding box center [1212, 514] width 561 height 78
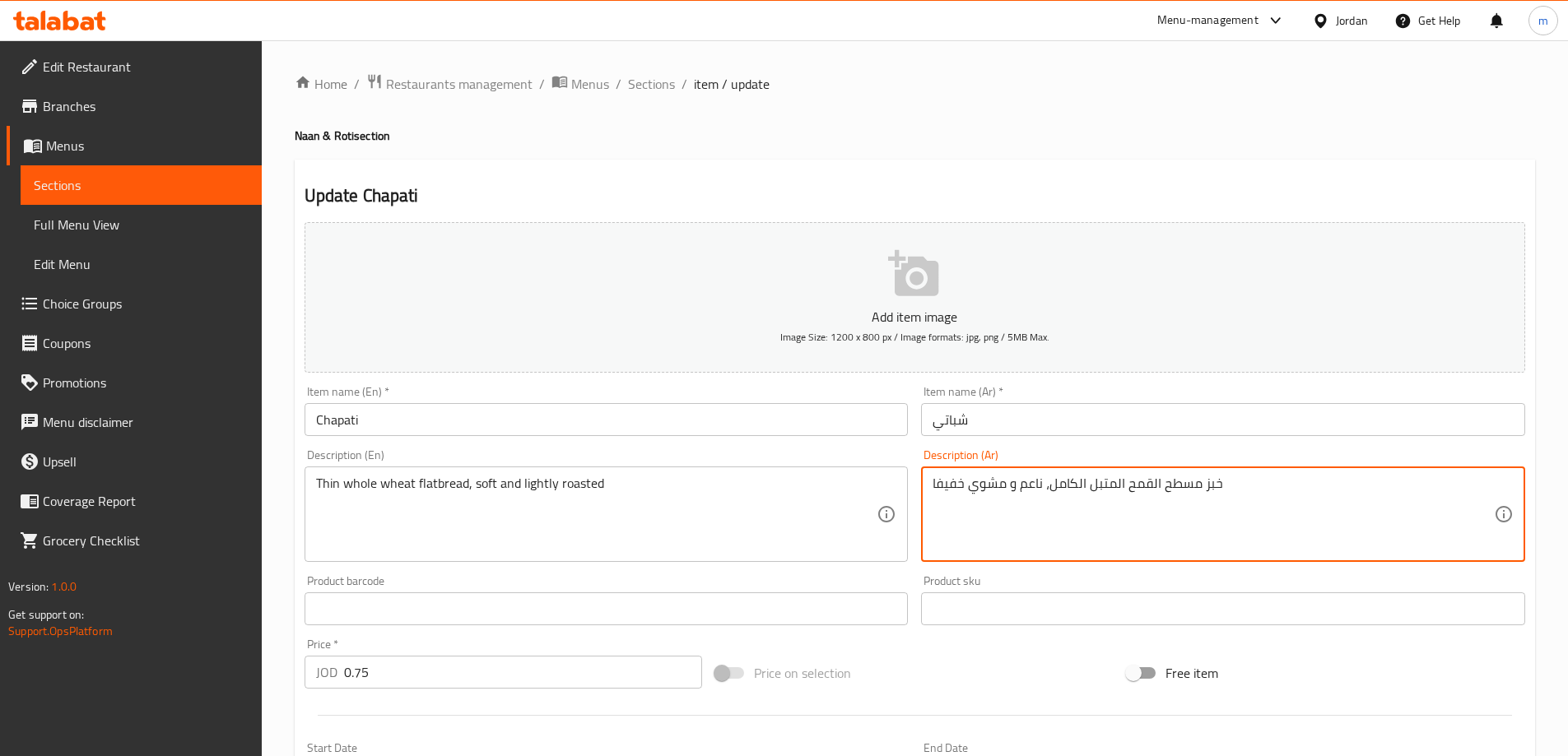
click at [1184, 496] on textarea "خبز مسطح القمح المتبل الكامل، ناعم و مشوي خفيفا" at bounding box center [1212, 514] width 561 height 78
click at [1287, 493] on textarea "خبز مسطح القمح المتبل الكامل، ناعم و مشوي خفيفا" at bounding box center [1212, 514] width 561 height 78
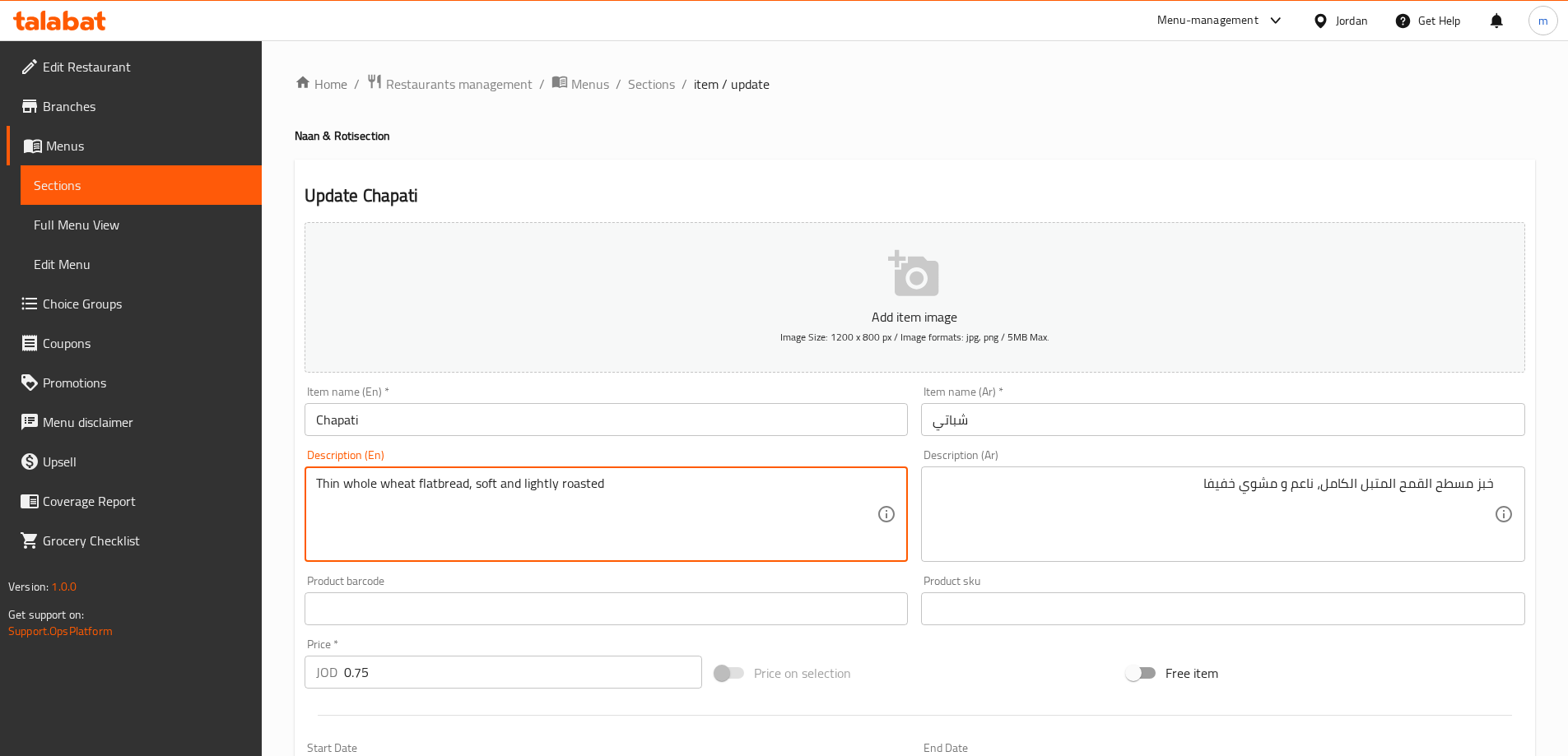
click at [328, 483] on textarea "Thin whole wheat flatbread, soft and lightly roasted" at bounding box center [596, 514] width 561 height 78
click at [449, 494] on textarea "Thin whole wheat flatbread, soft and lightly roasted" at bounding box center [596, 514] width 561 height 78
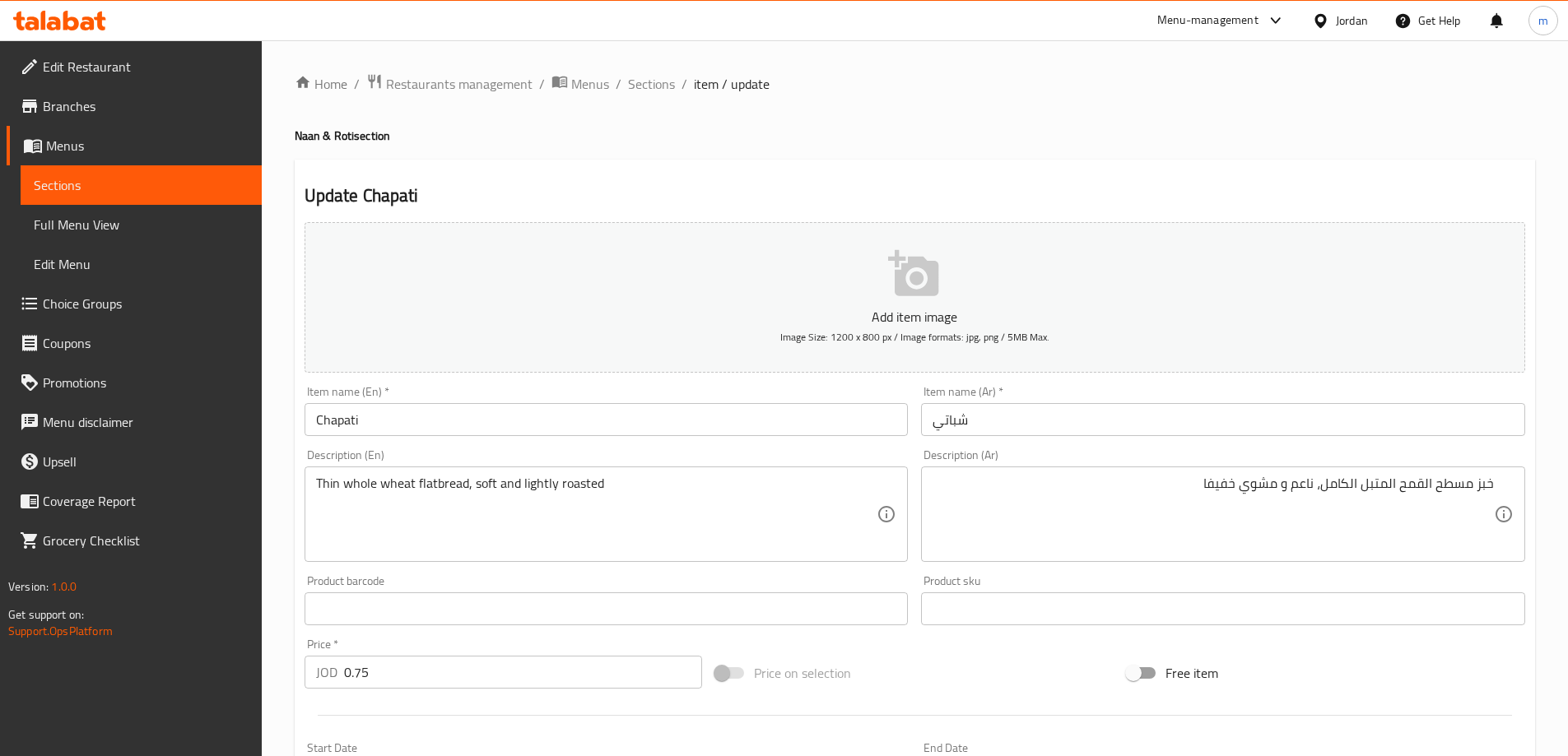
drag, startPoint x: 1434, startPoint y: 484, endPoint x: 1457, endPoint y: 538, distance: 58.7
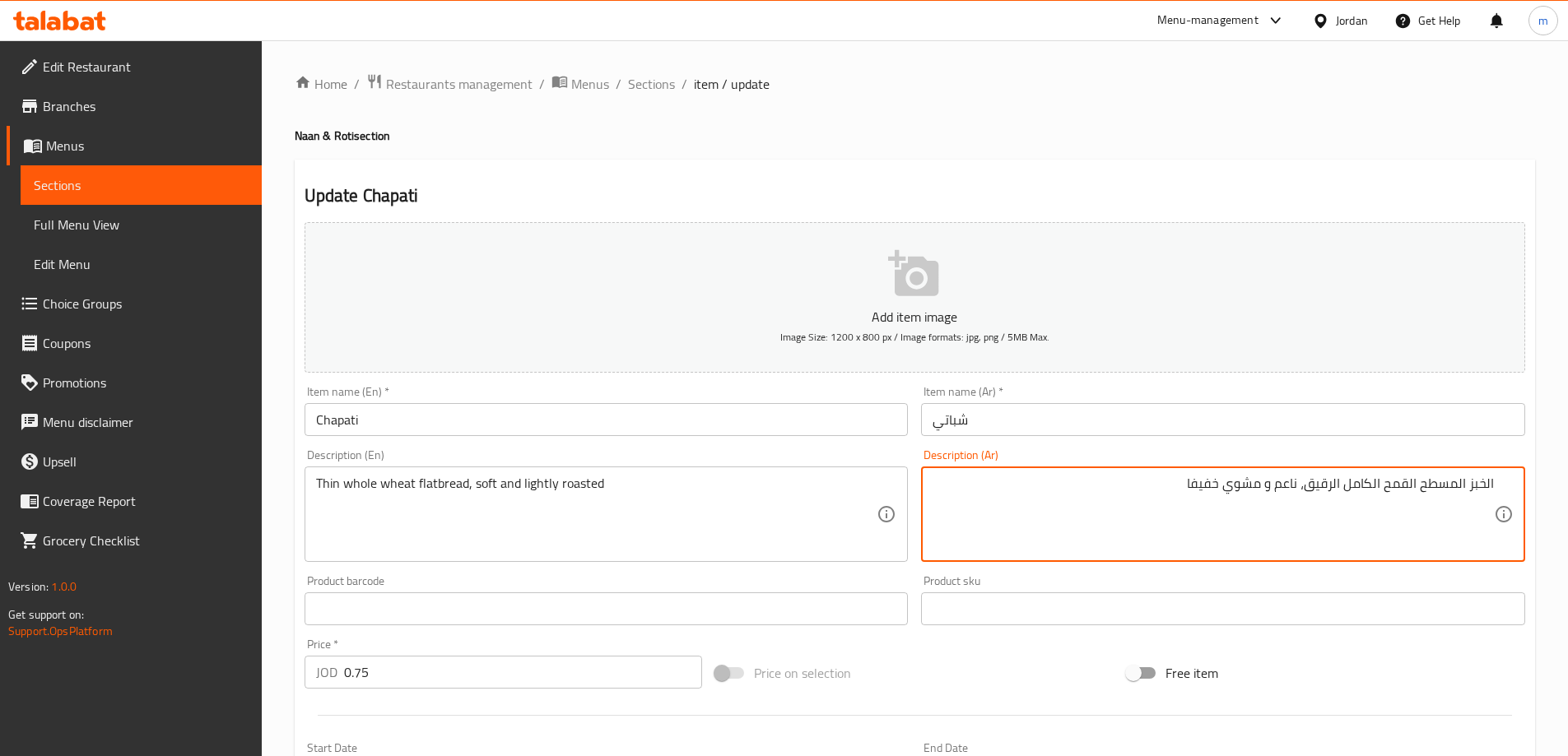
type textarea "الخبز المسطح القمح الكامل الرقيق، ناعم و مشوي خفيفا"
click at [1413, 664] on div "Free item" at bounding box center [1326, 673] width 412 height 45
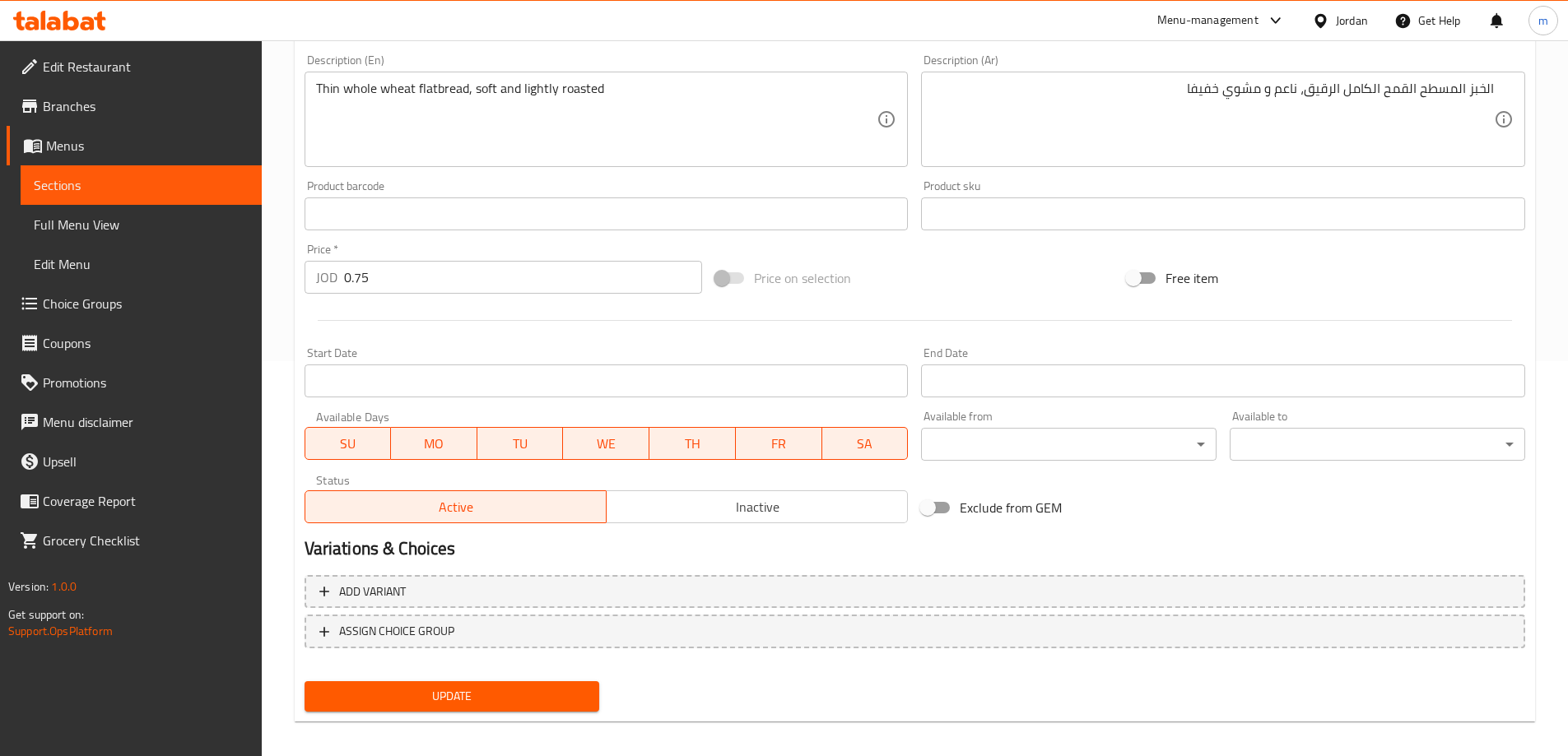
scroll to position [406, 0]
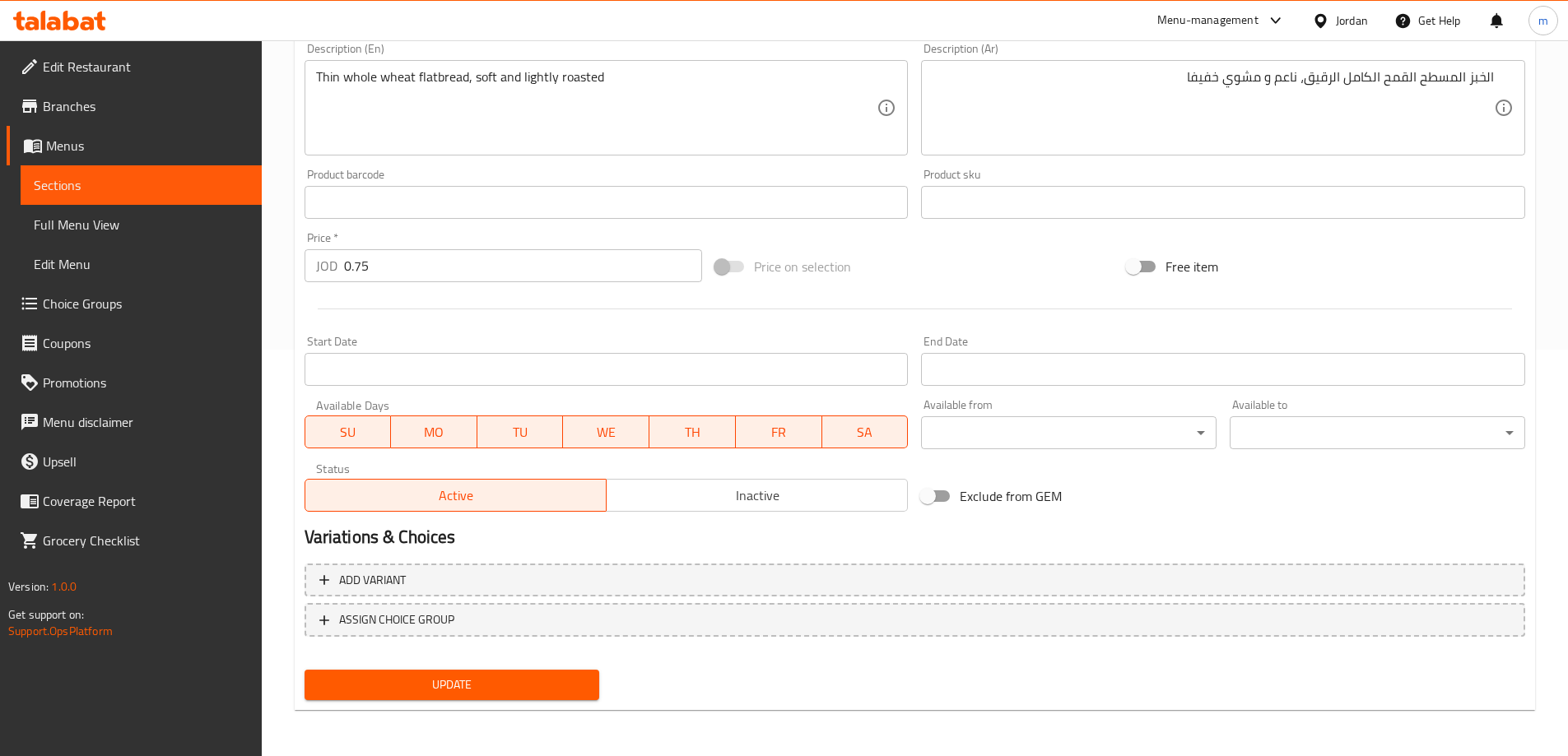
click at [554, 685] on span "Update" at bounding box center [453, 685] width 270 height 21
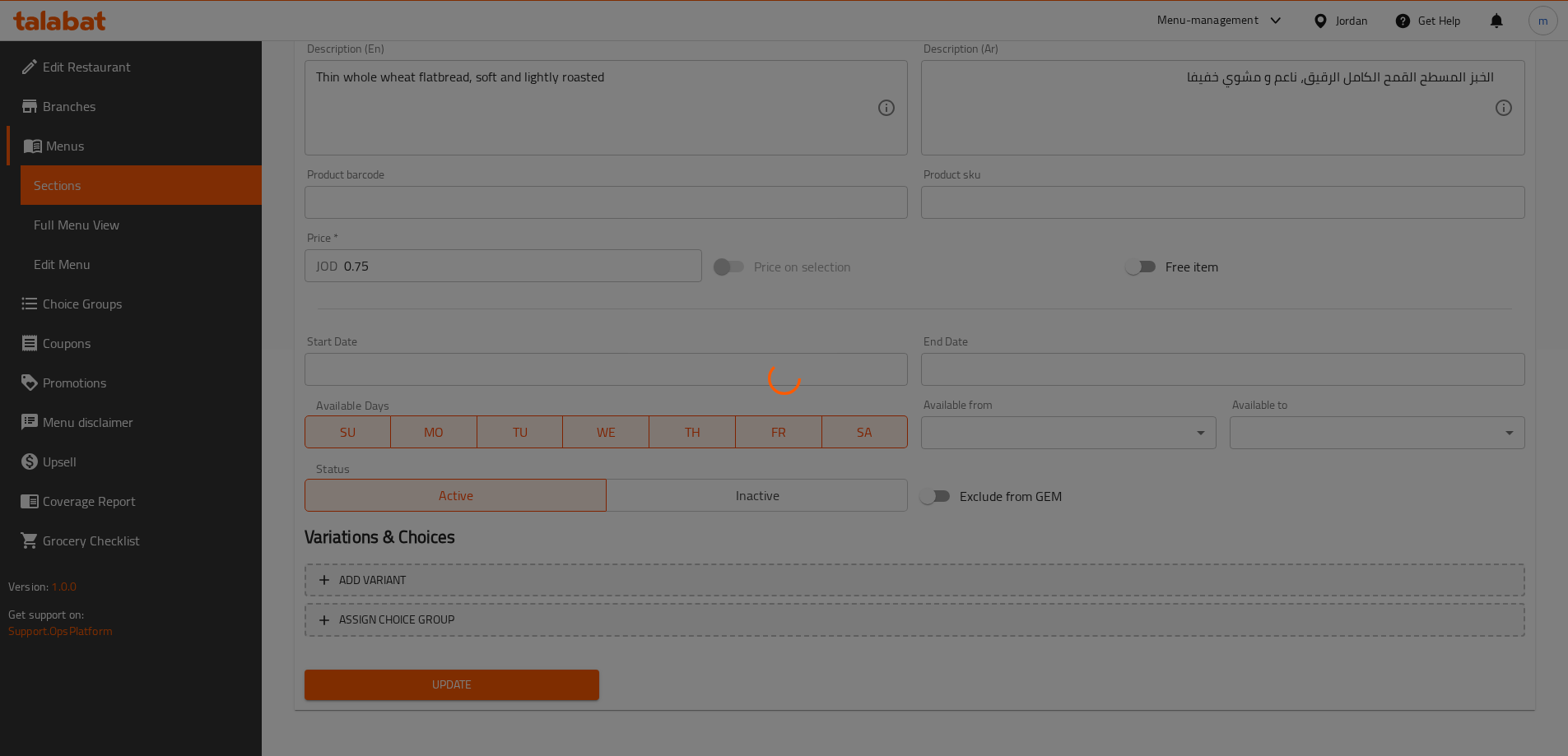
scroll to position [0, 0]
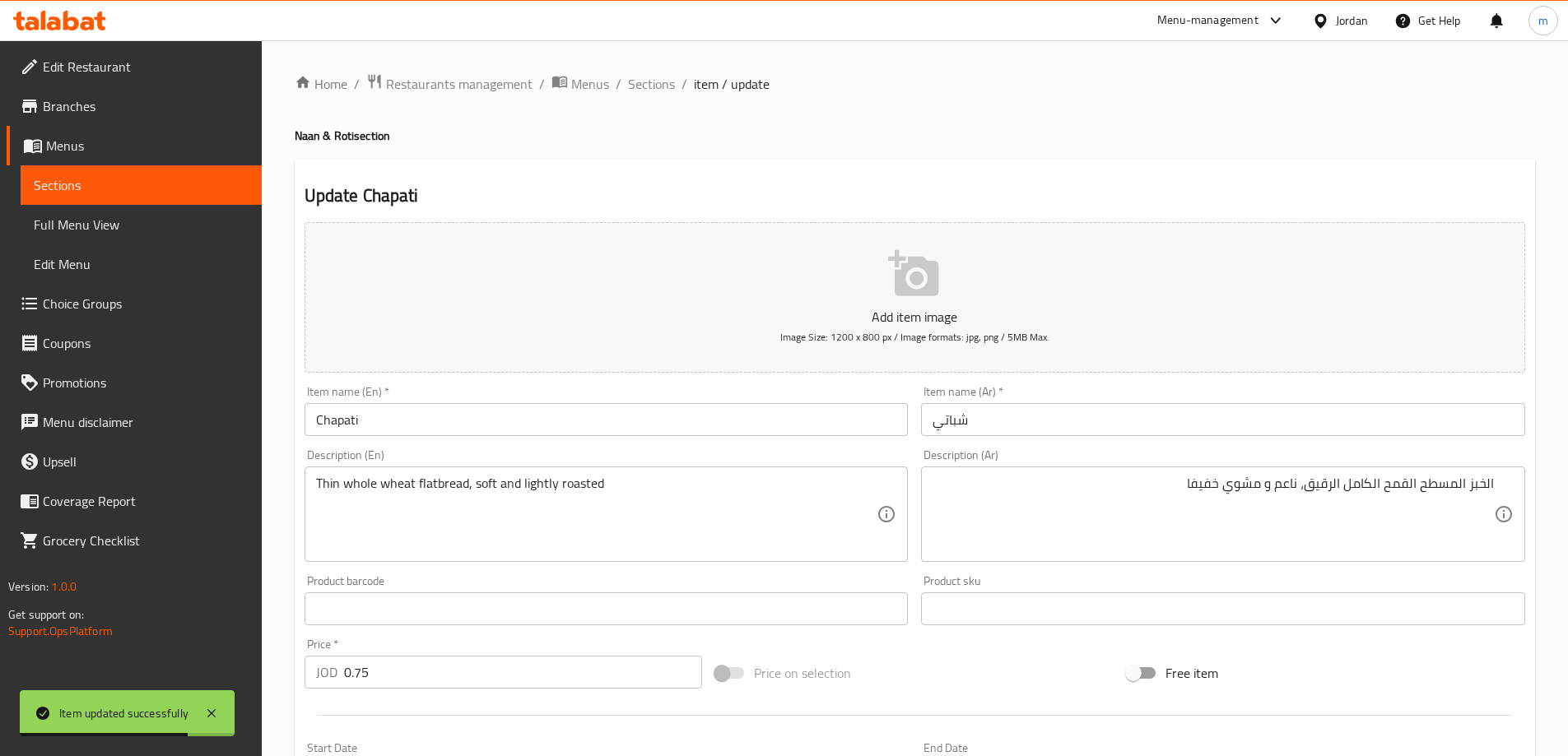
click at [659, 98] on div "Home / Restaurants management / Menus / Sections / item / update Naan & Roti se…" at bounding box center [914, 600] width 1241 height 1056
click at [660, 80] on span "Sections" at bounding box center [651, 83] width 47 height 20
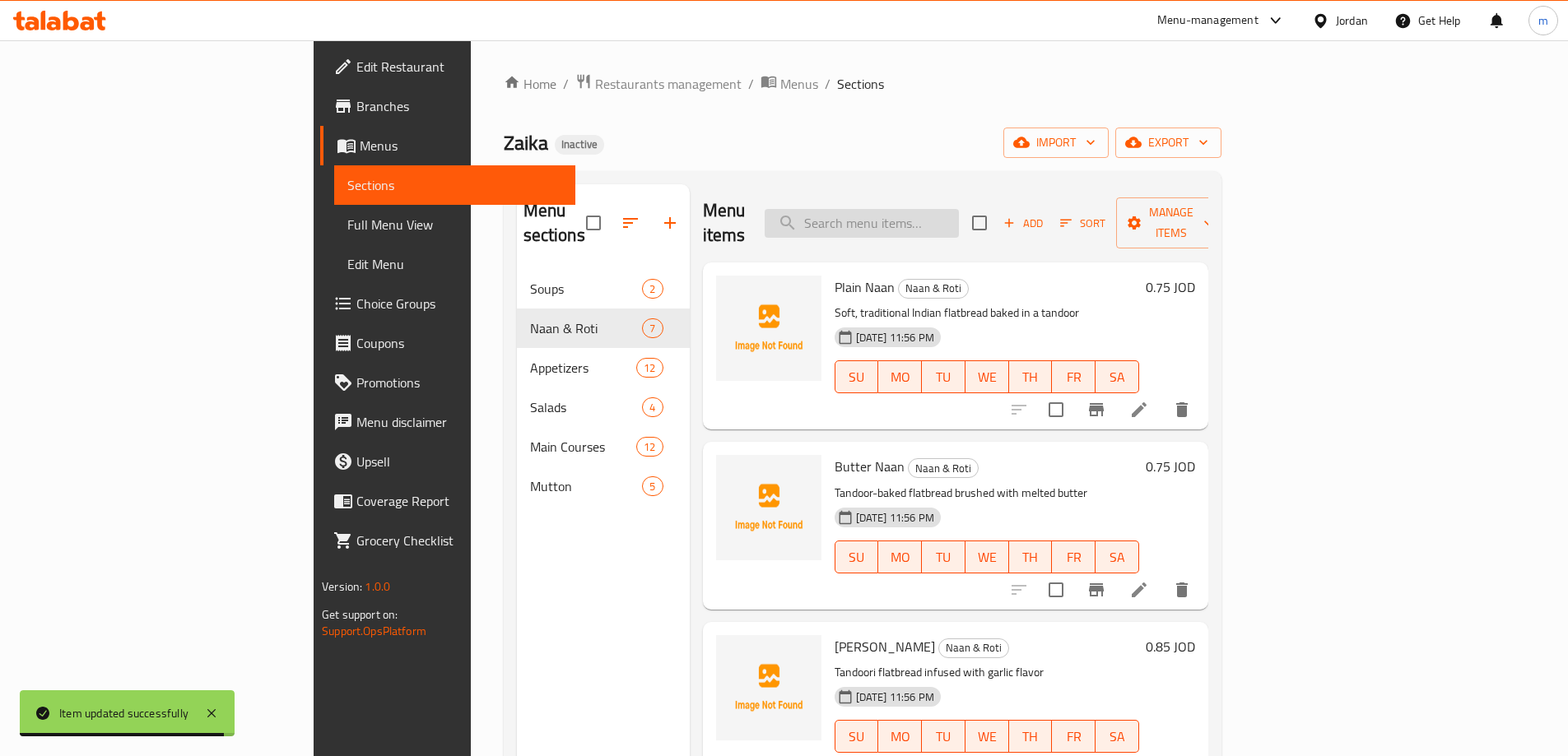
click at [959, 212] on input "search" at bounding box center [862, 223] width 195 height 28
paste input "Chicken Pasanda"
type input "Chicken Pasanda"
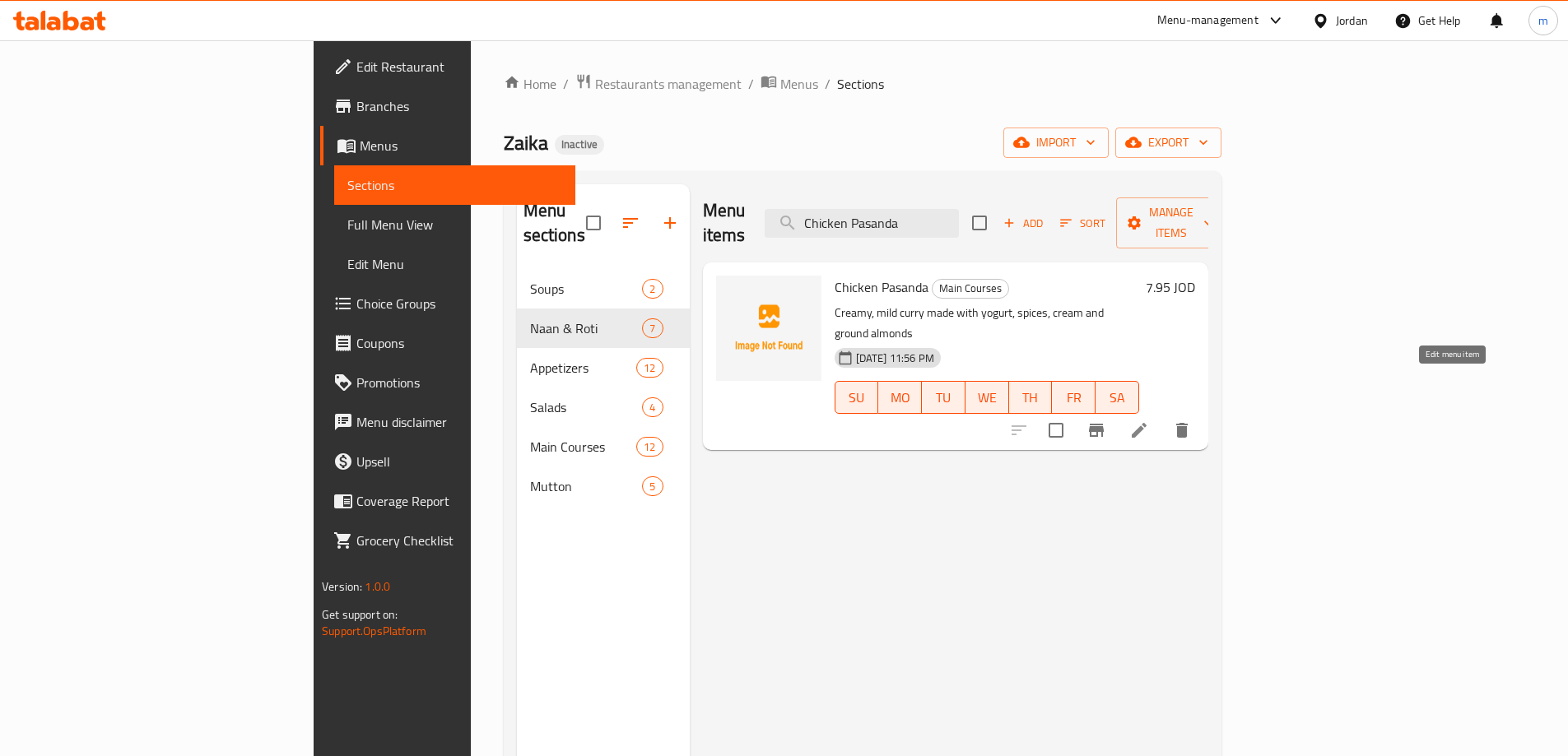
click at [1149, 420] on icon at bounding box center [1139, 430] width 20 height 20
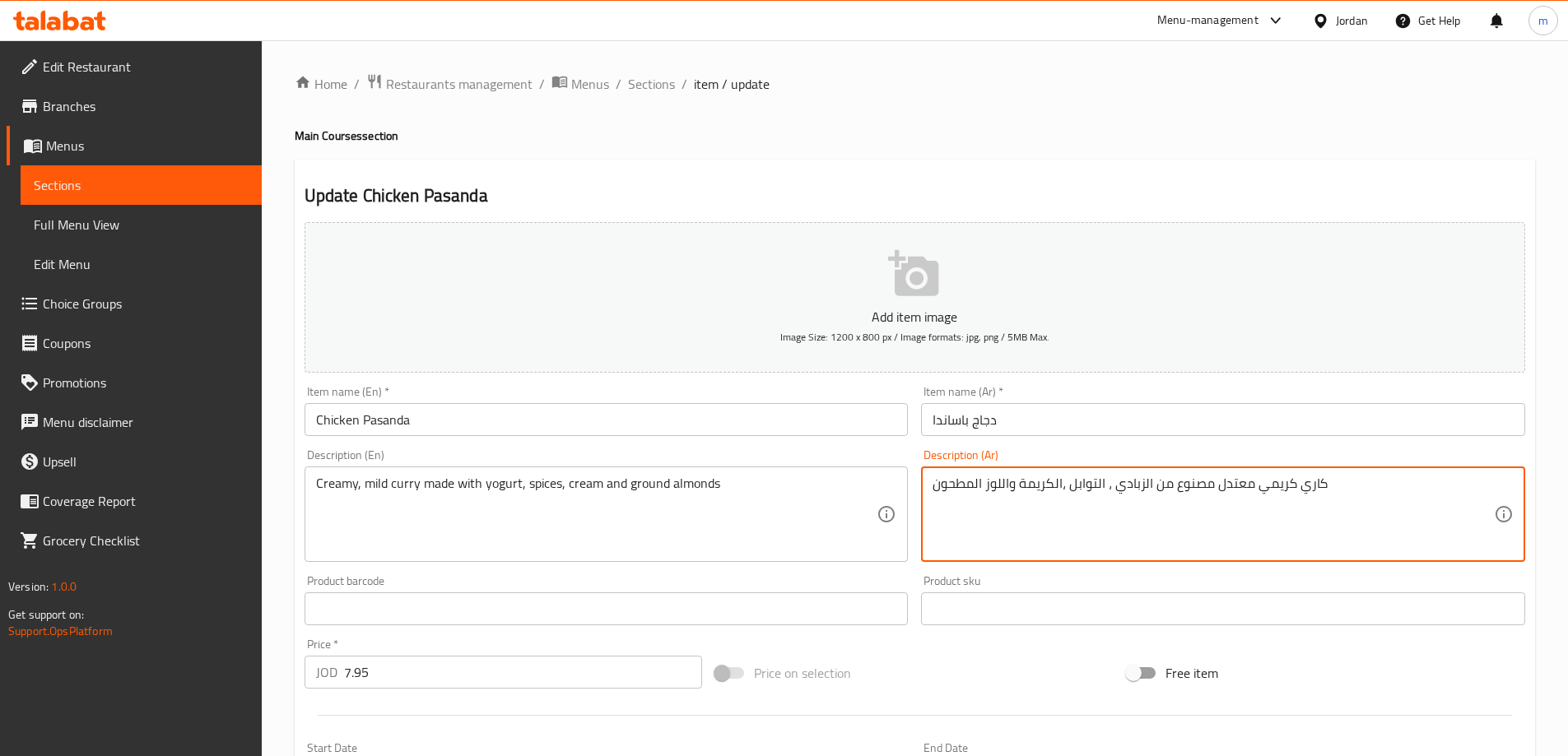
drag, startPoint x: 1158, startPoint y: 488, endPoint x: 1230, endPoint y: 565, distance: 105.4
click at [1159, 488] on textarea "كاري كريمي معتدل مصنوع من الزبادي ، التوابل ،الكريمة واللوز المطحون" at bounding box center [1212, 514] width 561 height 78
type textarea "كاري كريمي معتدل مصنوع من الزبادي ، التوابل ،الكريمة واللوز المطحون"
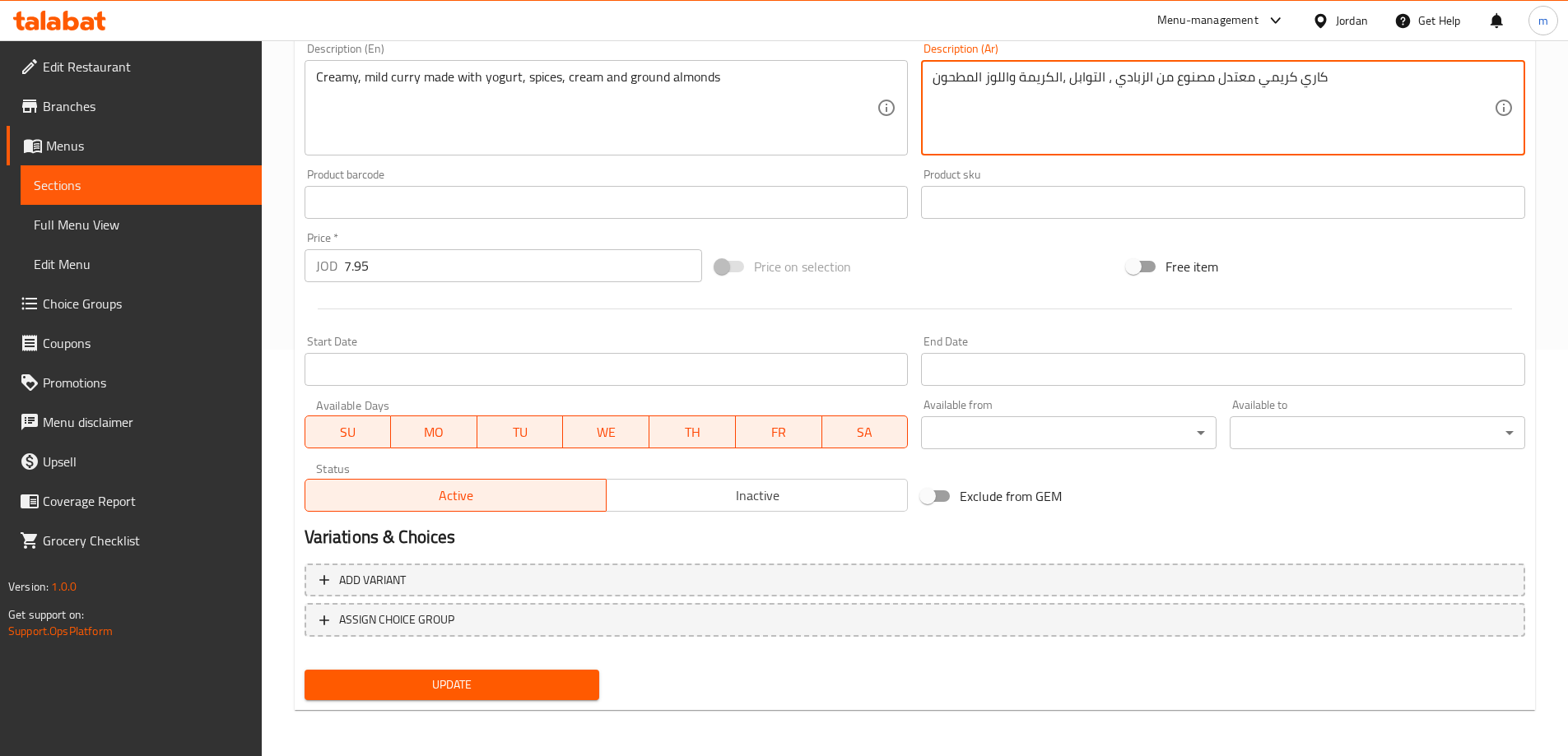
click at [543, 680] on span "Update" at bounding box center [453, 685] width 270 height 21
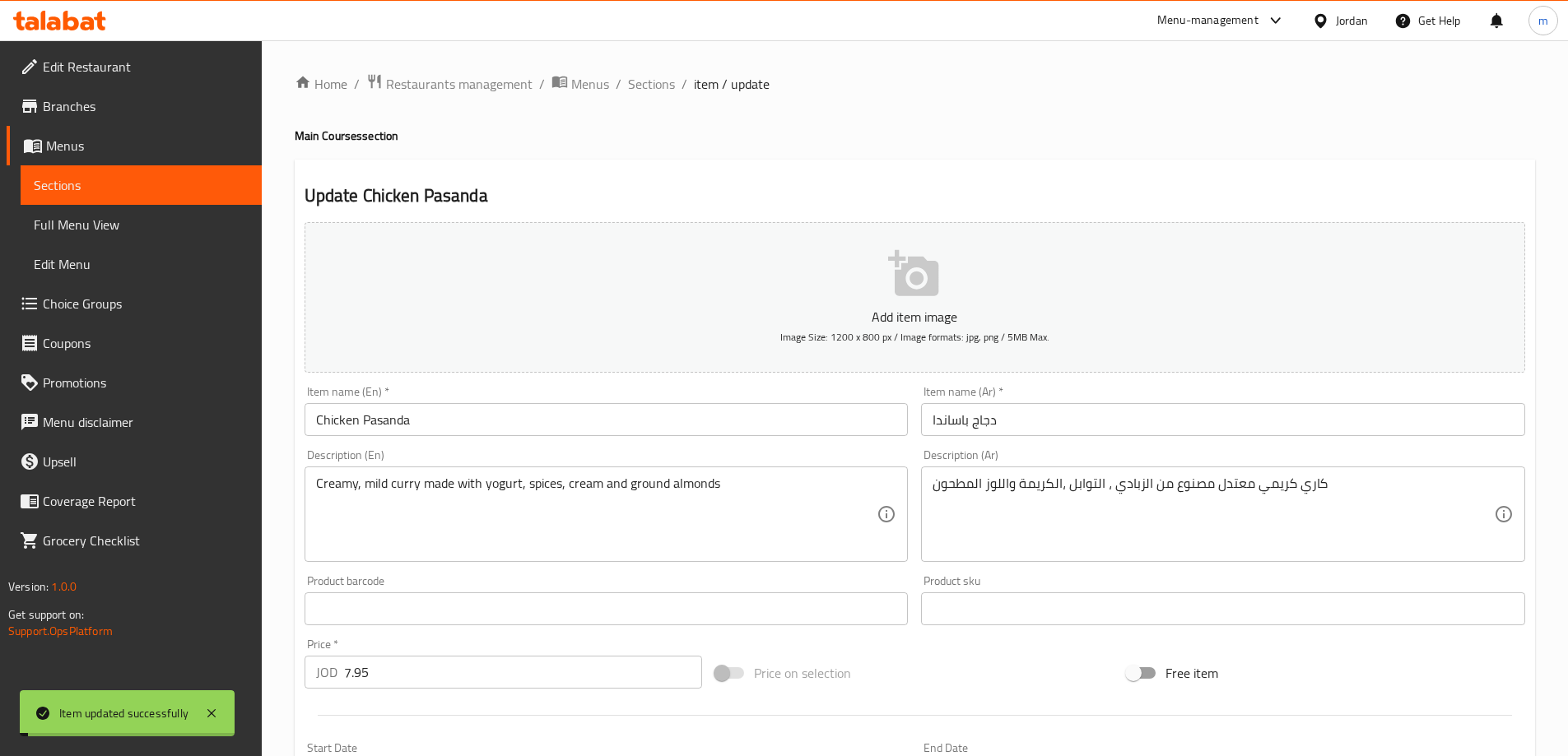
click at [661, 80] on span "Sections" at bounding box center [651, 83] width 47 height 20
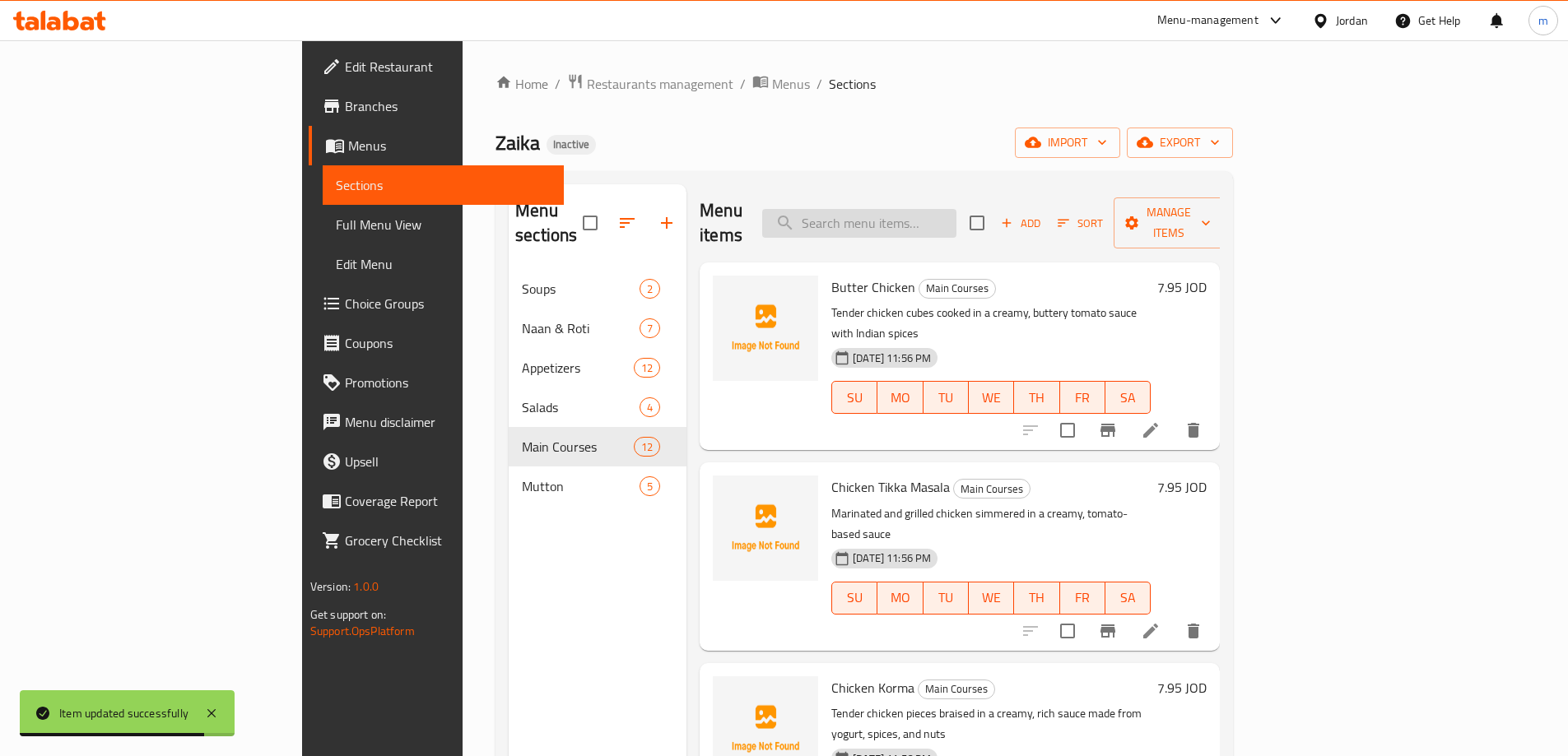
click at [957, 219] on input "search" at bounding box center [859, 223] width 195 height 28
paste input "Chicken Jalfrezi"
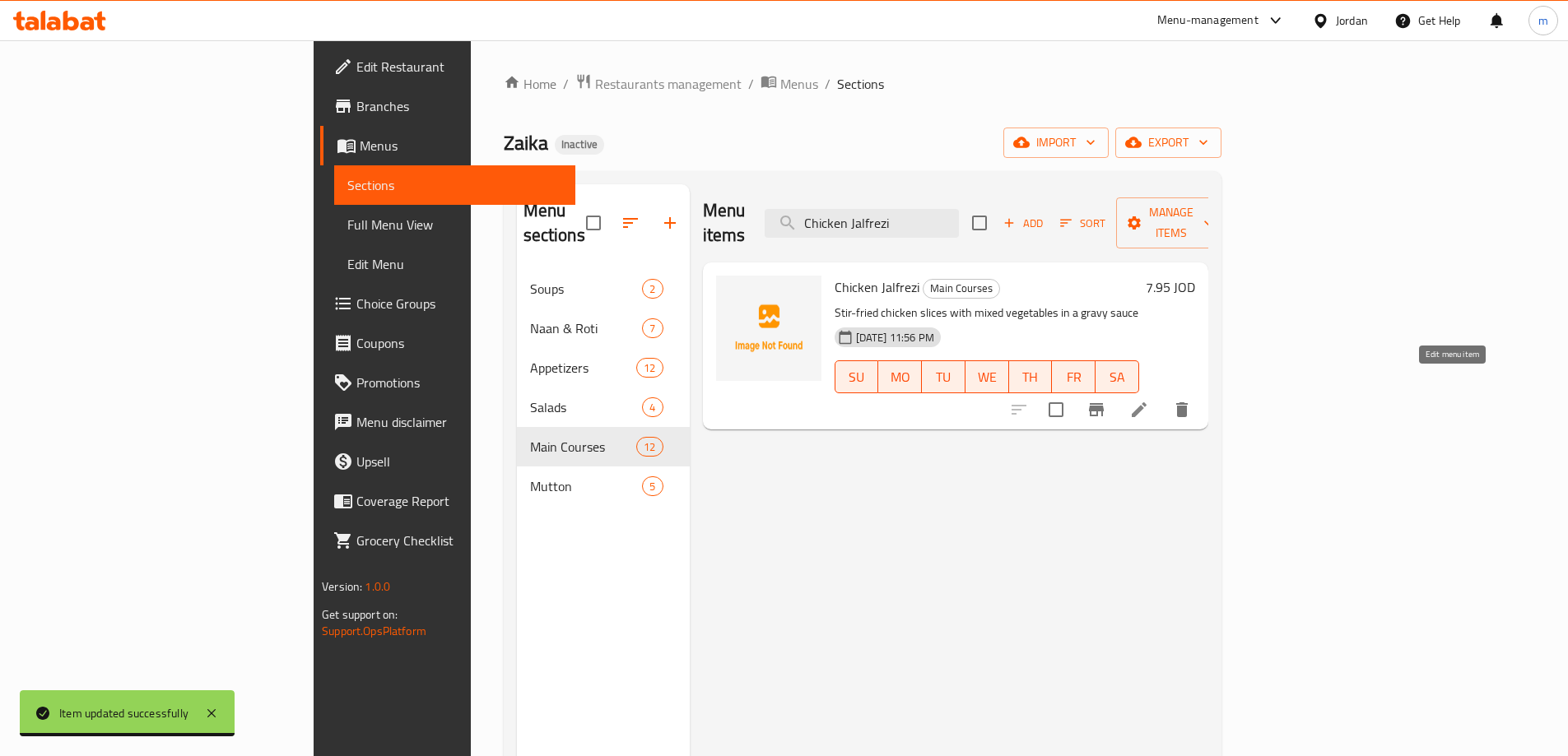
type input "Chicken Jalfrezi"
click at [1149, 399] on icon at bounding box center [1139, 409] width 20 height 20
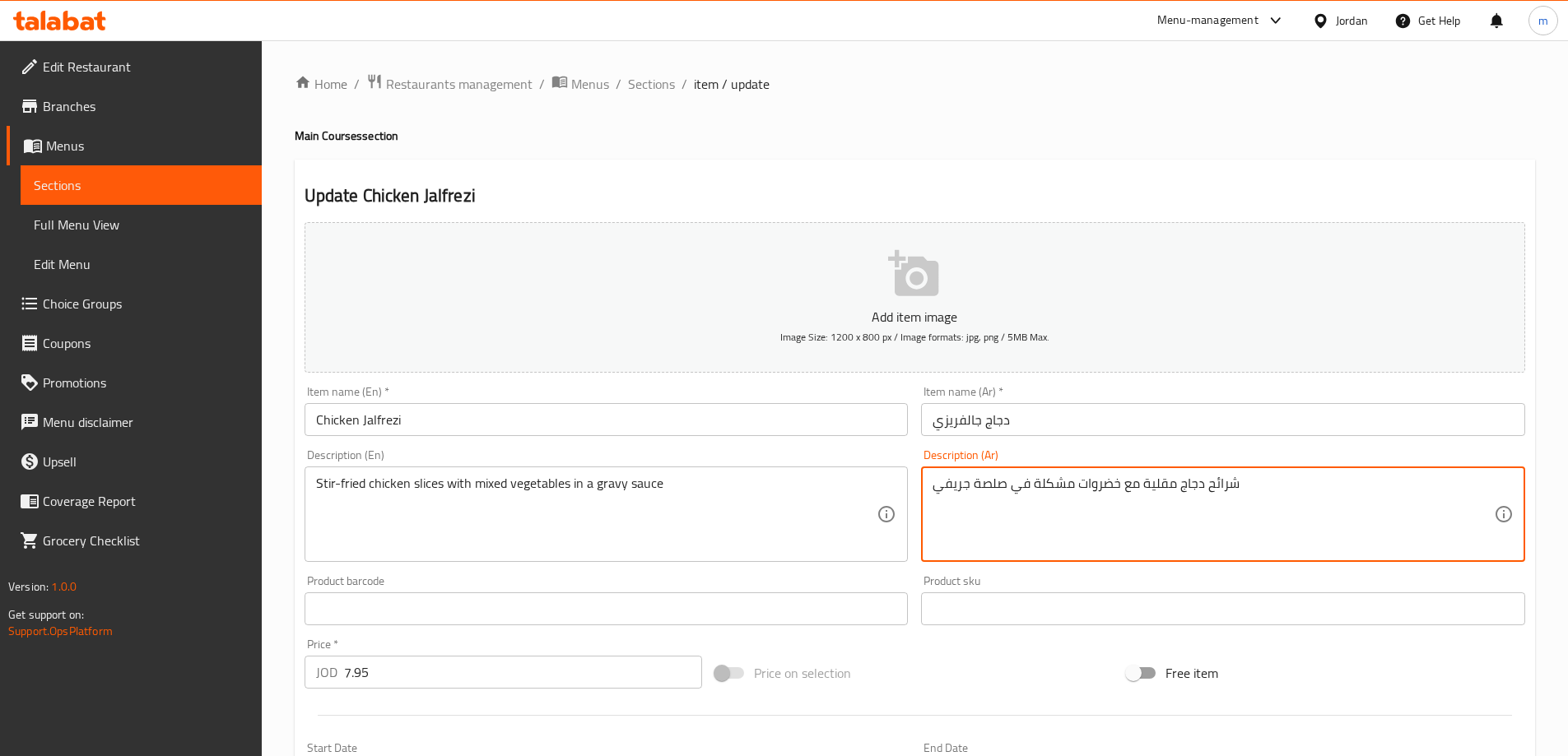
drag, startPoint x: 981, startPoint y: 477, endPoint x: 1052, endPoint y: 535, distance: 91.7
click at [982, 477] on textarea "شرائح دجاج مقلية مع خضروات مشكلة في صلصة جريفي" at bounding box center [1212, 514] width 561 height 78
type textarea "شرائح دجاج مقلية مع خضروات مشكلة في صوص جريفي"
click at [1013, 663] on div "Price on selection" at bounding box center [915, 673] width 412 height 45
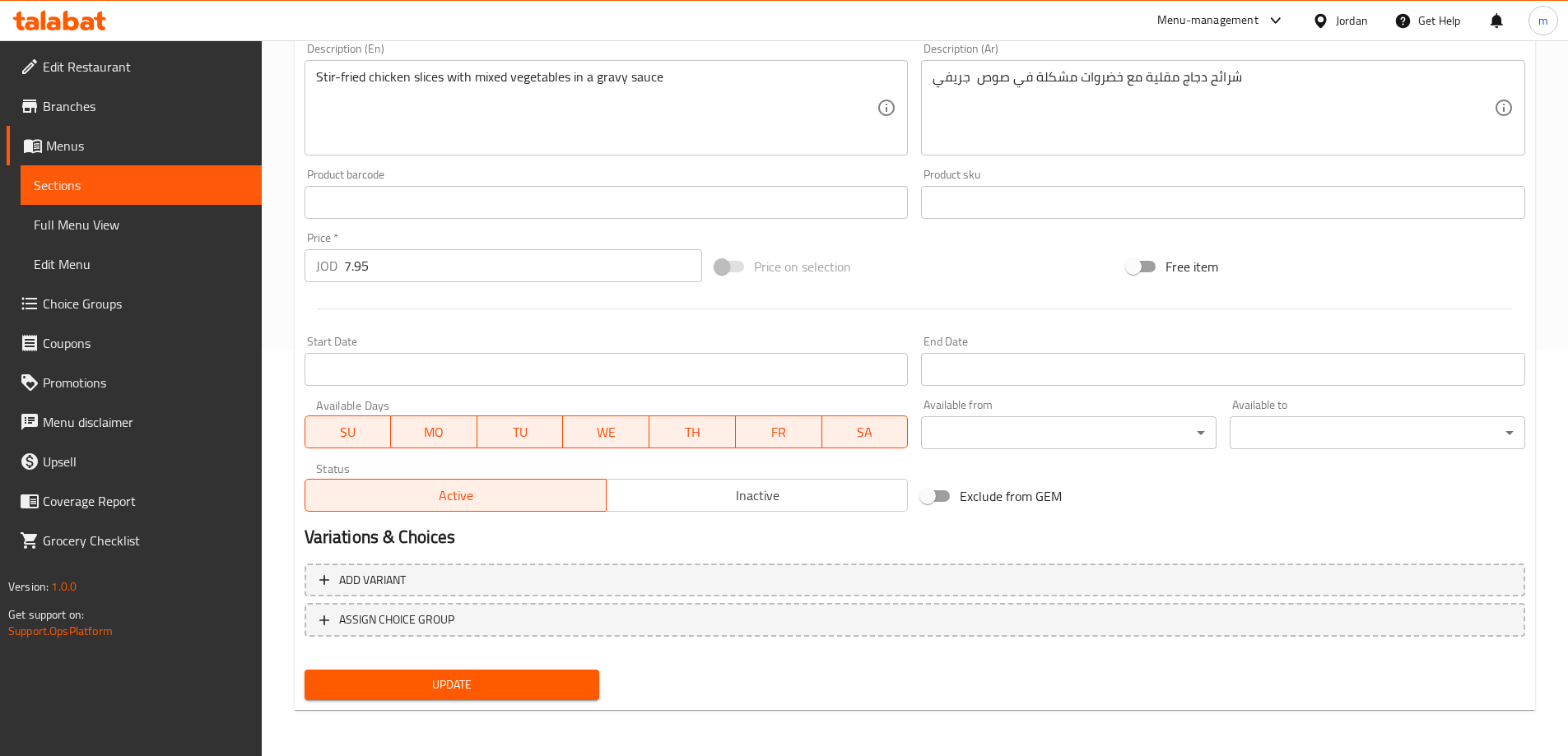
click at [548, 694] on span "Update" at bounding box center [453, 685] width 270 height 21
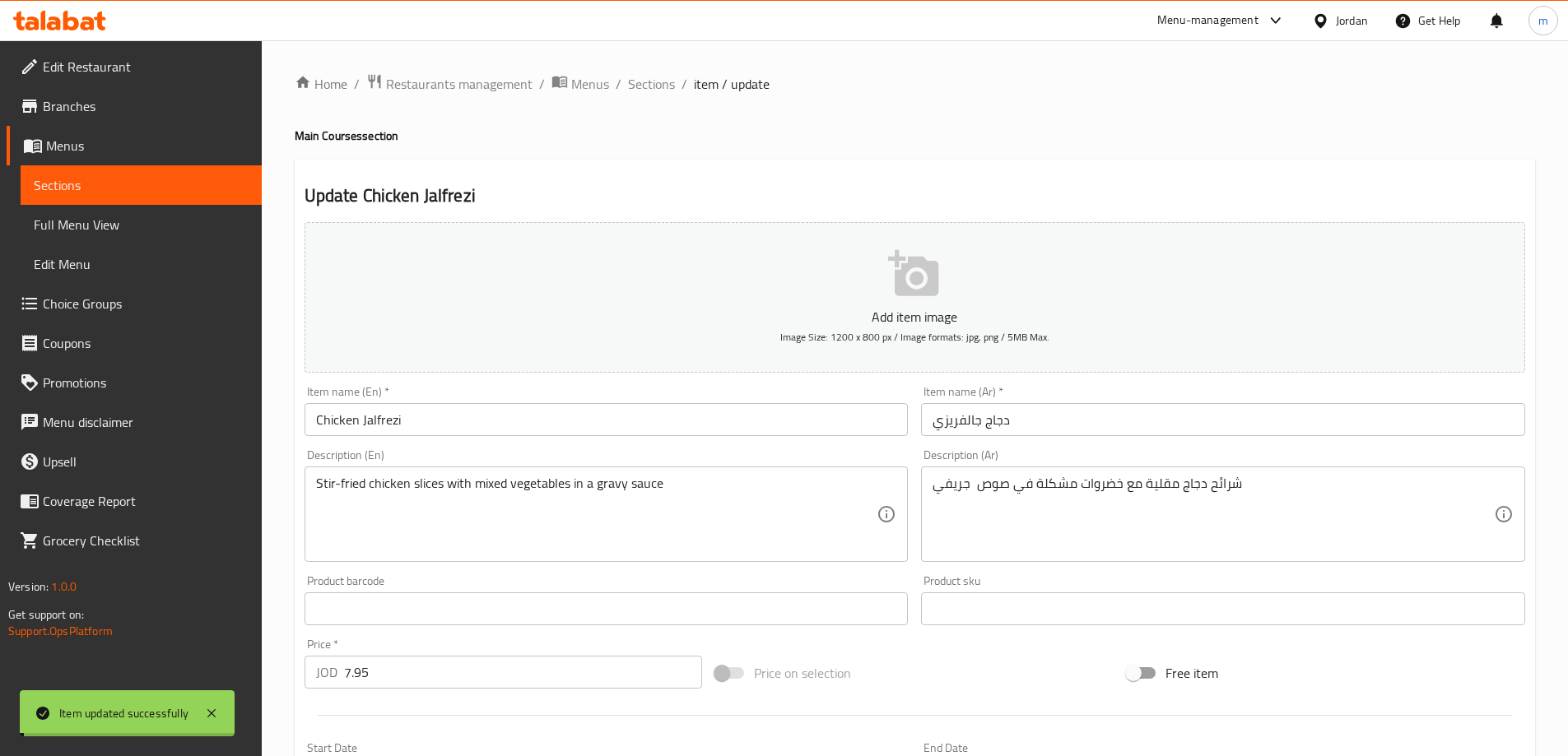
click at [660, 86] on span "Sections" at bounding box center [651, 83] width 47 height 20
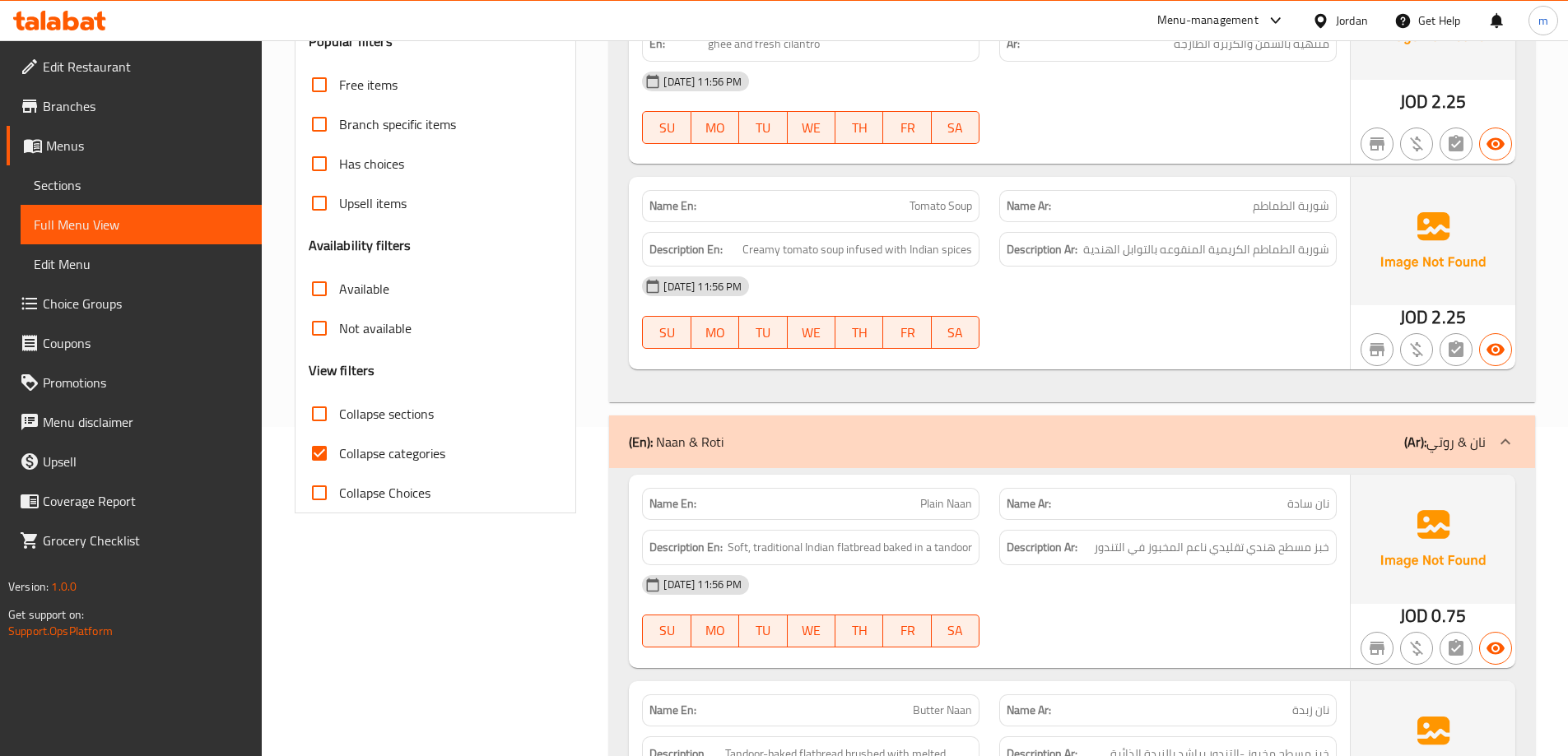
click at [389, 437] on label "Collapse categories" at bounding box center [372, 453] width 145 height 40
click at [339, 437] on input "Collapse categories" at bounding box center [320, 453] width 40 height 40
checkbox input "false"
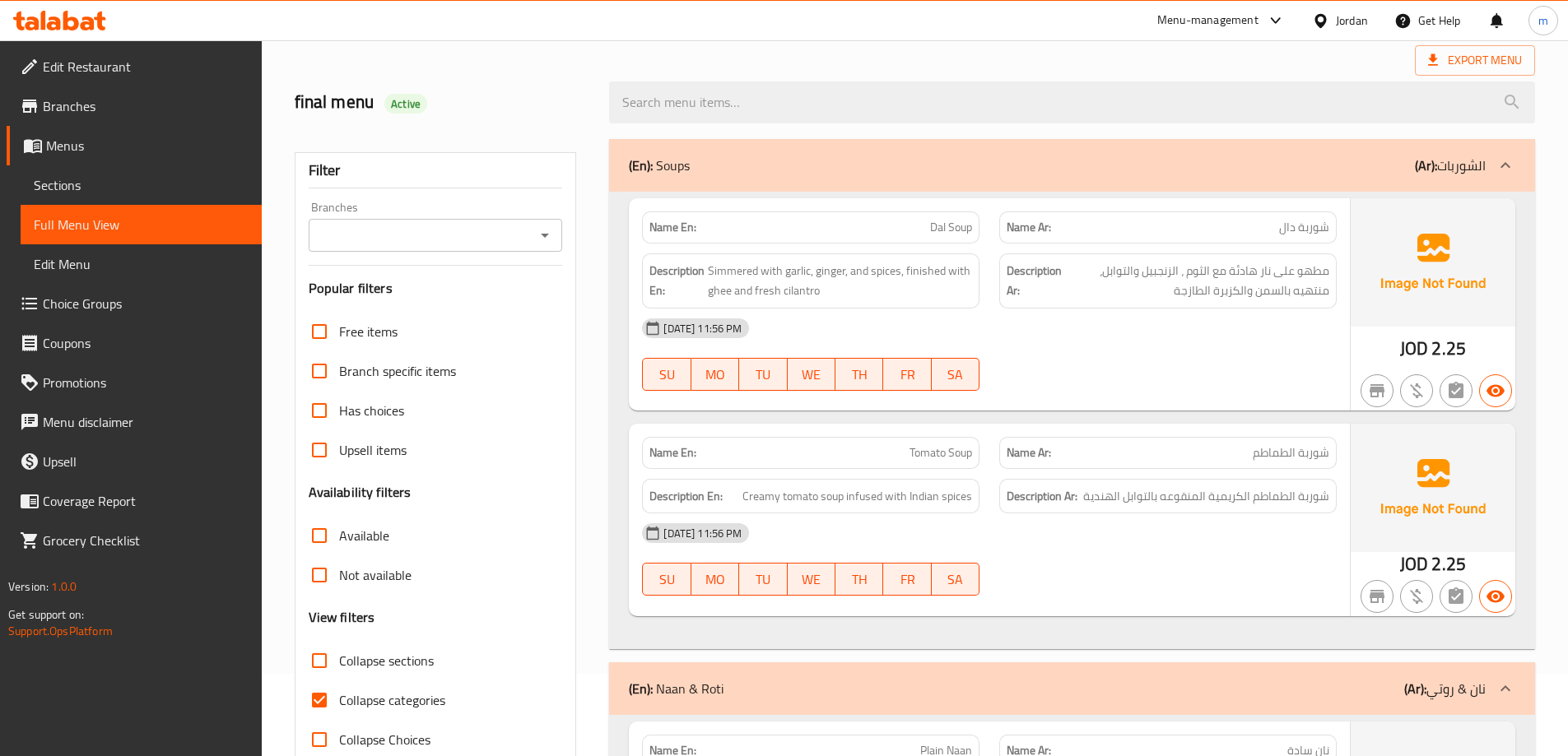
click at [408, 691] on span "Collapse categories" at bounding box center [392, 700] width 106 height 20
click at [339, 691] on input "Collapse categories" at bounding box center [320, 700] width 40 height 40
checkbox input "false"
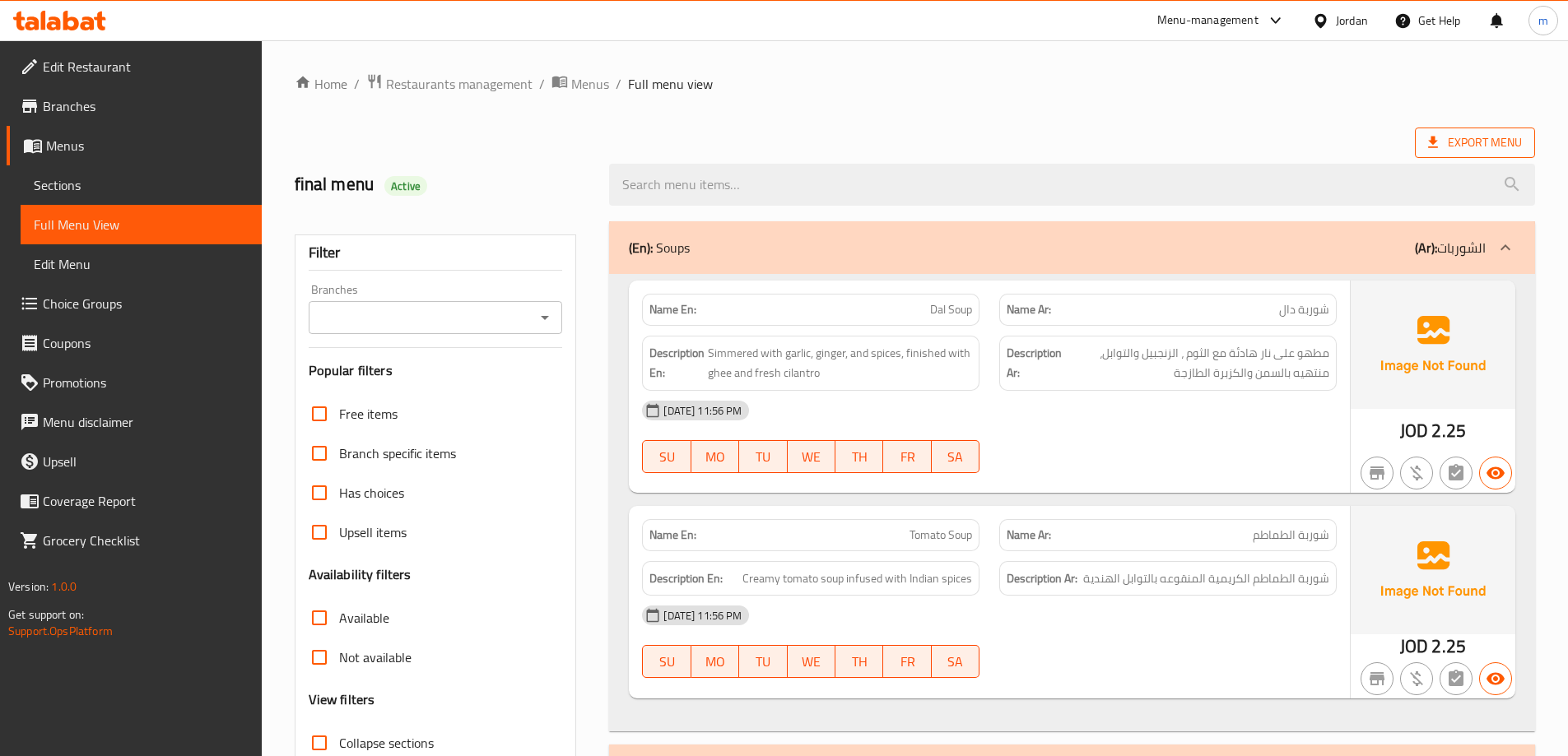
click at [1447, 148] on span "Export Menu" at bounding box center [1474, 143] width 94 height 21
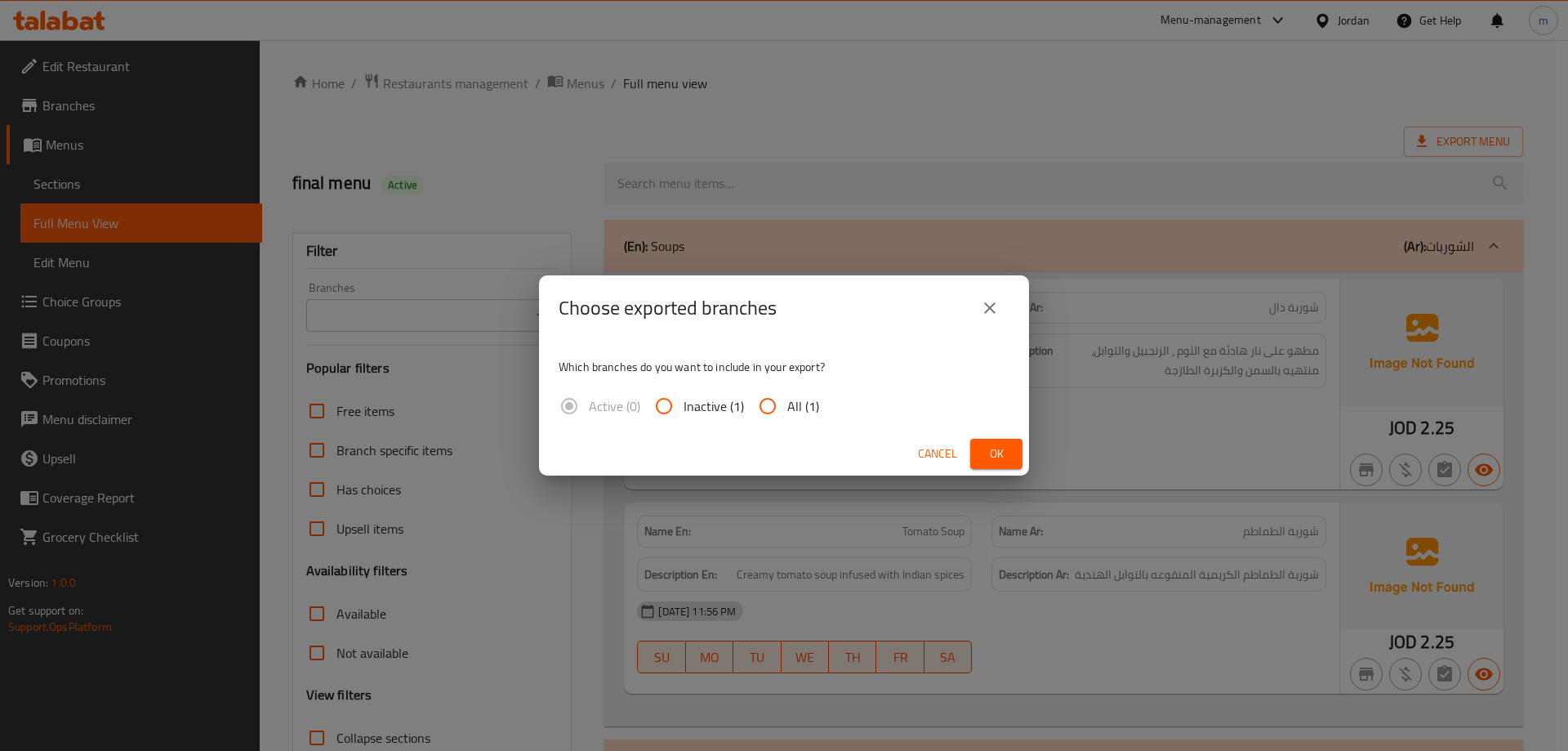
click at [807, 405] on span "All (1)" at bounding box center [803, 406] width 32 height 20
click at [787, 405] on input "All (1)" at bounding box center [768, 406] width 40 height 40
radio input "true"
click at [994, 463] on span "Ok" at bounding box center [996, 454] width 26 height 21
